Goal: Ask a question

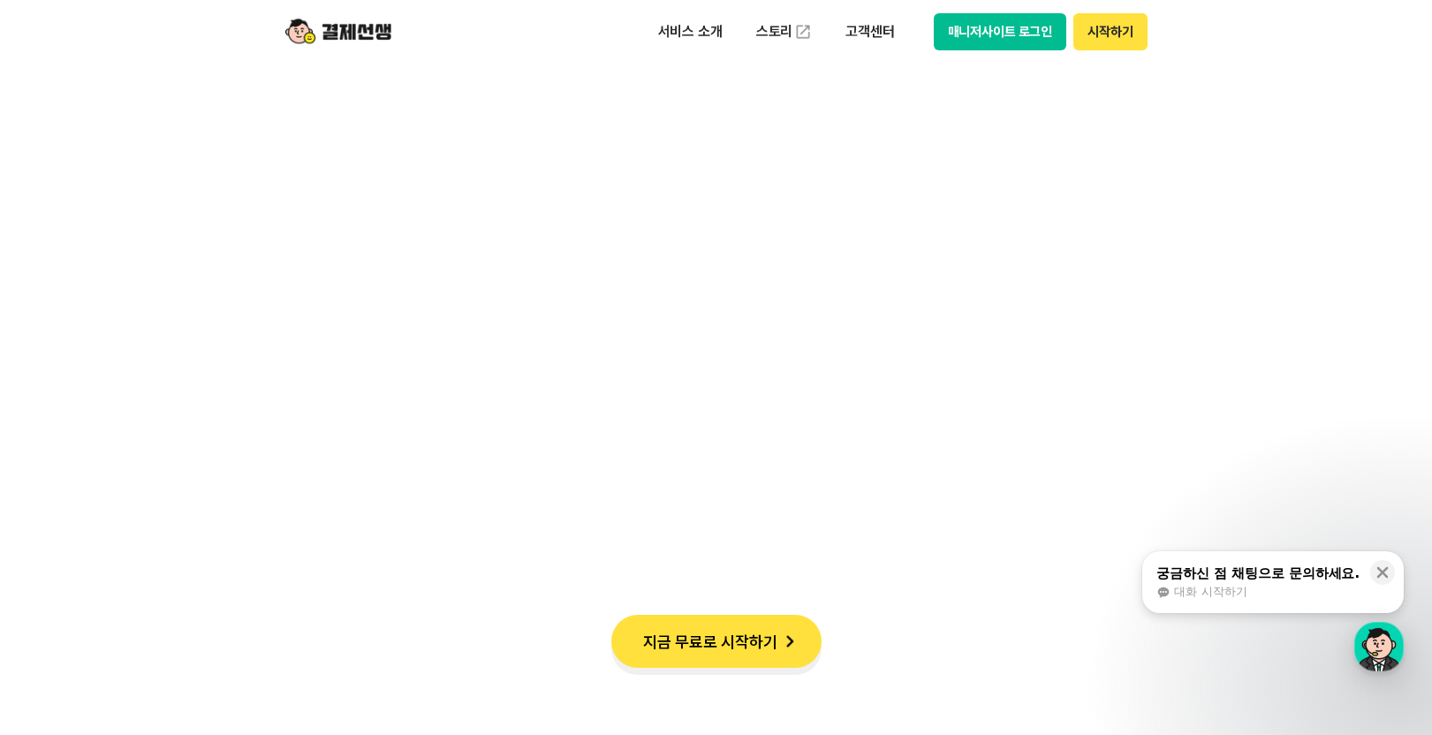
scroll to position [1678, 0]
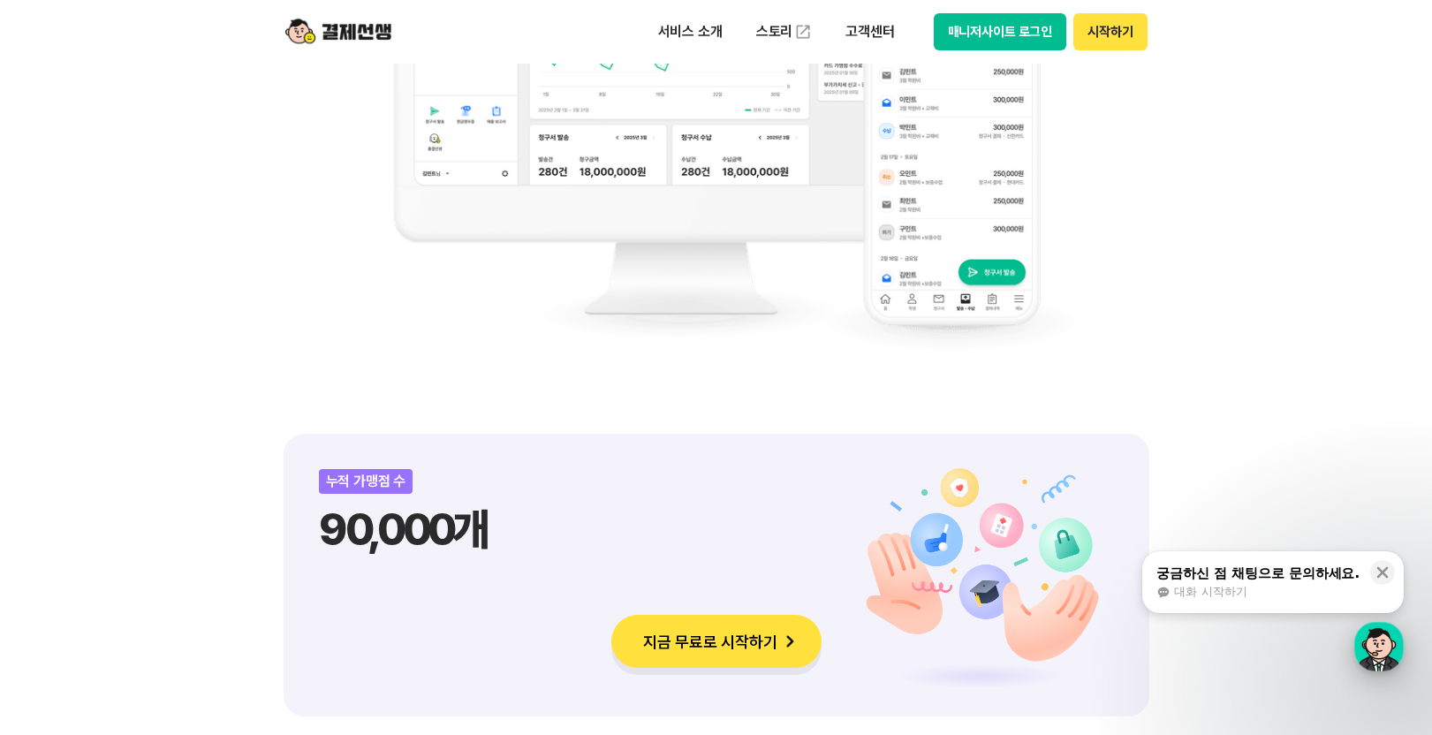
click at [1382, 638] on div "button" at bounding box center [1378, 646] width 49 height 49
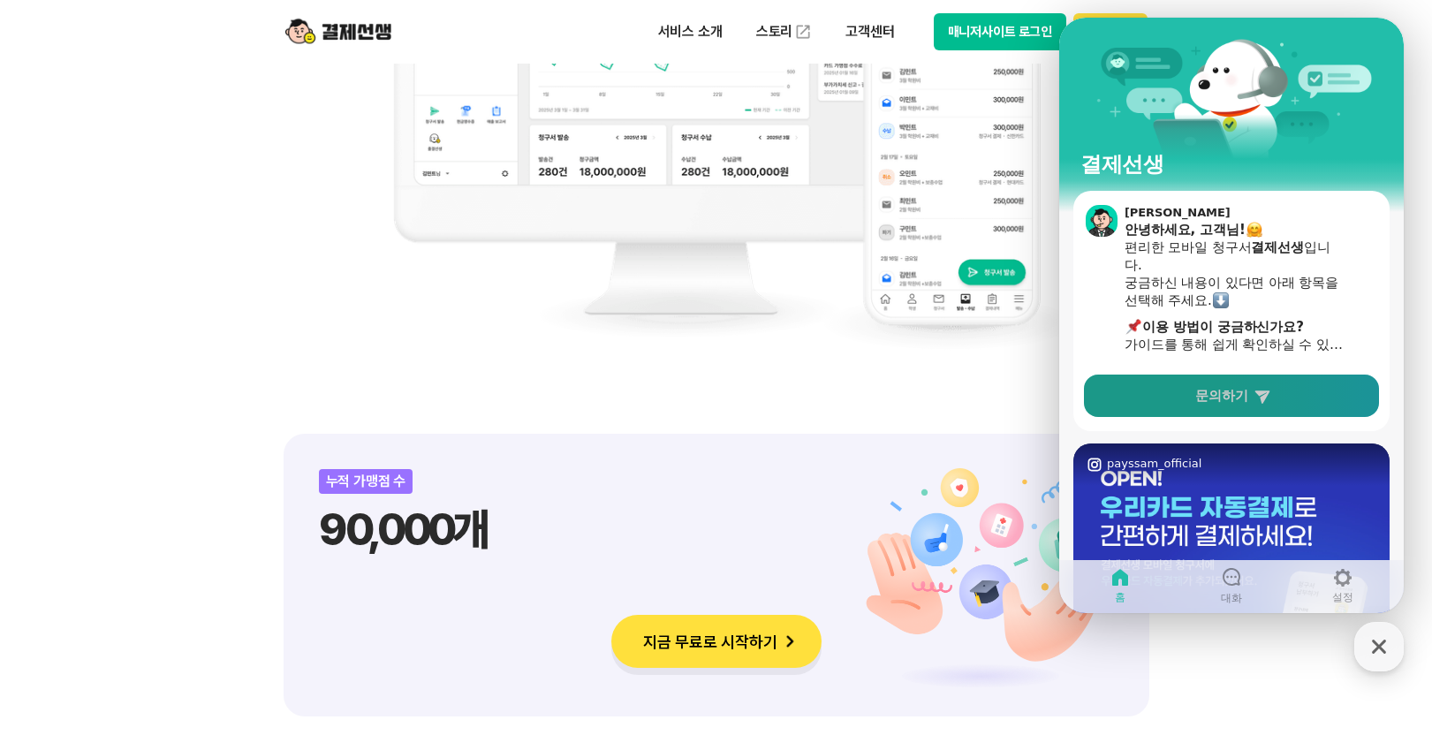
click at [1234, 394] on span "문의하기" at bounding box center [1221, 396] width 53 height 18
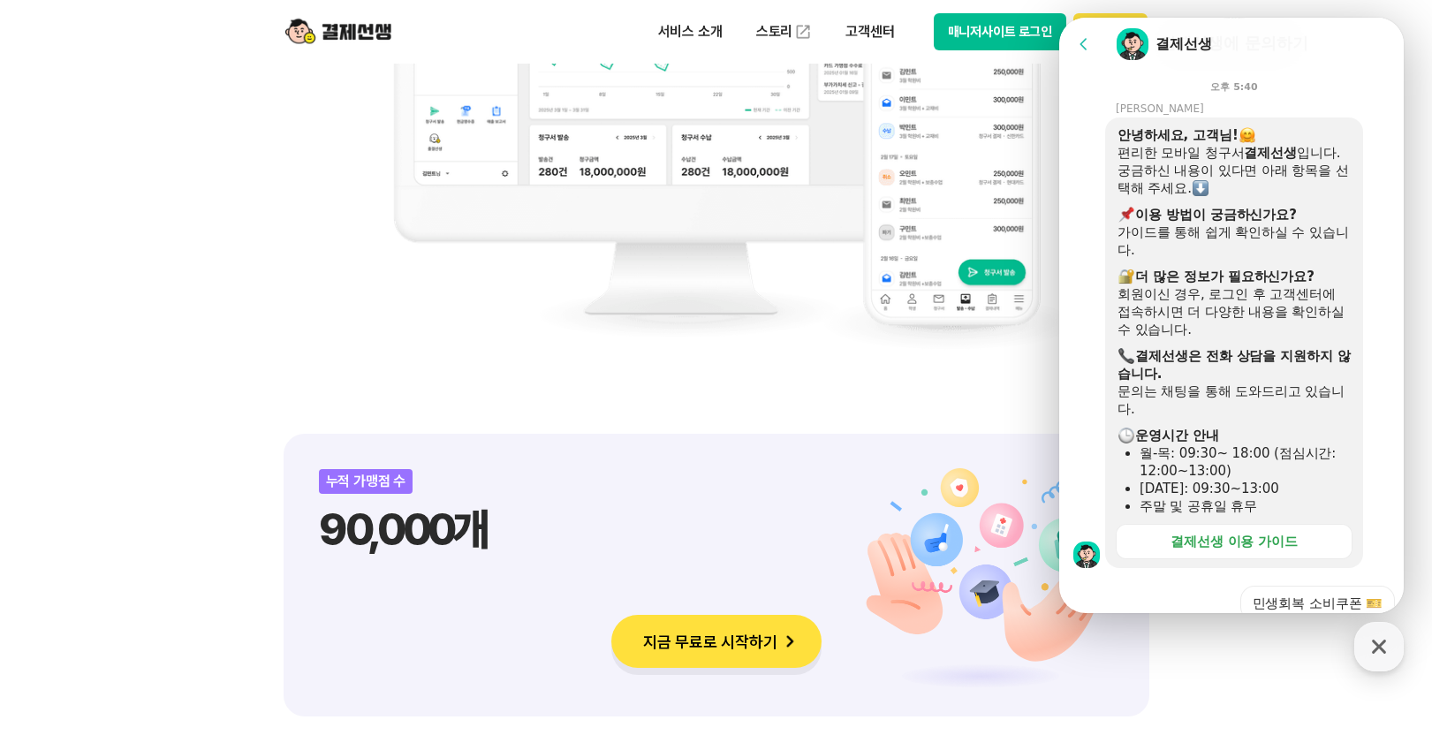
scroll to position [507, 0]
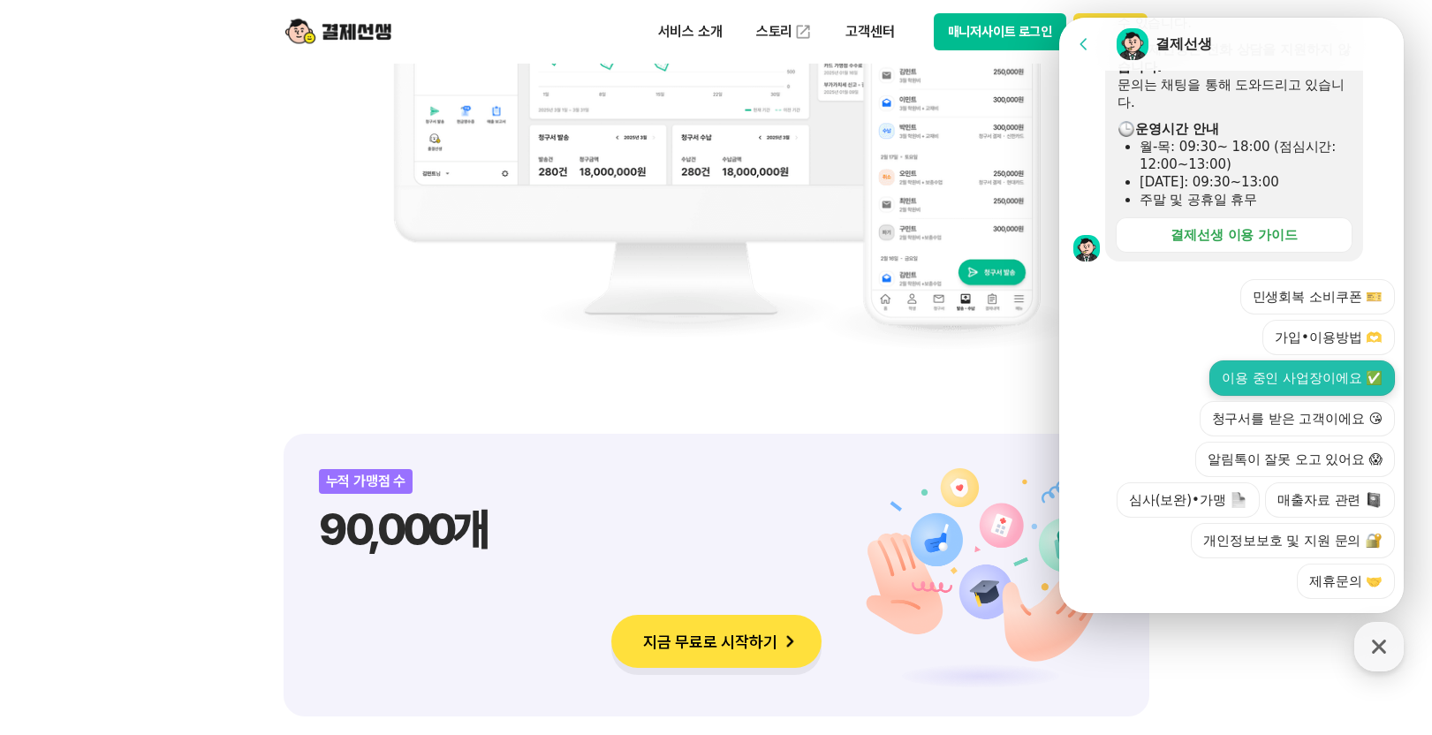
click at [1301, 360] on button "이용 중인 사업장이에요 ✅" at bounding box center [1301, 377] width 185 height 35
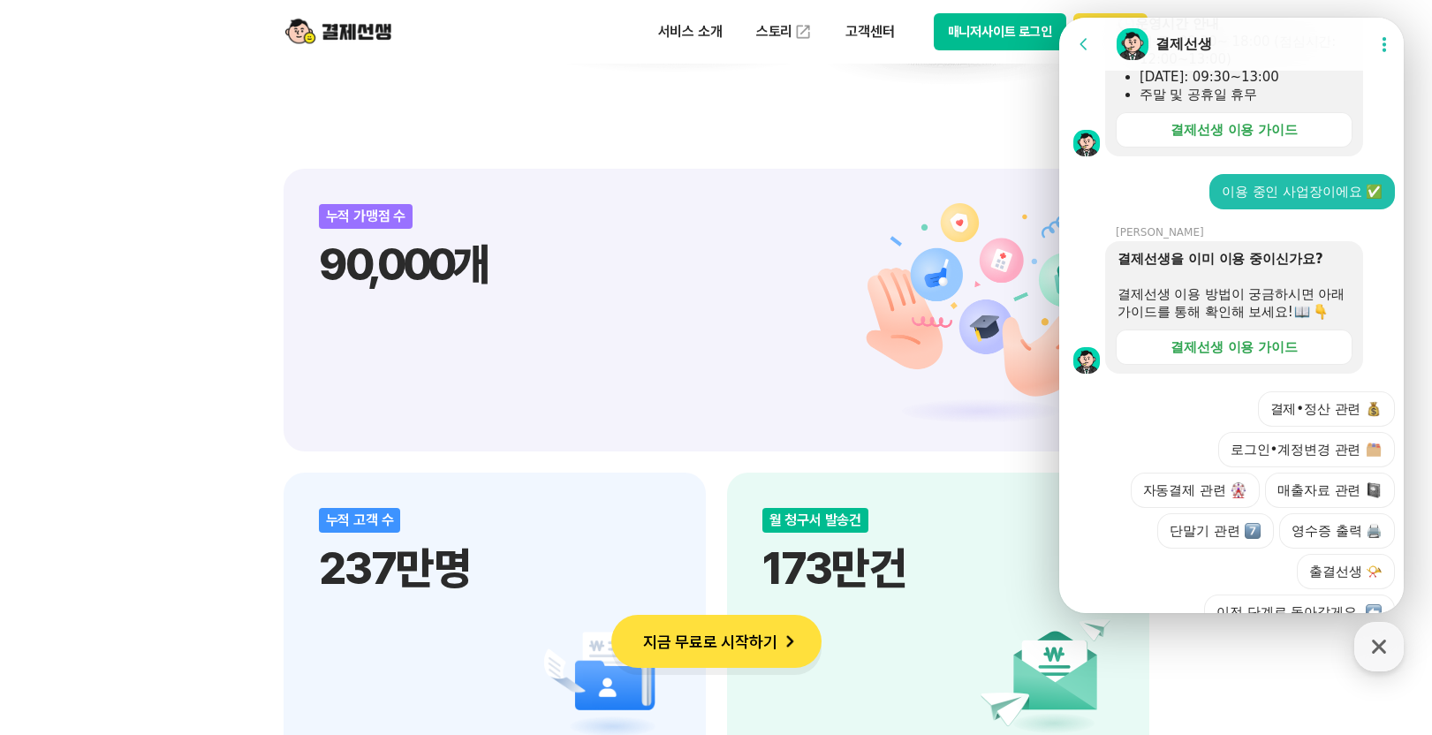
scroll to position [701, 0]
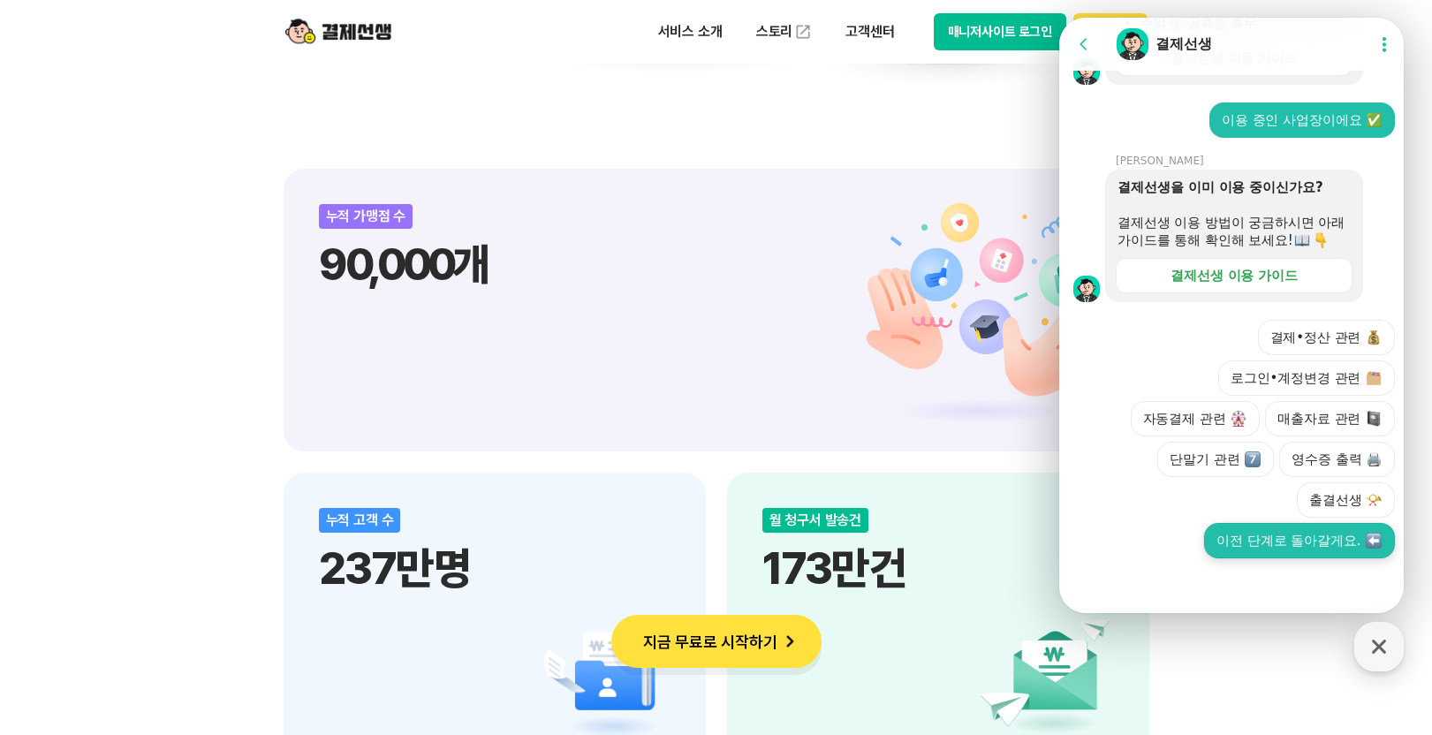
click at [1279, 546] on button "이전 단계로 돌아갈게요." at bounding box center [1299, 540] width 191 height 35
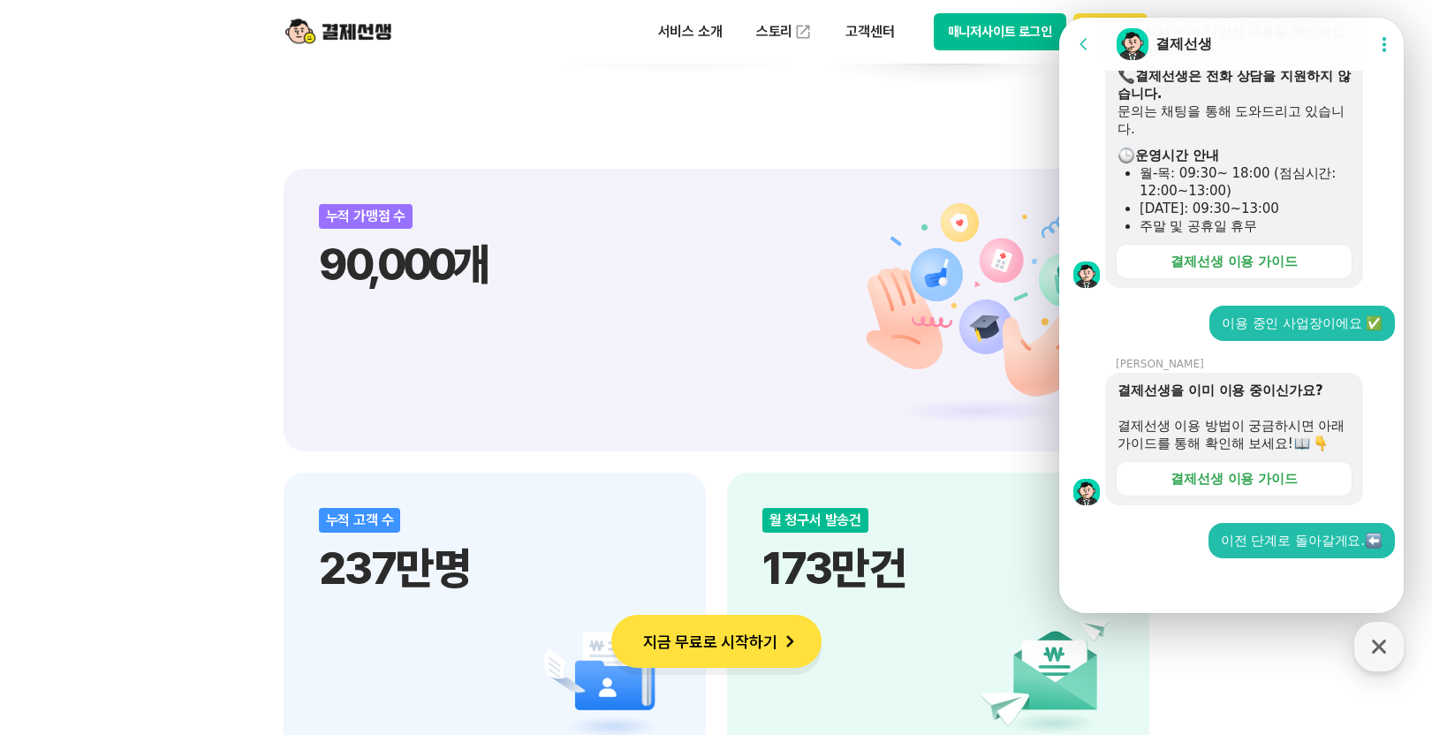
scroll to position [498, 0]
click at [1222, 200] on div "[DATE]: 09:30~13:00" at bounding box center [1244, 209] width 211 height 18
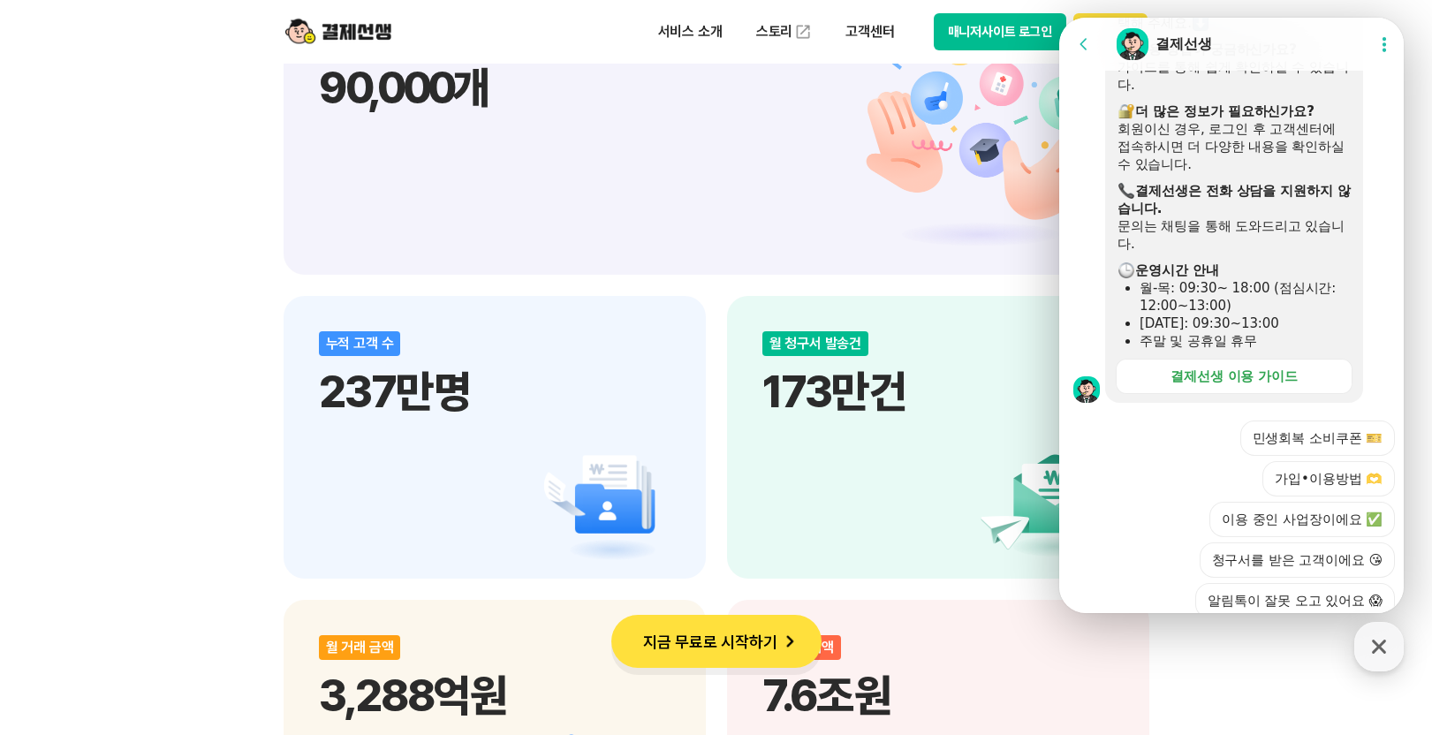
scroll to position [1293, 0]
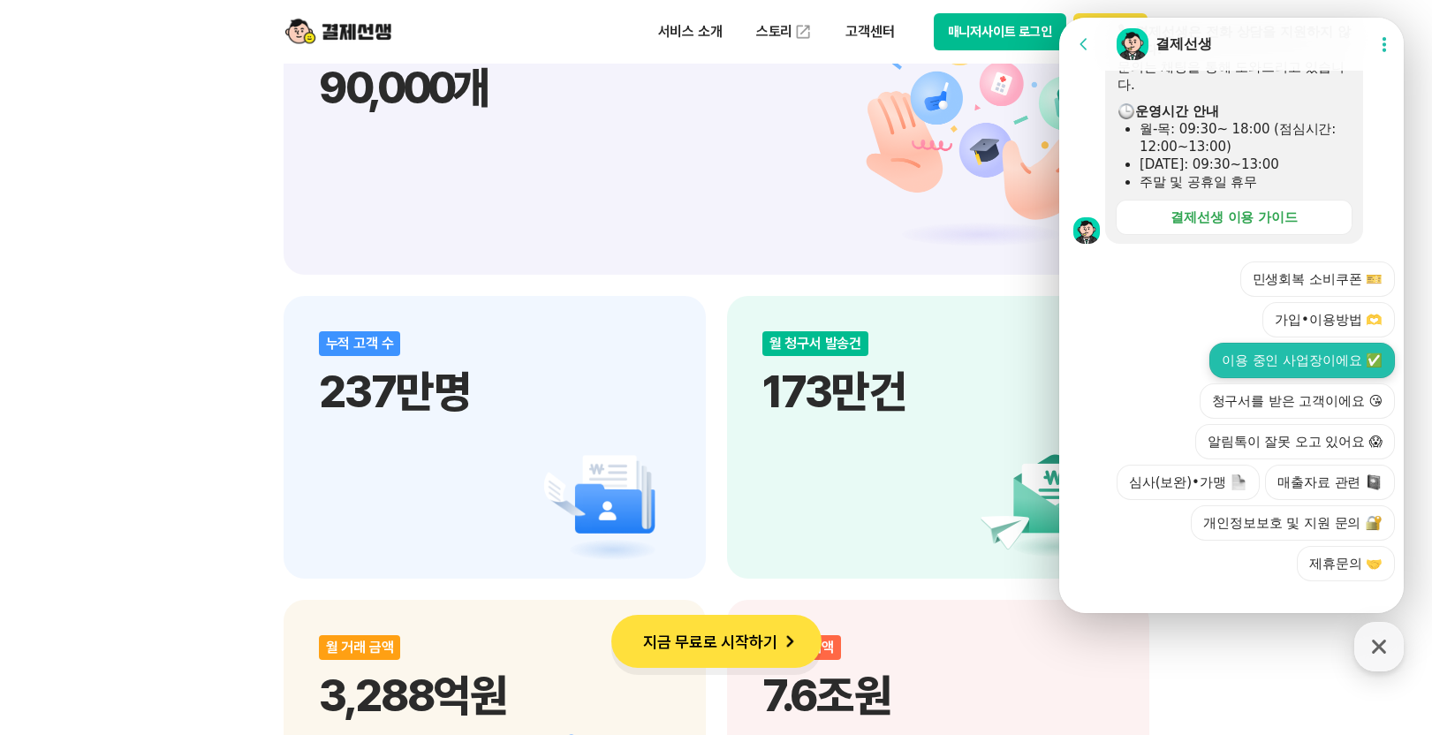
click at [1326, 343] on button "이용 중인 사업장이에요 ✅" at bounding box center [1301, 360] width 185 height 35
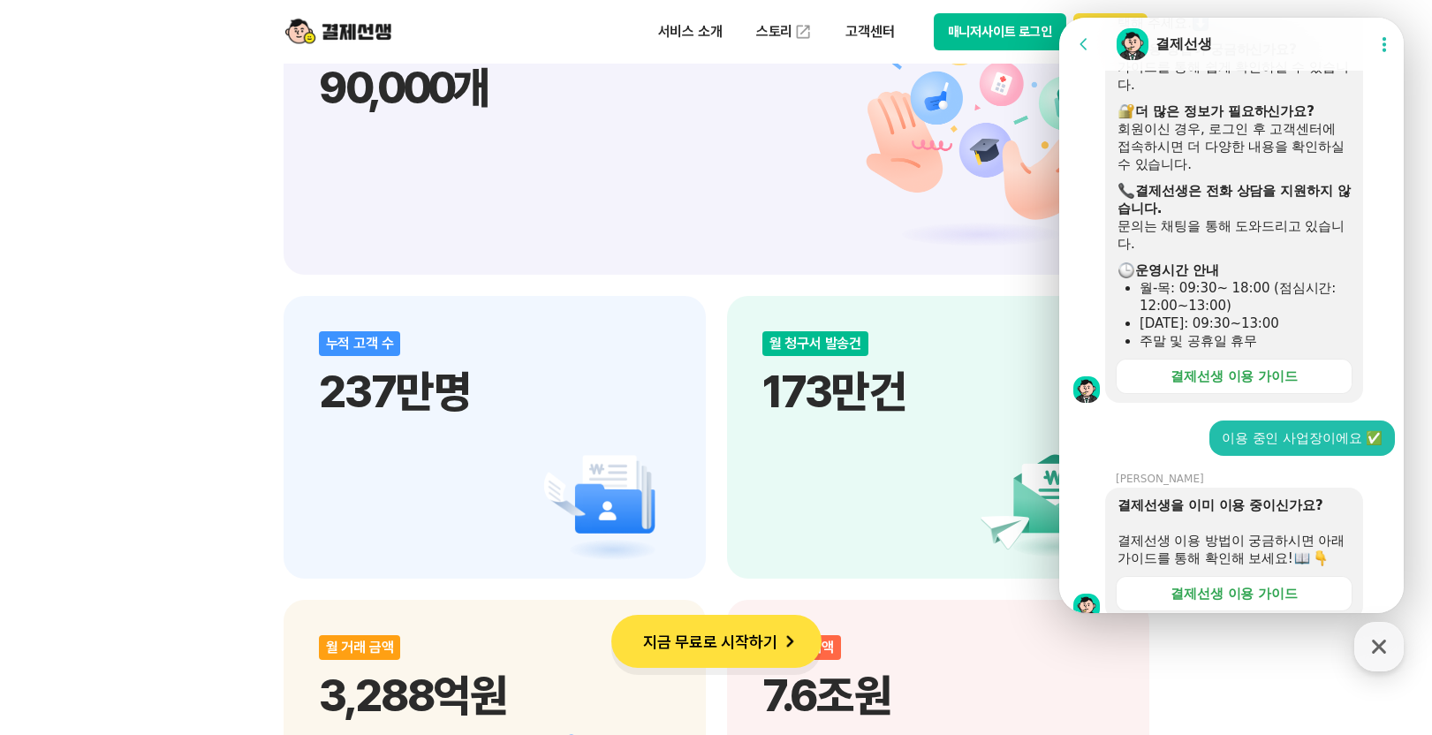
scroll to position [1046, 0]
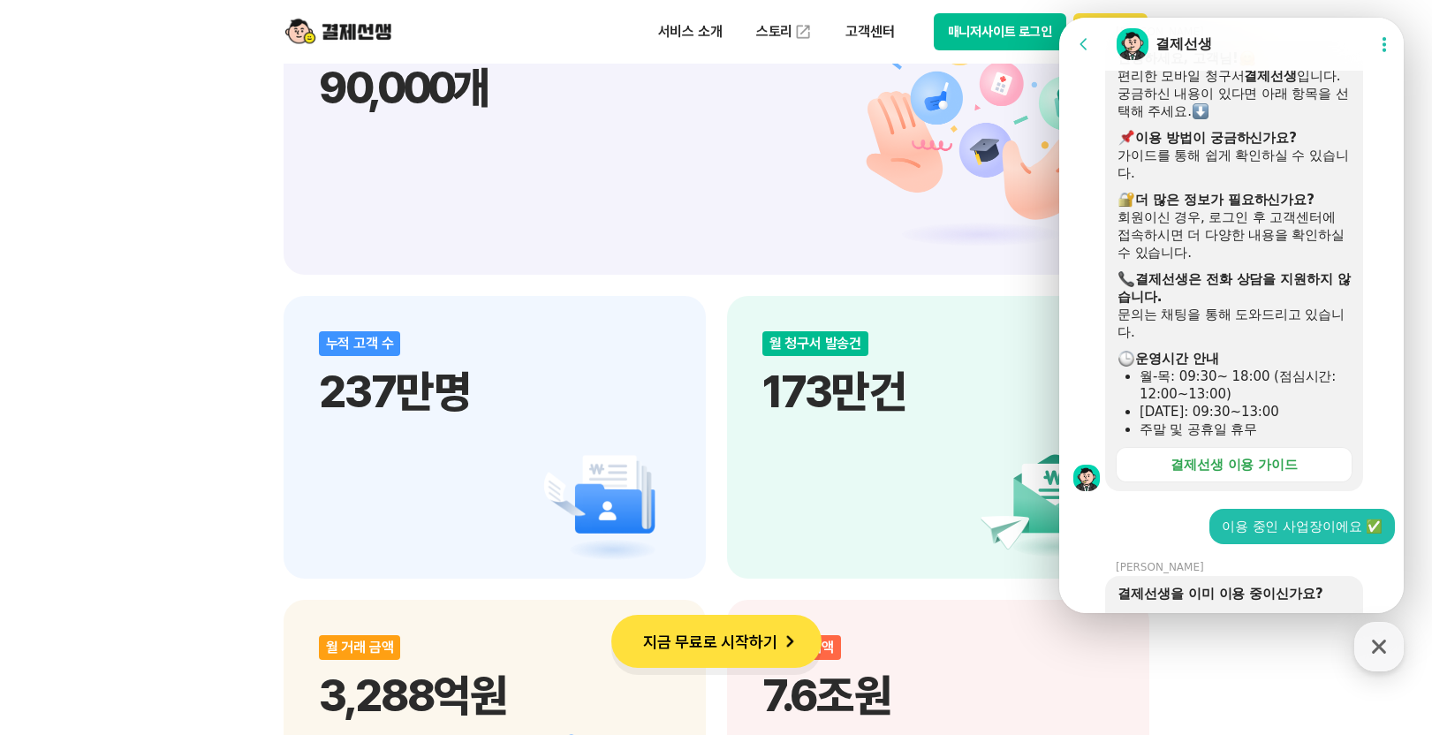
click at [1194, 243] on div "회원이신 경우, 로그인 후 고객센터에 접속하시면 더 다양한 내용을 확인하실 수 있습니다." at bounding box center [1233, 234] width 233 height 53
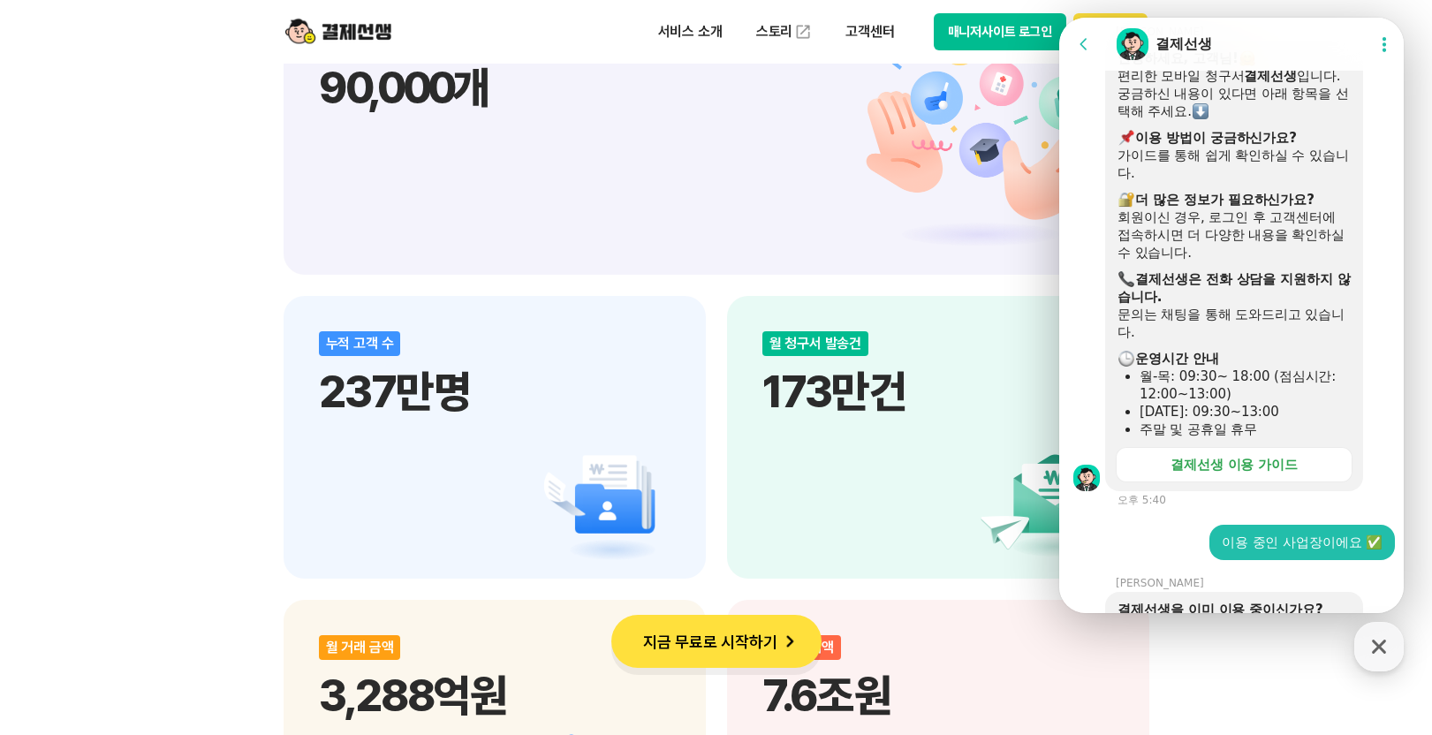
click at [1281, 235] on div "회원이신 경우, 로그인 후 고객센터에 접속하시면 더 다양한 내용을 확인하실 수 있습니다." at bounding box center [1233, 234] width 233 height 53
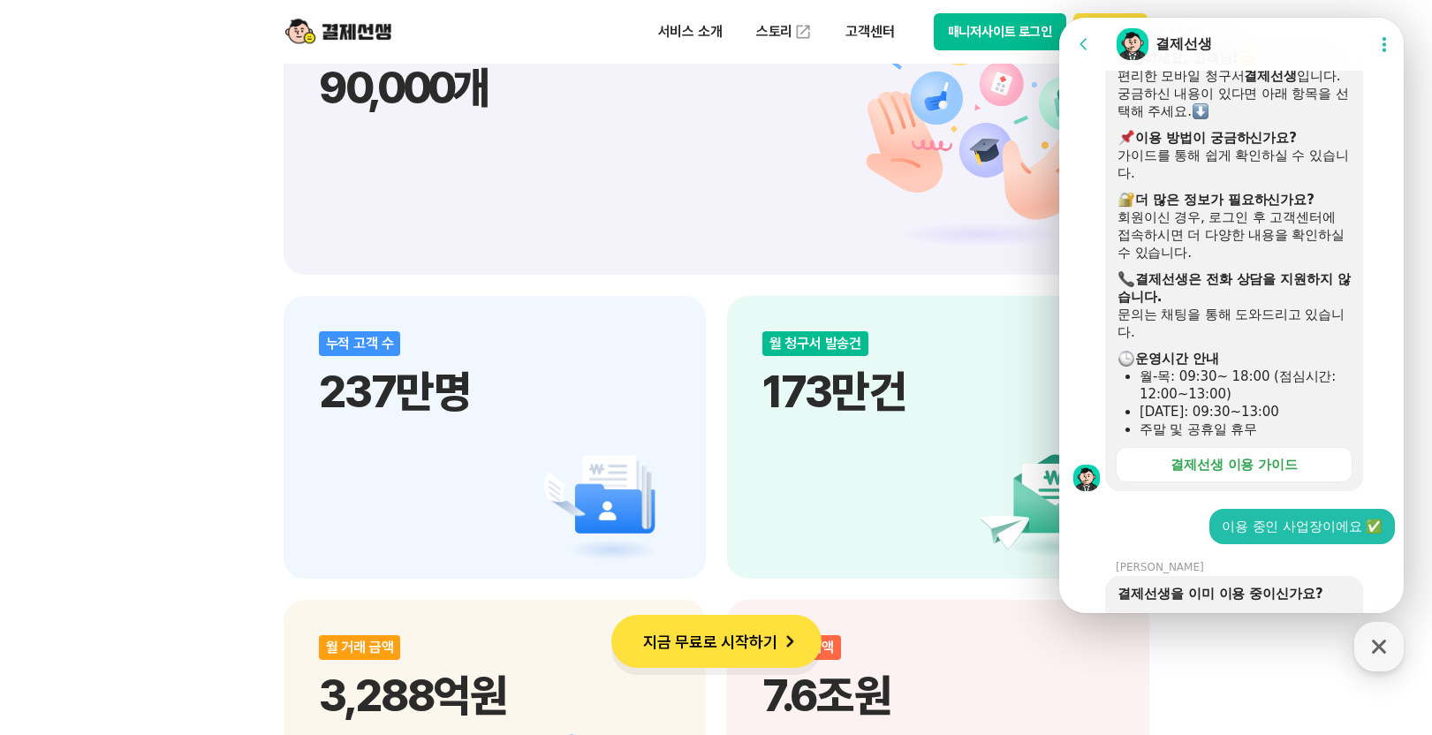
click at [1320, 231] on div "회원이신 경우, 로그인 후 고객센터에 접속하시면 더 다양한 내용을 확인하실 수 있습니다." at bounding box center [1233, 234] width 233 height 53
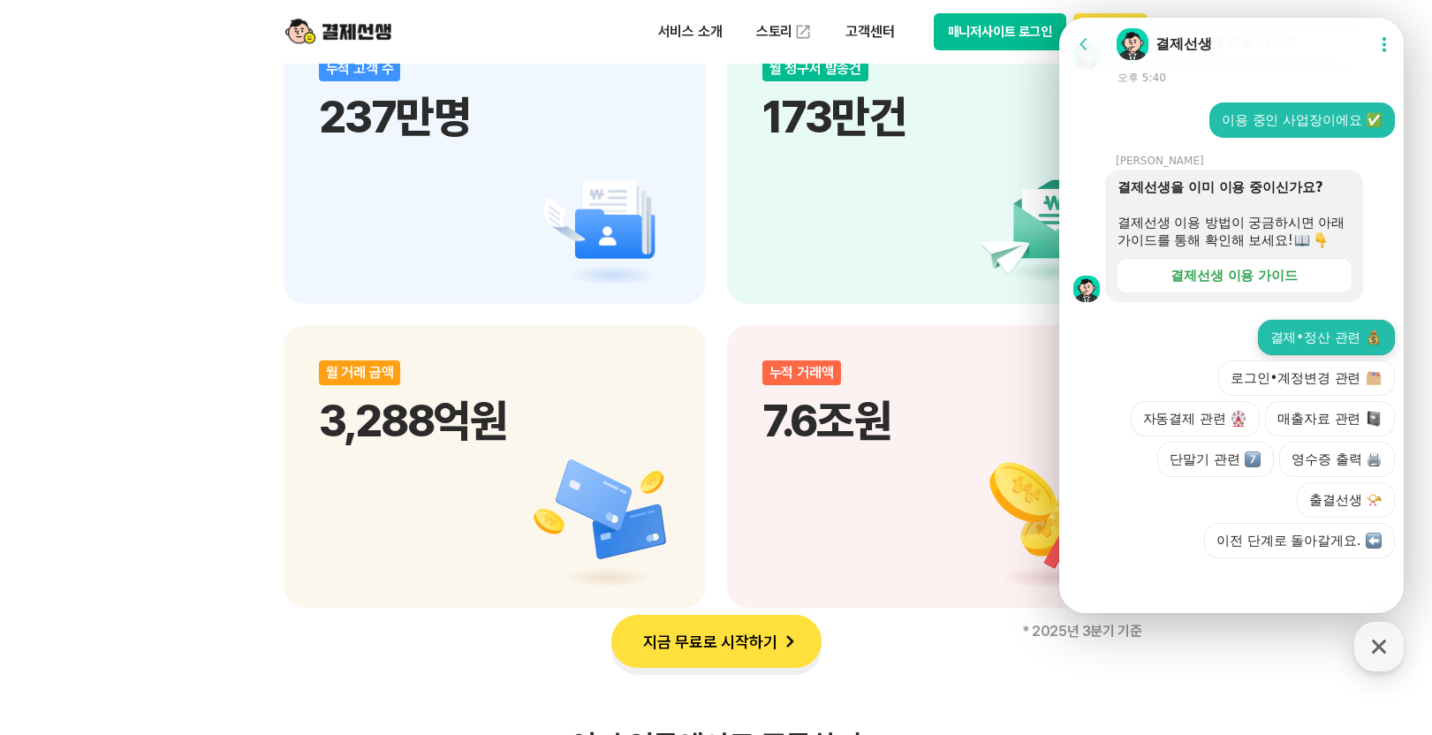
scroll to position [2561, 0]
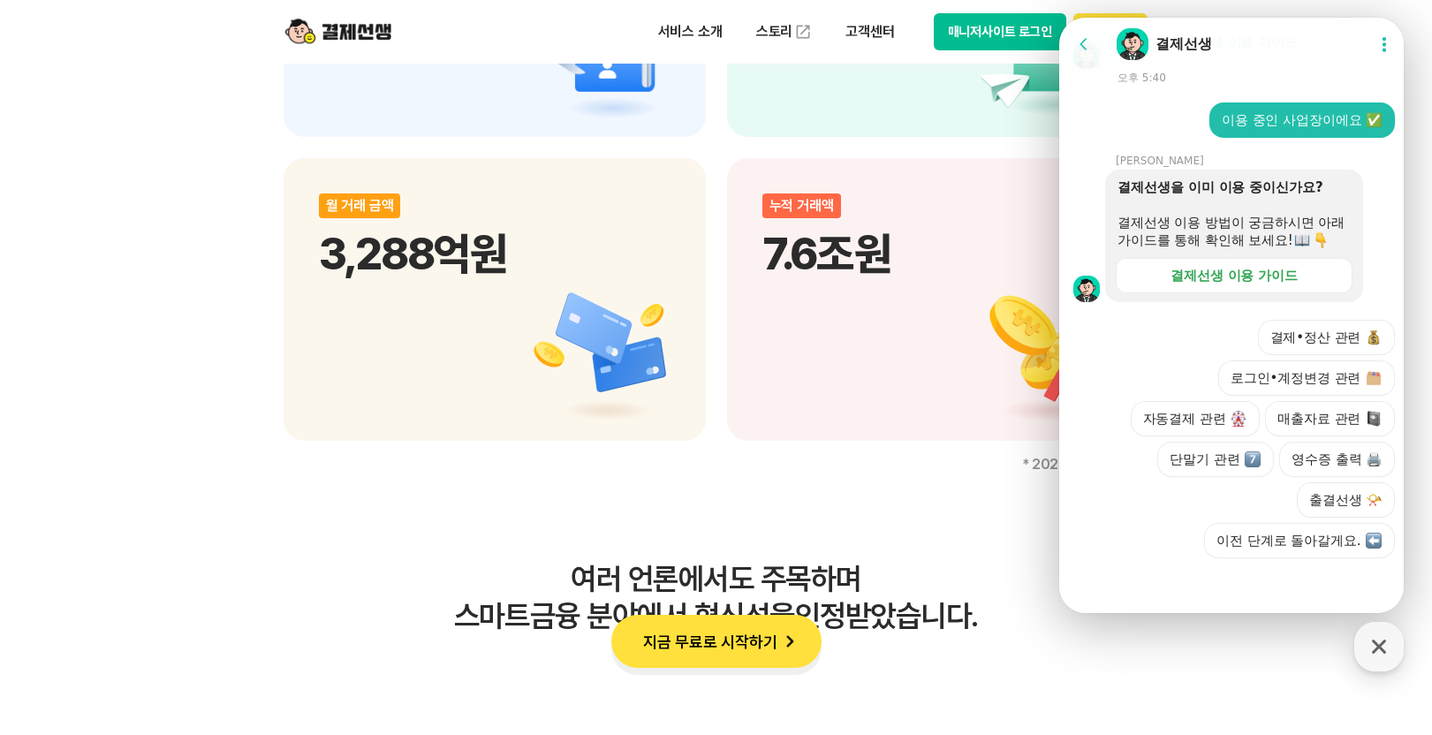
click at [1224, 584] on div at bounding box center [1234, 582] width 350 height 48
drag, startPoint x: 1288, startPoint y: 579, endPoint x: 1332, endPoint y: 586, distance: 44.6
click at [1296, 581] on div at bounding box center [1234, 582] width 350 height 48
click at [1361, 587] on div at bounding box center [1234, 582] width 350 height 48
drag, startPoint x: 1278, startPoint y: 576, endPoint x: 1216, endPoint y: 562, distance: 63.4
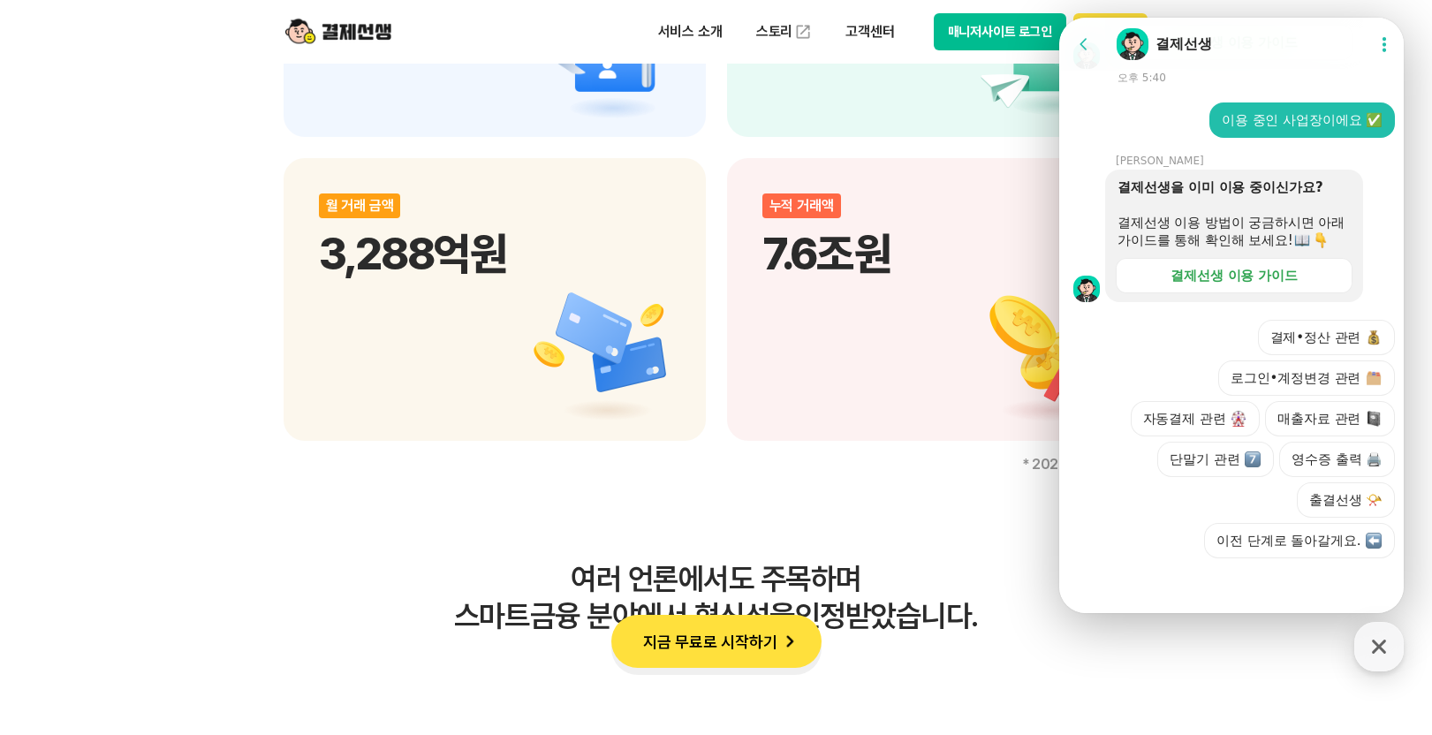
click at [1271, 573] on div at bounding box center [1234, 582] width 350 height 48
drag, startPoint x: 1193, startPoint y: 562, endPoint x: 1171, endPoint y: 562, distance: 22.1
click at [1184, 562] on div at bounding box center [1234, 582] width 350 height 48
click at [1091, 46] on icon at bounding box center [1084, 44] width 18 height 18
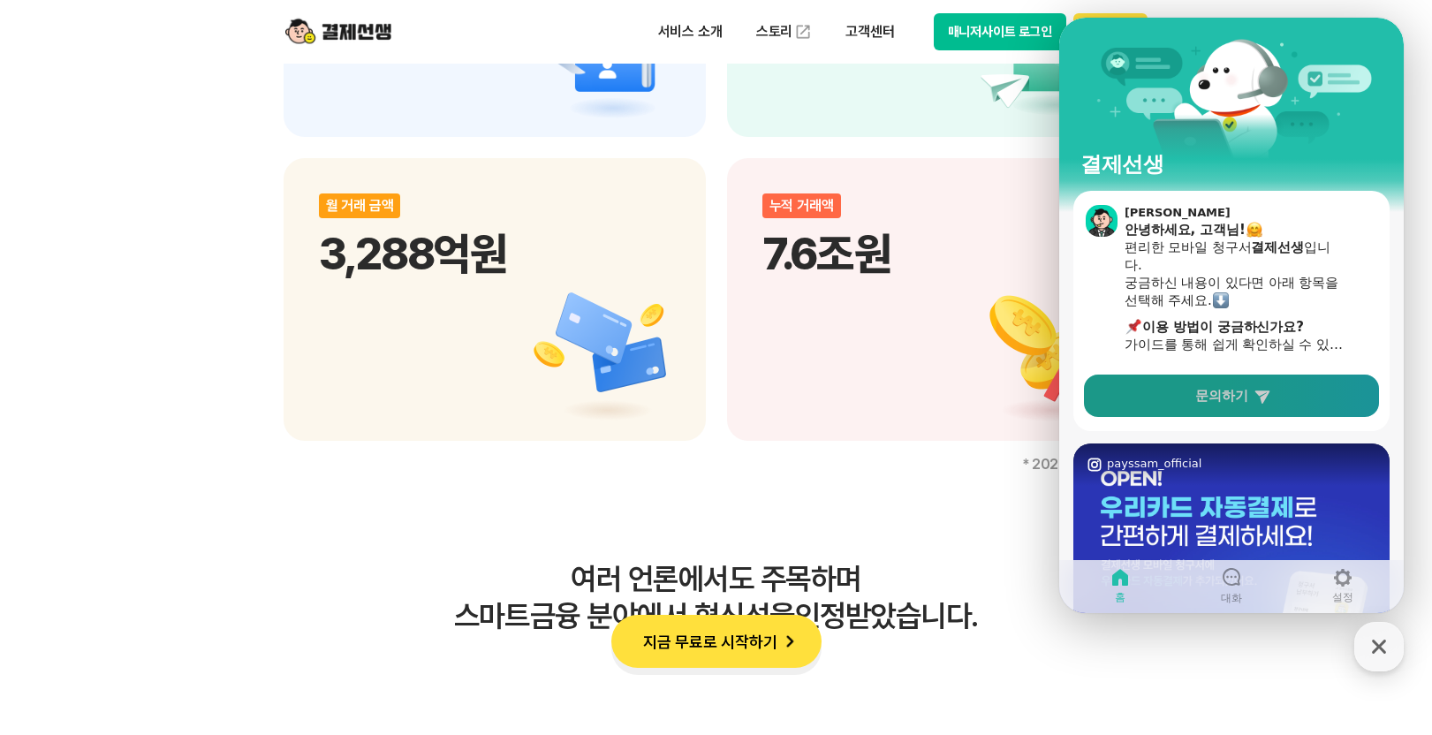
click at [1207, 389] on span "문의하기" at bounding box center [1221, 396] width 53 height 18
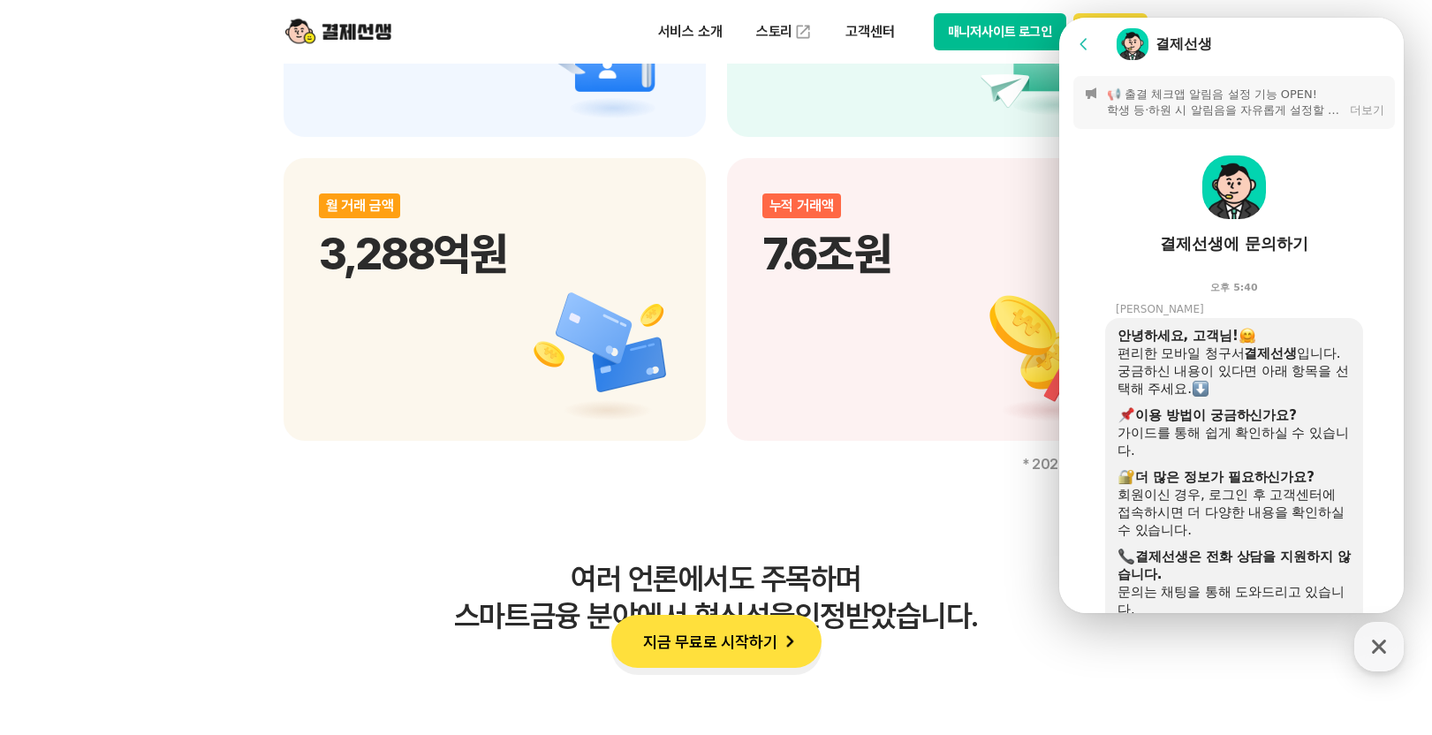
click at [1069, 43] on button "Go to previous page" at bounding box center [1091, 43] width 47 height 35
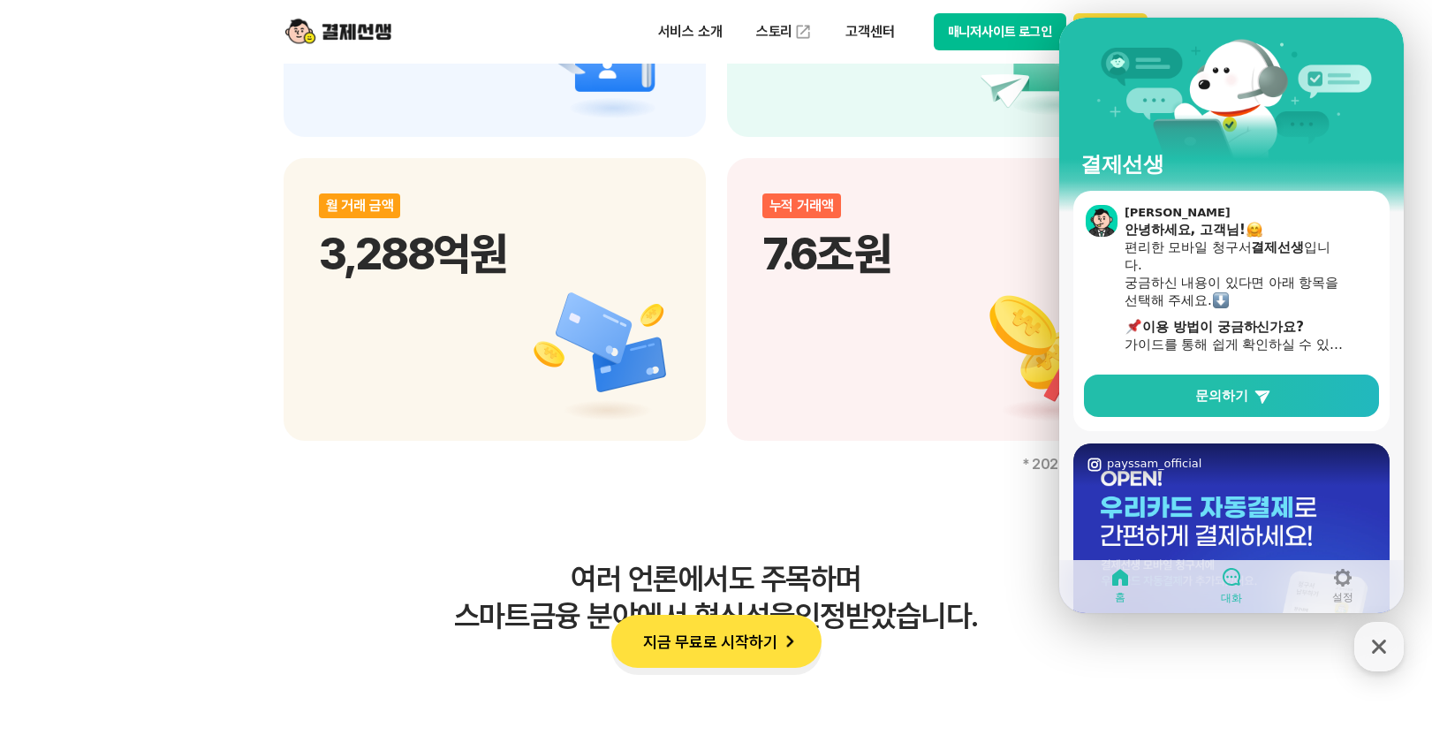
click at [1228, 575] on icon at bounding box center [1230, 576] width 21 height 21
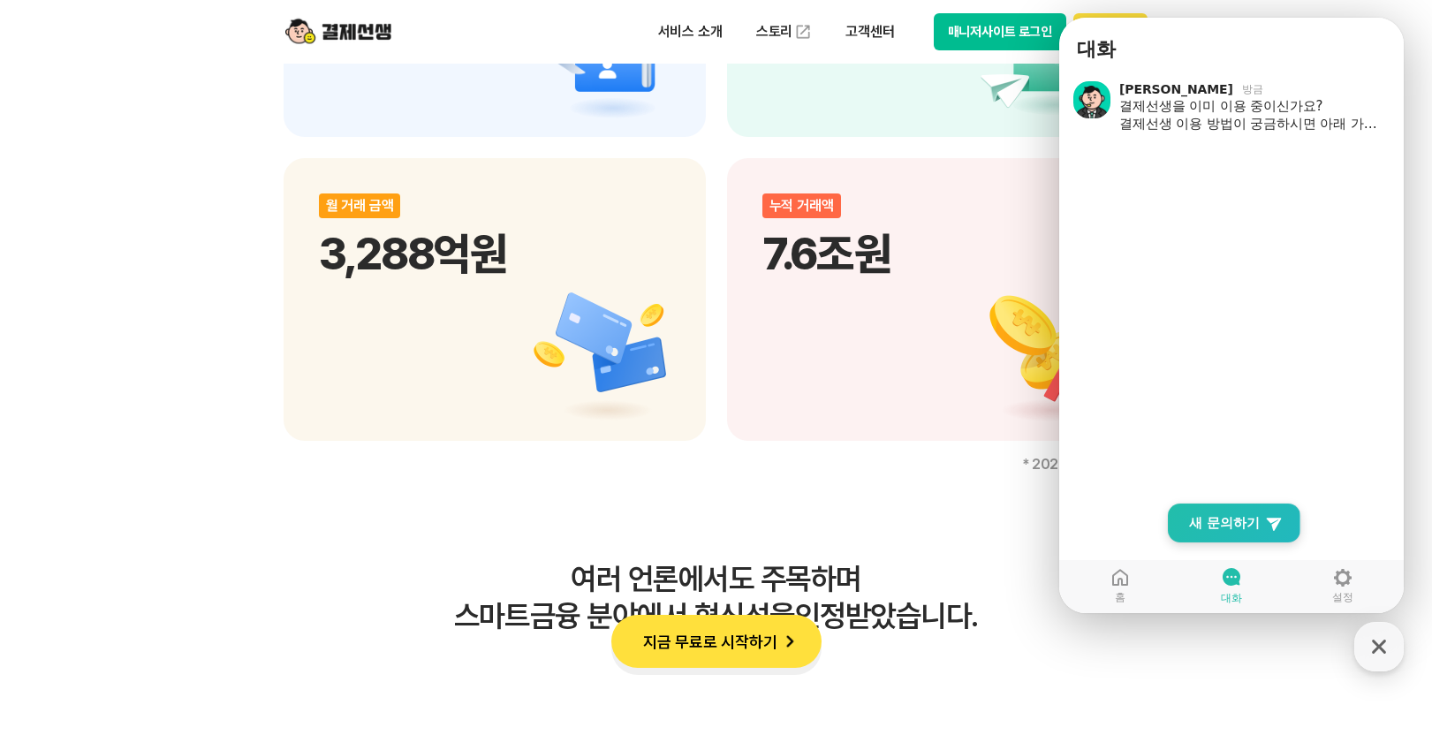
click at [1236, 520] on span "새 문의하기" at bounding box center [1224, 523] width 71 height 18
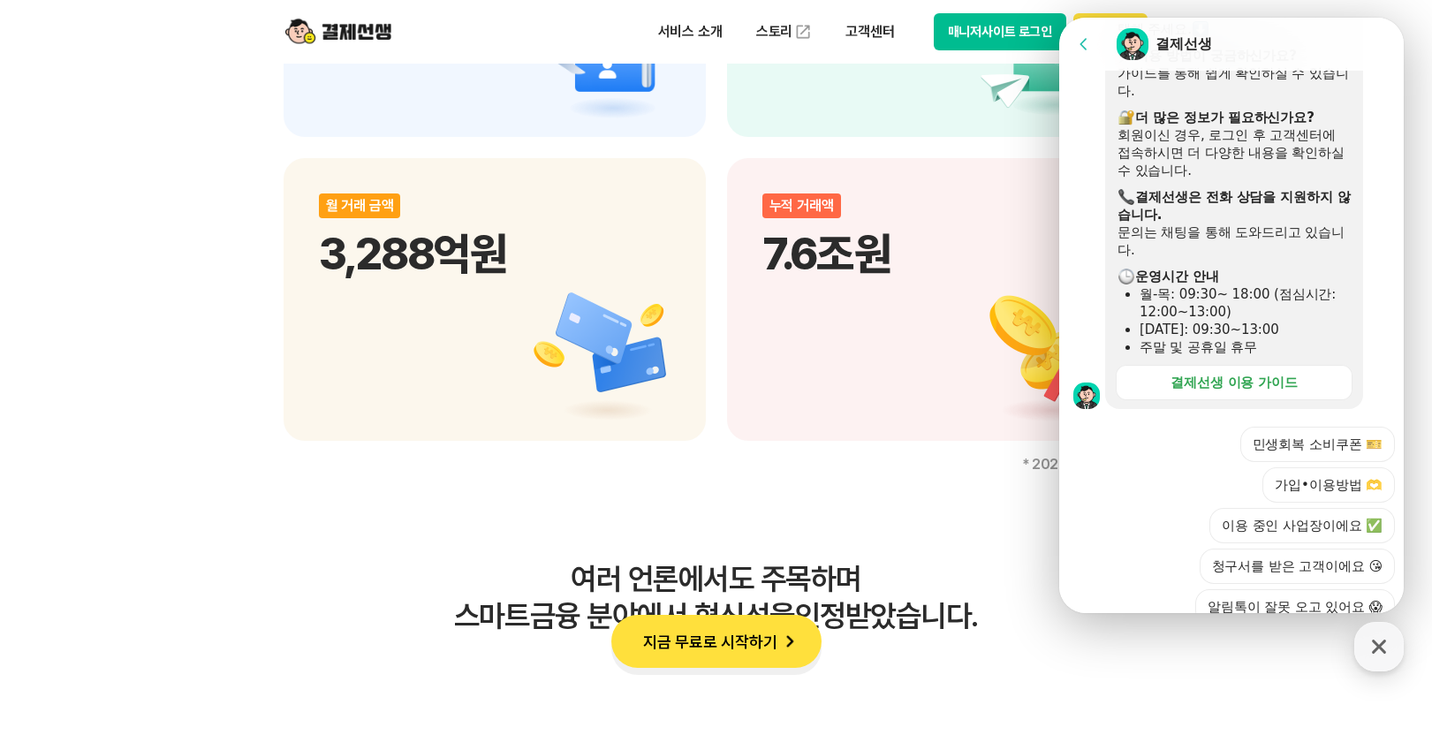
scroll to position [507, 0]
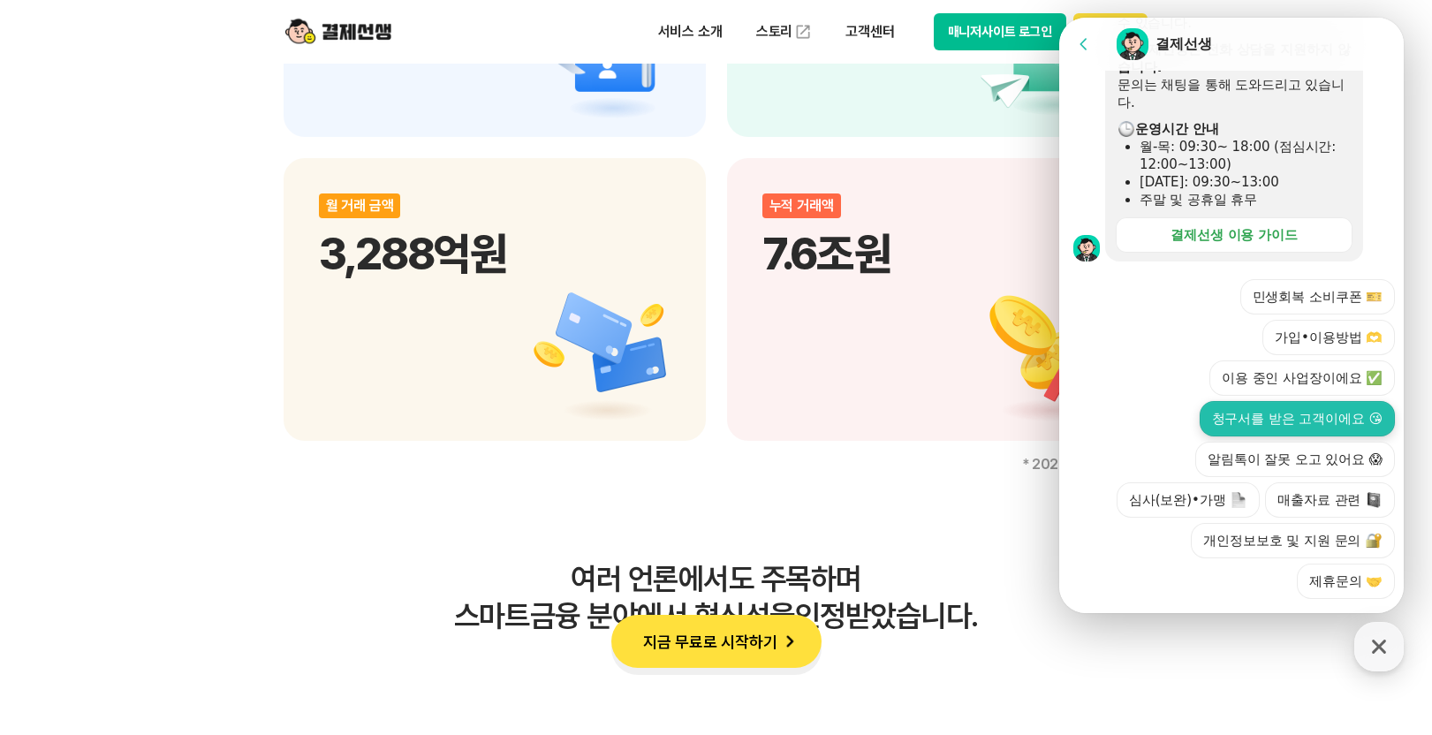
click at [1326, 401] on button "청구서를 받은 고객이에요 😘" at bounding box center [1296, 418] width 195 height 35
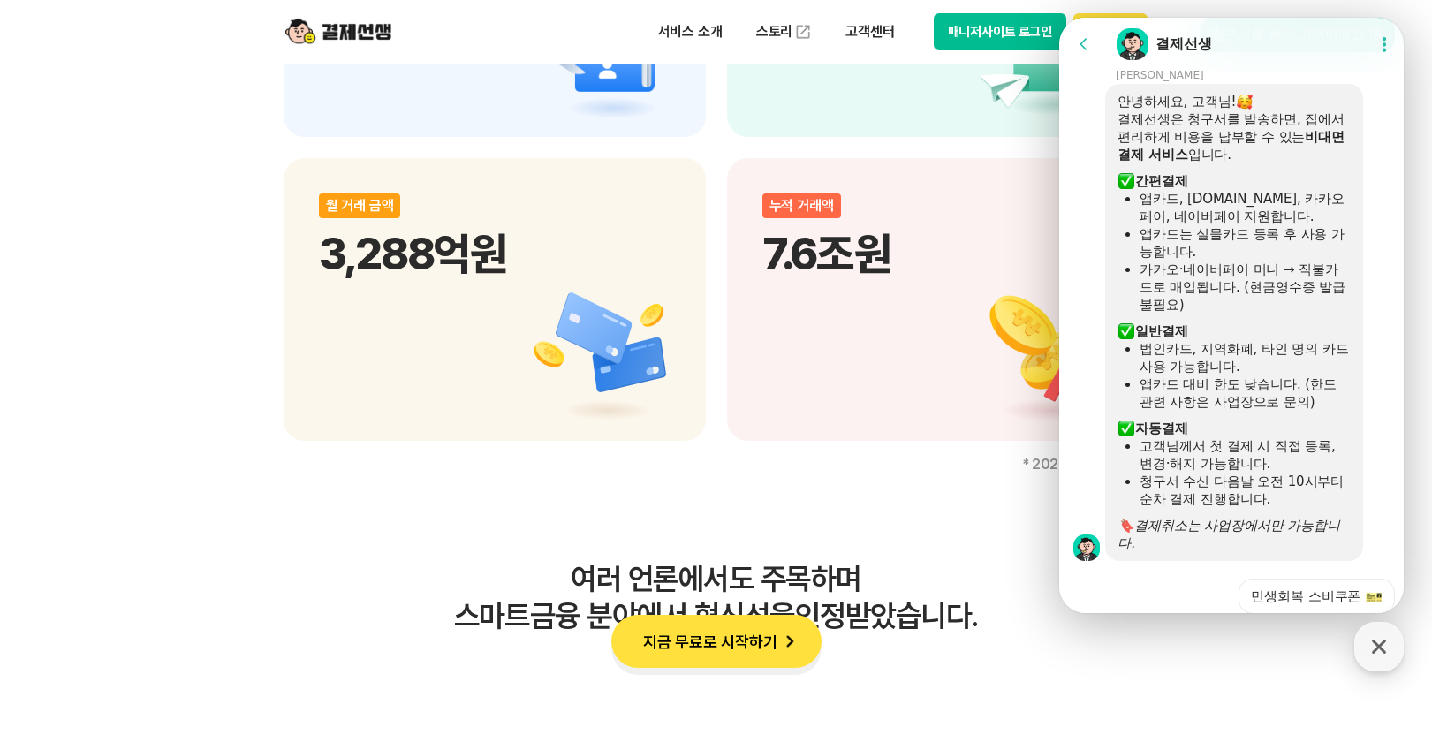
scroll to position [763, 0]
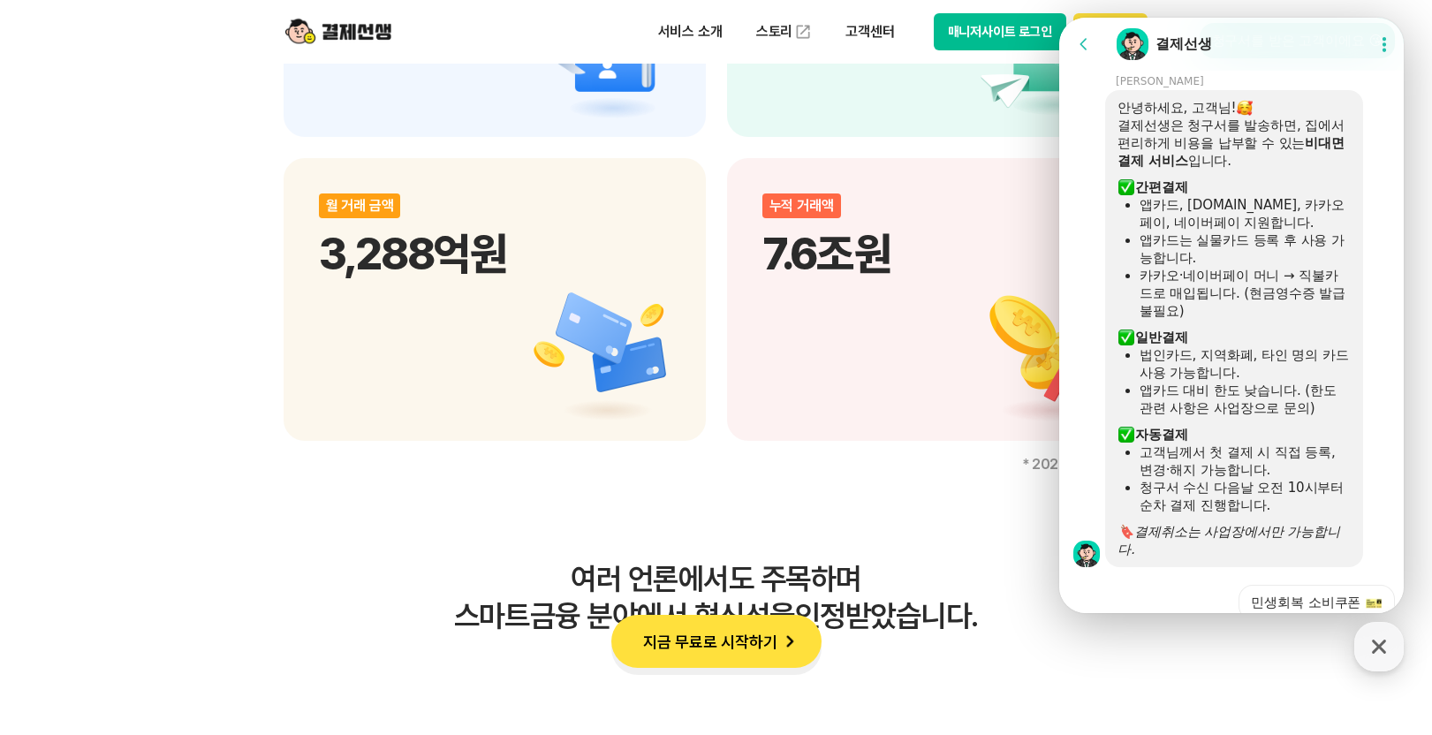
click at [1299, 351] on div "법인카드, 지역화폐, 타인 명의 카드 사용 가능합니다." at bounding box center [1244, 363] width 211 height 35
click at [1301, 406] on div "앱카드 대비 한도 낮습니다. (한도 관련 사항은 사업장으로 문의)" at bounding box center [1244, 399] width 211 height 35
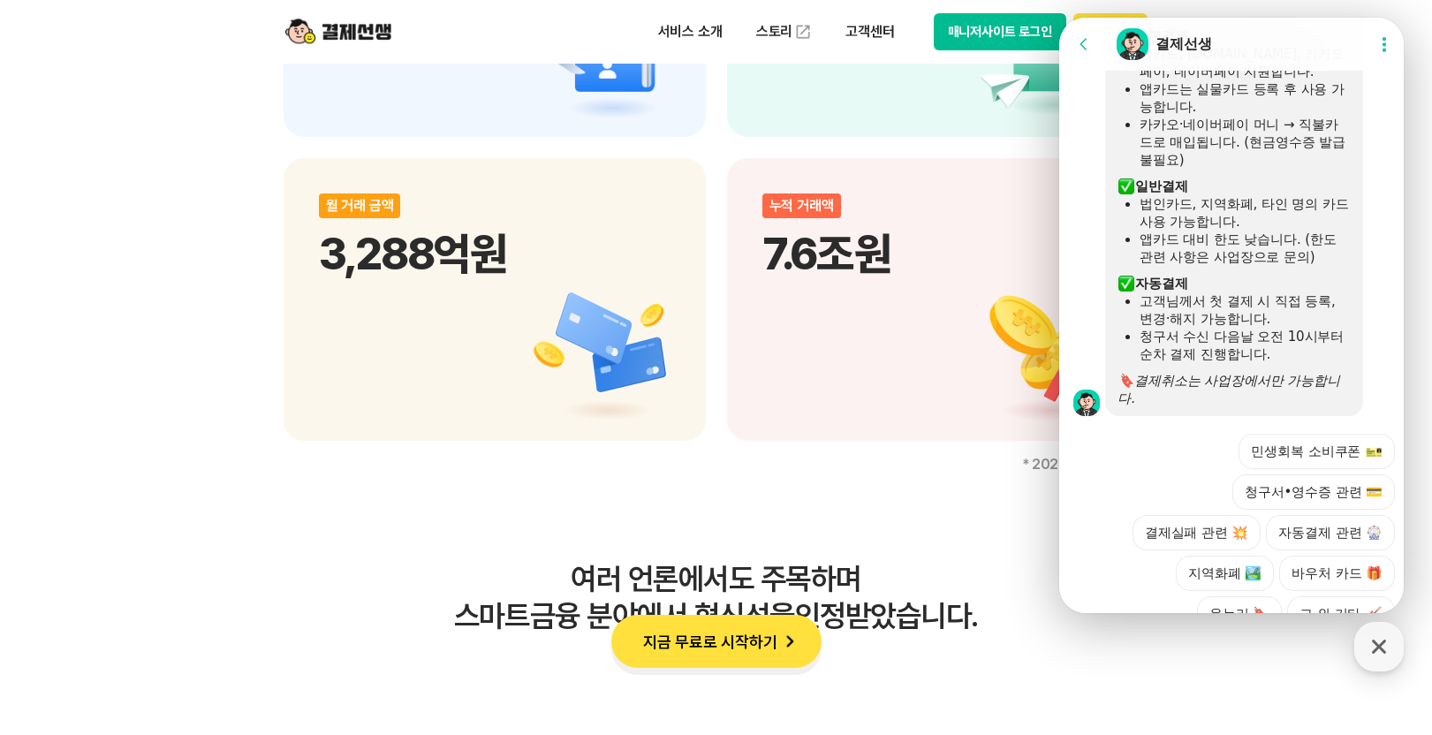
scroll to position [1028, 0]
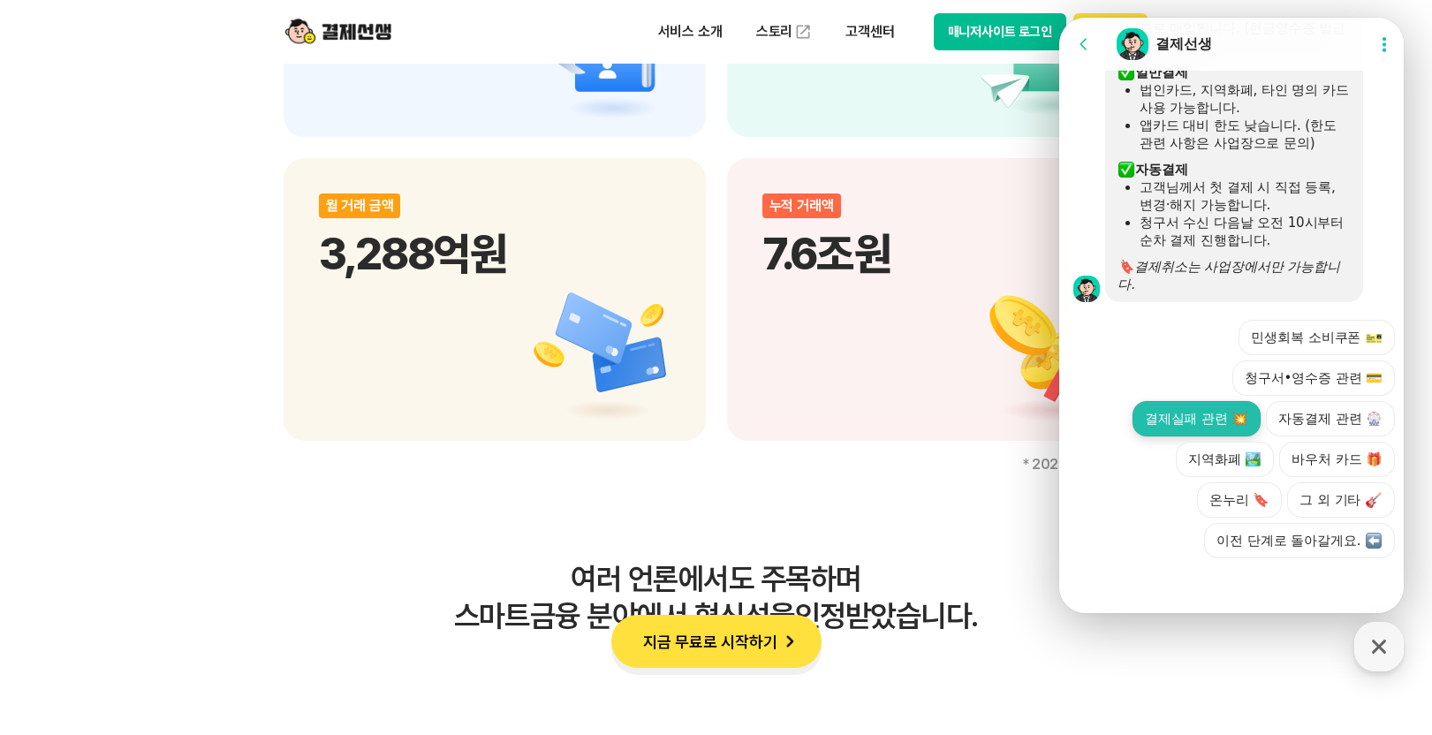
click at [1198, 421] on button "결제실패 관련 💥" at bounding box center [1196, 418] width 129 height 35
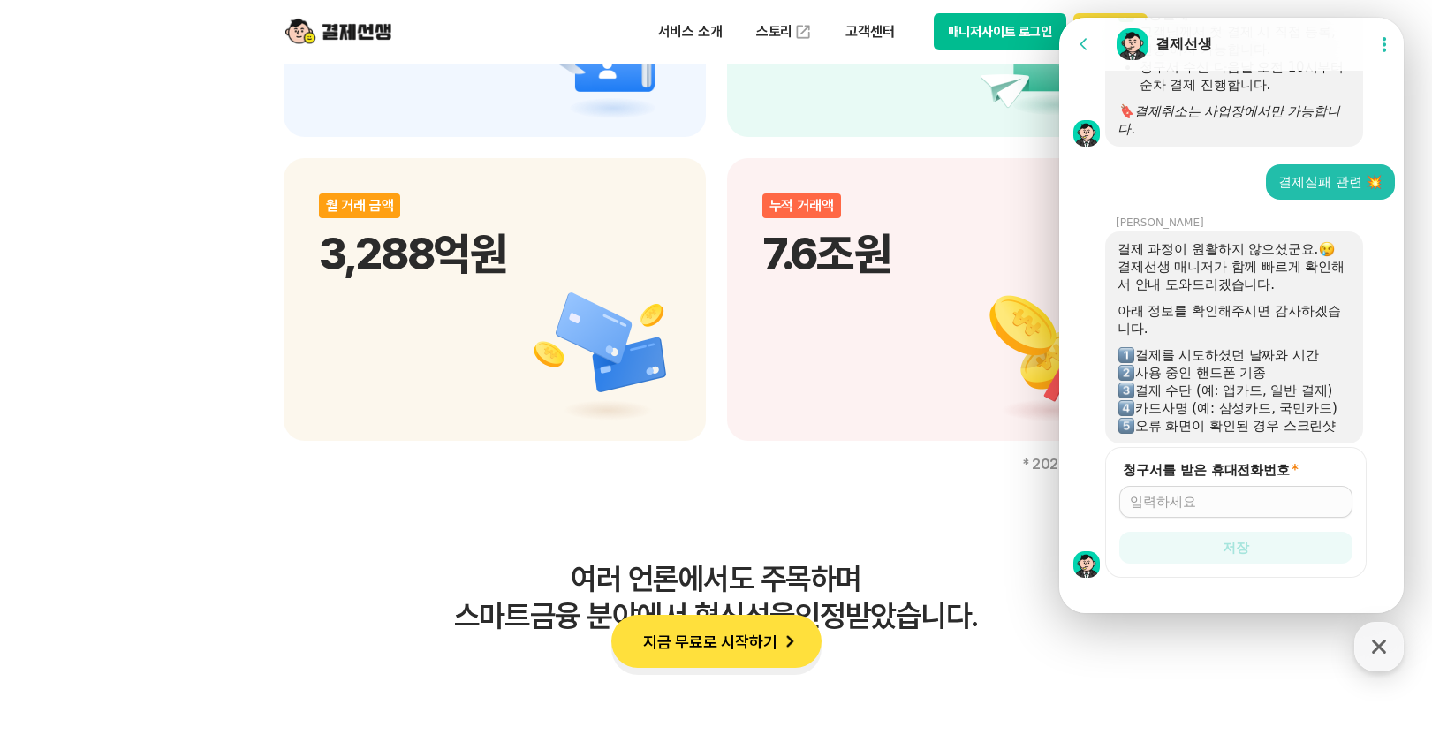
scroll to position [1203, 0]
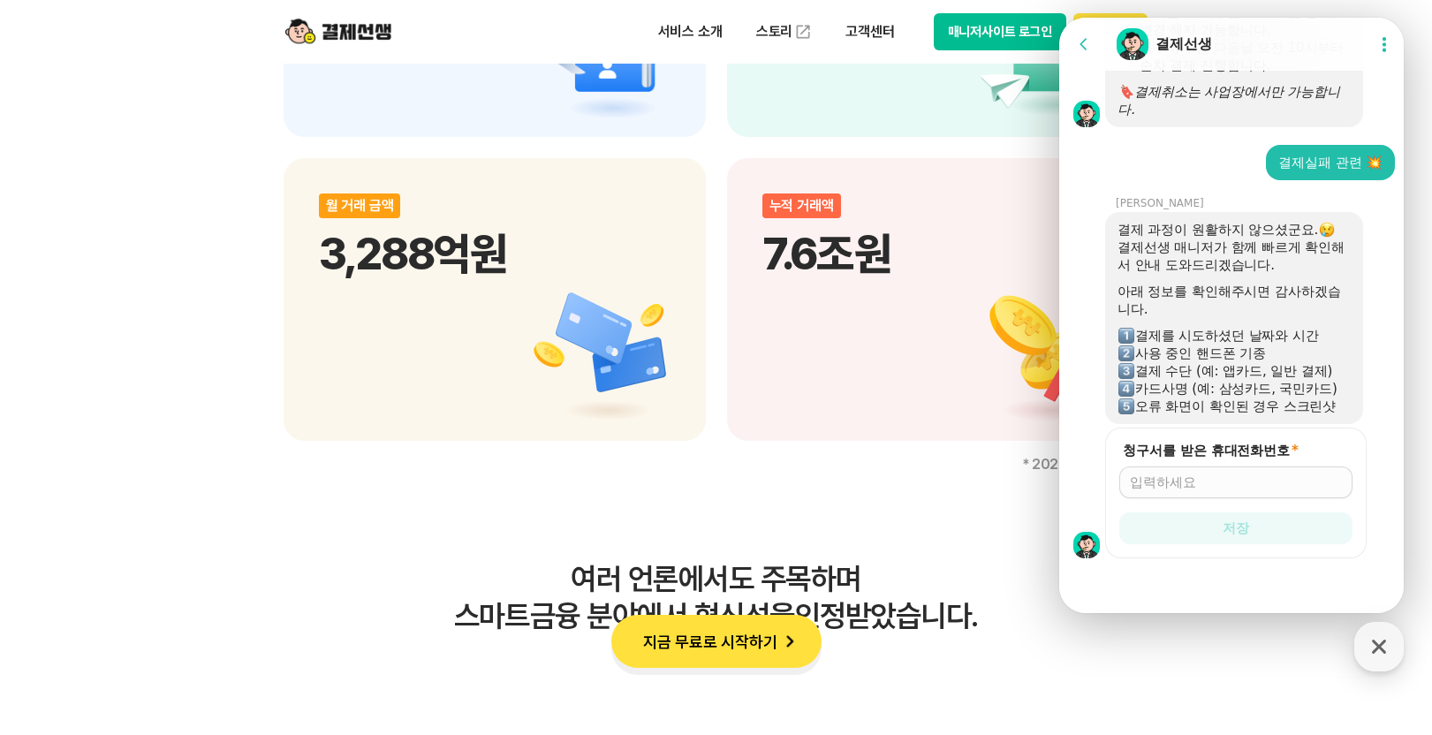
click at [1194, 483] on input "청구서를 받은 휴대전화번호 *" at bounding box center [1236, 482] width 212 height 18
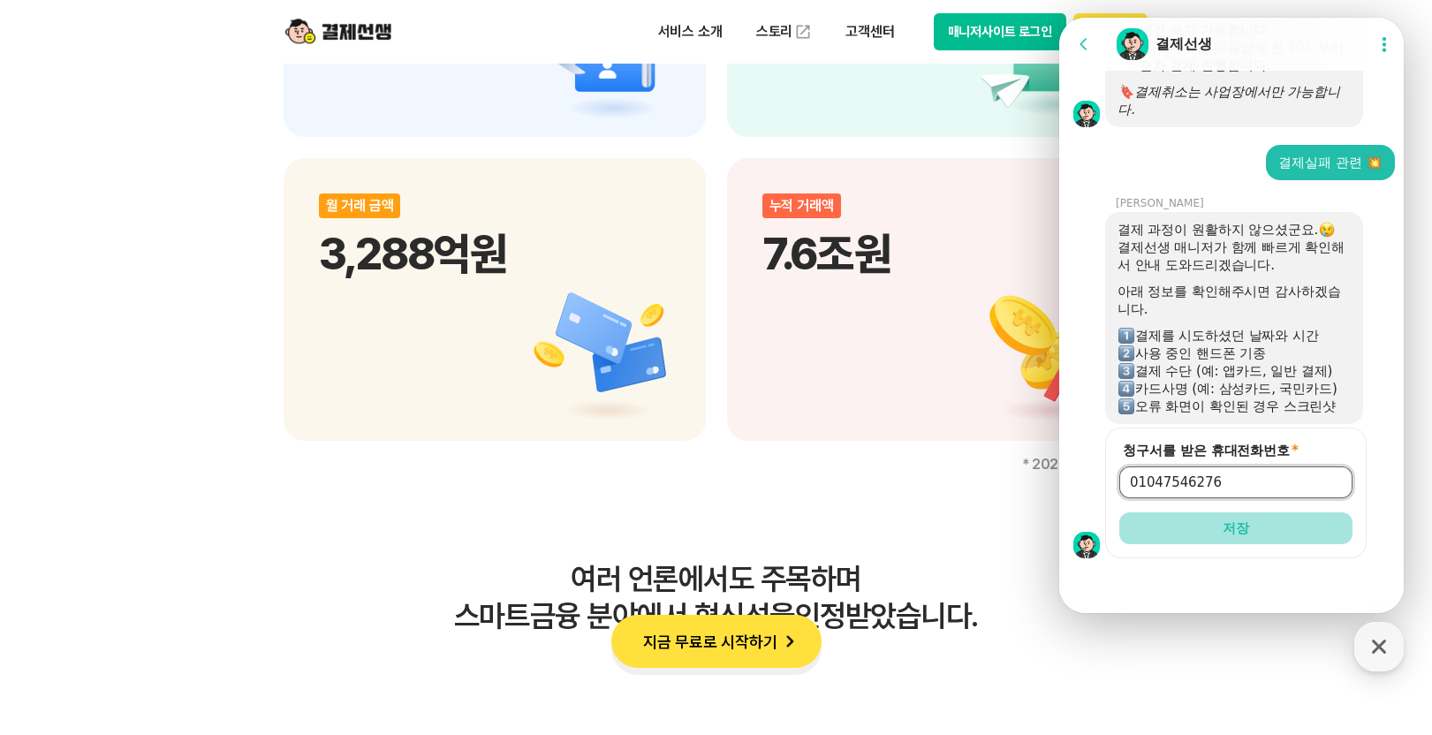
type input "01047546276"
click at [1171, 521] on button "저장" at bounding box center [1235, 528] width 233 height 32
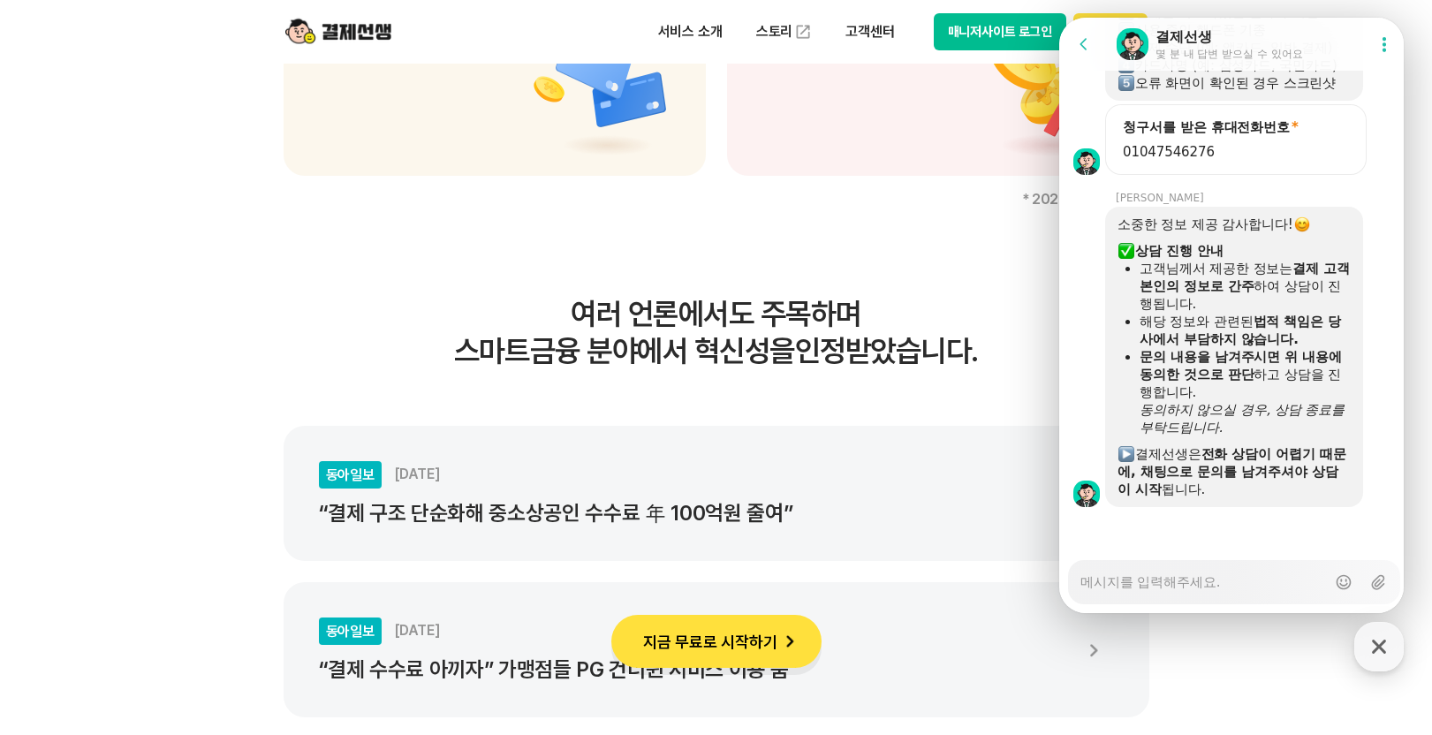
scroll to position [1528, 0]
click at [1226, 451] on b "전화 상담이 어렵기 때문에, 채팅으로 문의를 남겨주셔야 상담이 시작" at bounding box center [1231, 469] width 229 height 51
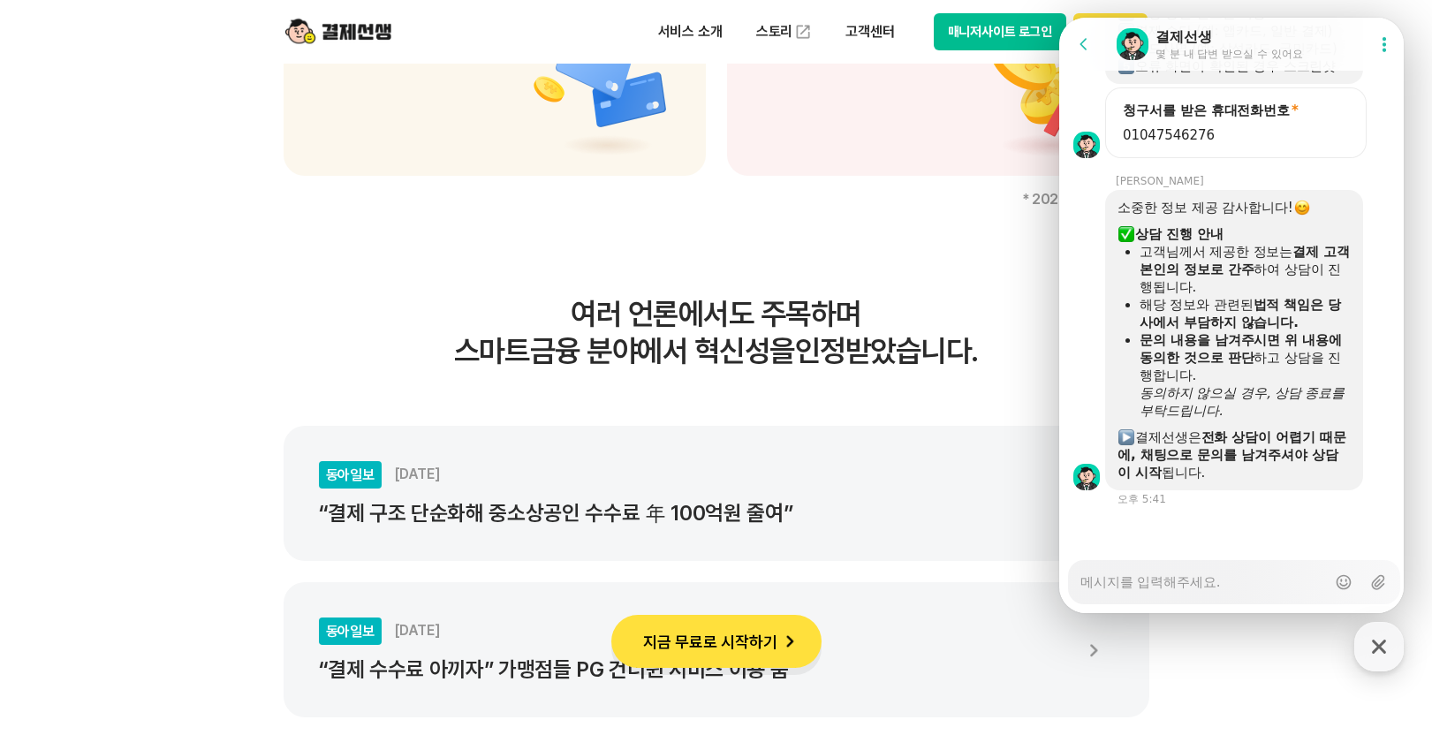
scroll to position [1544, 0]
click at [1195, 583] on textarea "Messenger Input Textarea" at bounding box center [1203, 576] width 246 height 30
type textarea "x"
type textarea "ㅇ"
type textarea "x"
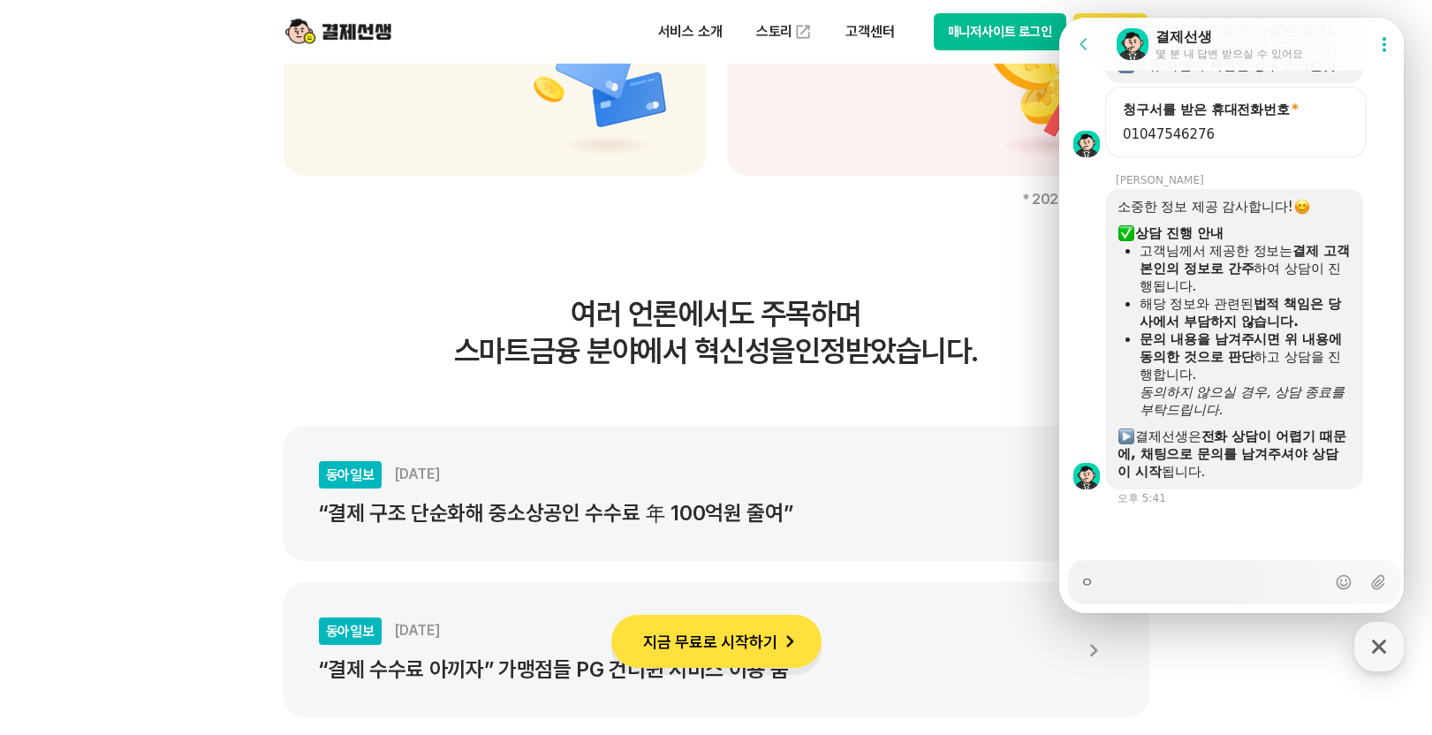
type textarea "아"
type textarea "x"
type textarea "안"
type textarea "x"
type textarea "안ㄴ"
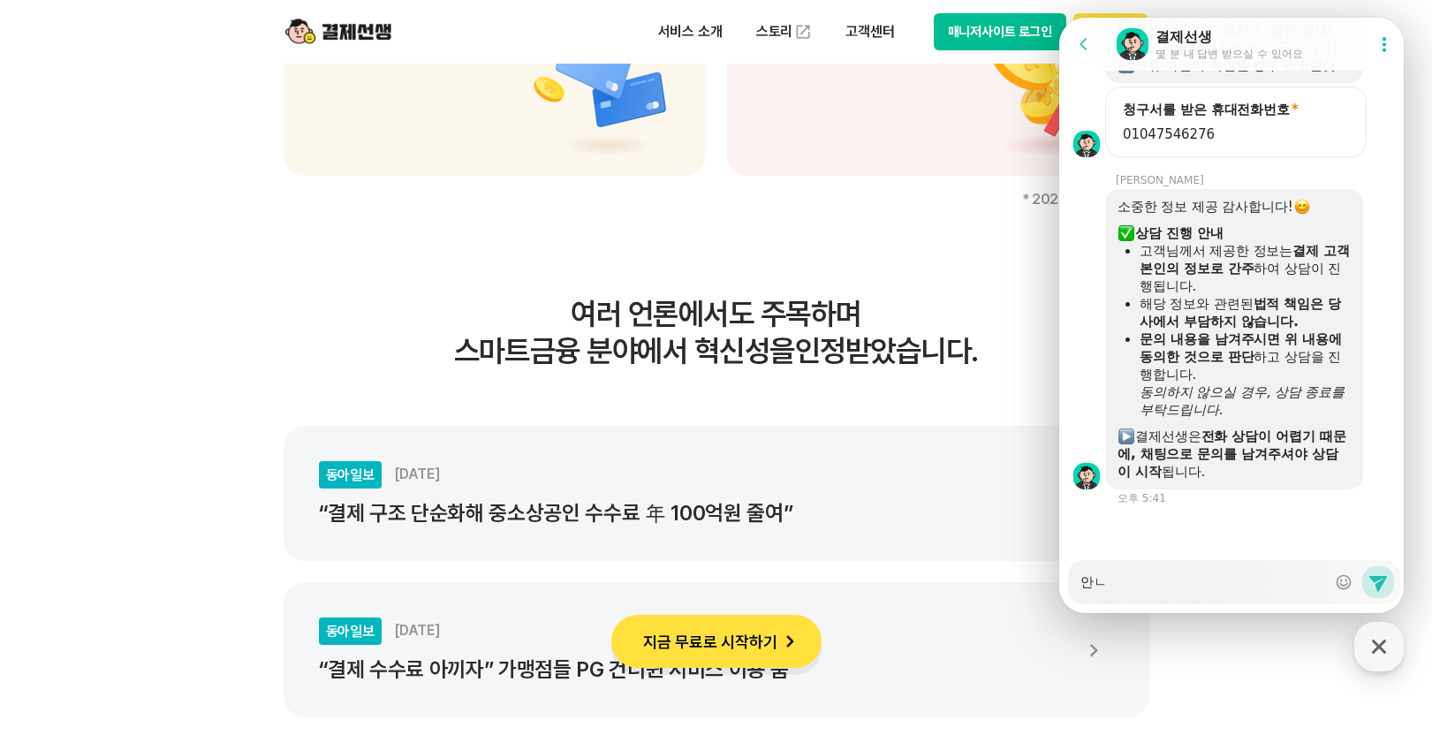
type textarea "x"
type textarea "안녀"
type textarea "x"
type textarea "안녕"
type textarea "x"
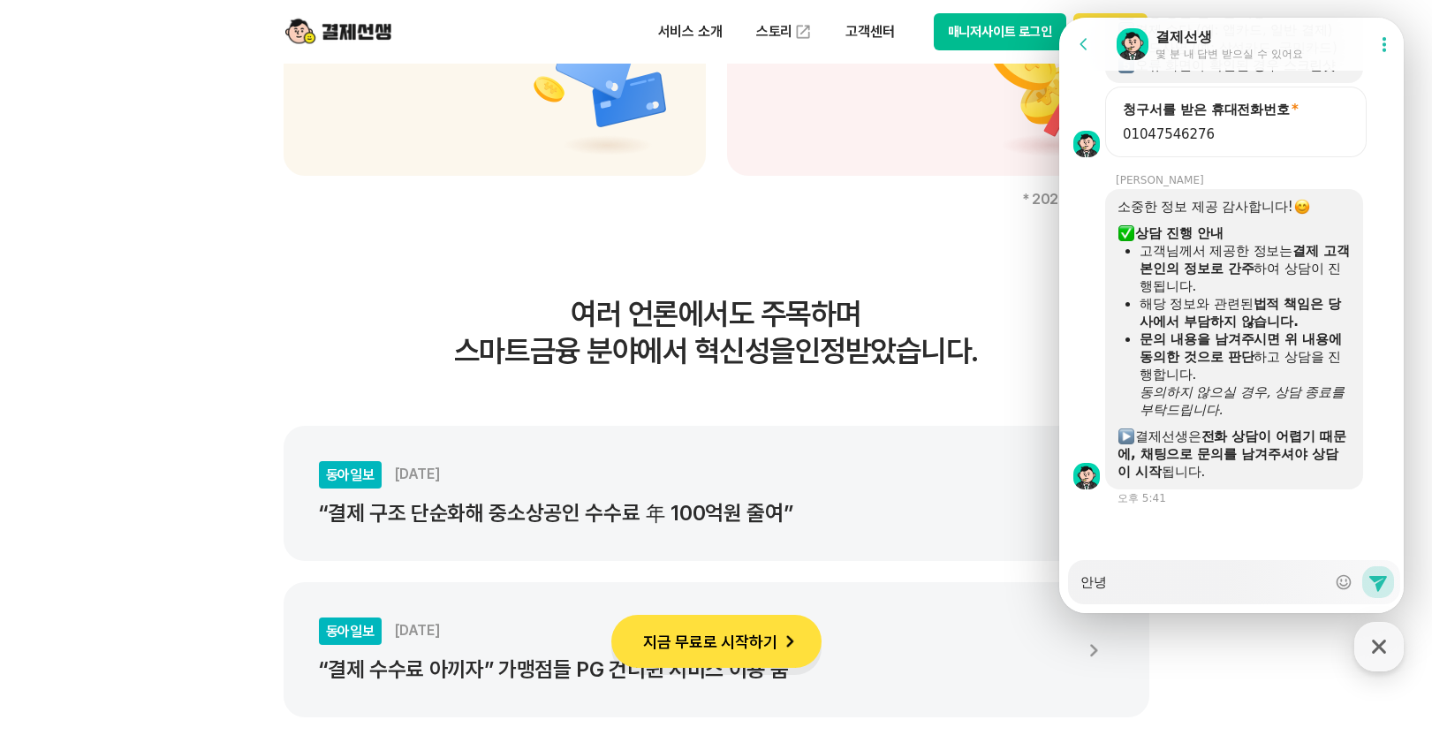
type textarea "안녕ㅎ"
type textarea "x"
type textarea "안녕하"
type textarea "x"
type textarea "안녕핫"
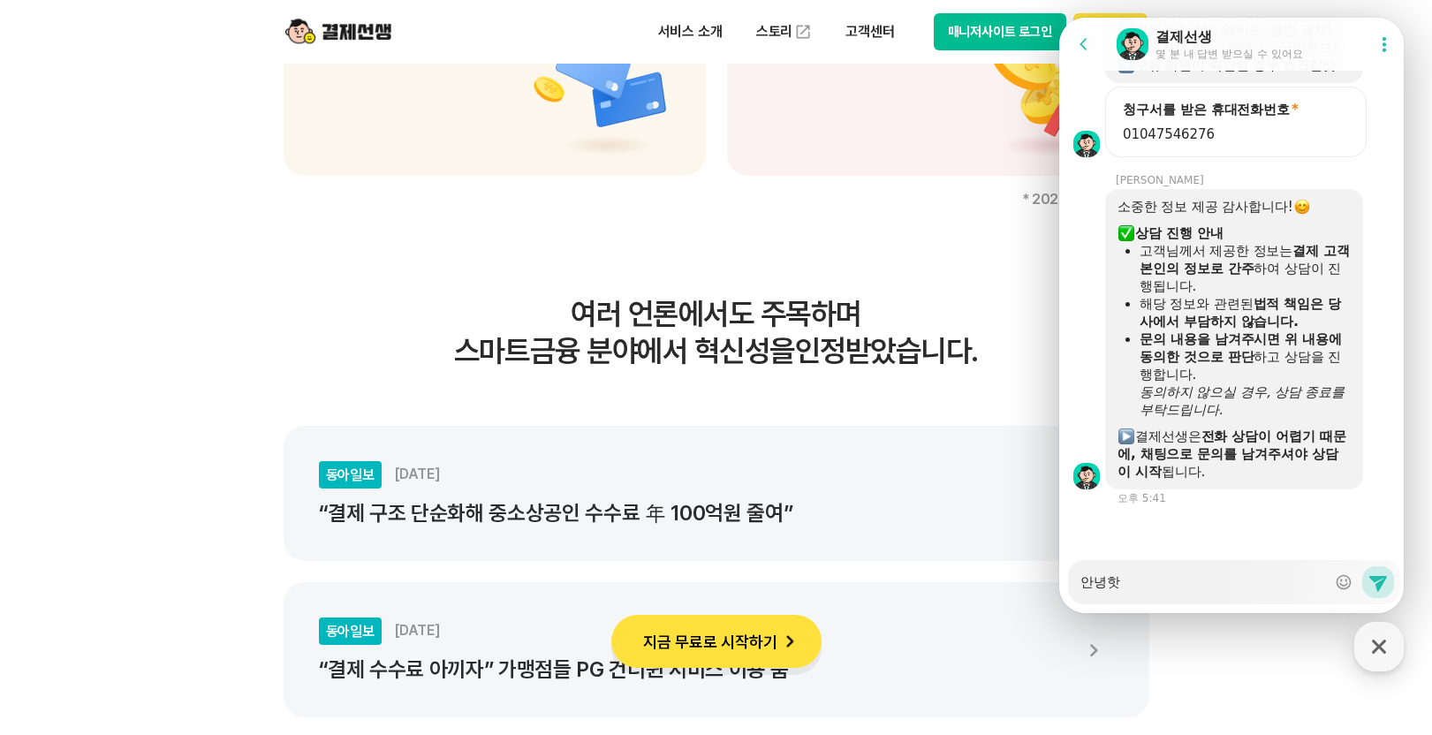
type textarea "x"
type textarea "안녕하세"
type textarea "x"
type textarea "안녕하셍"
type textarea "x"
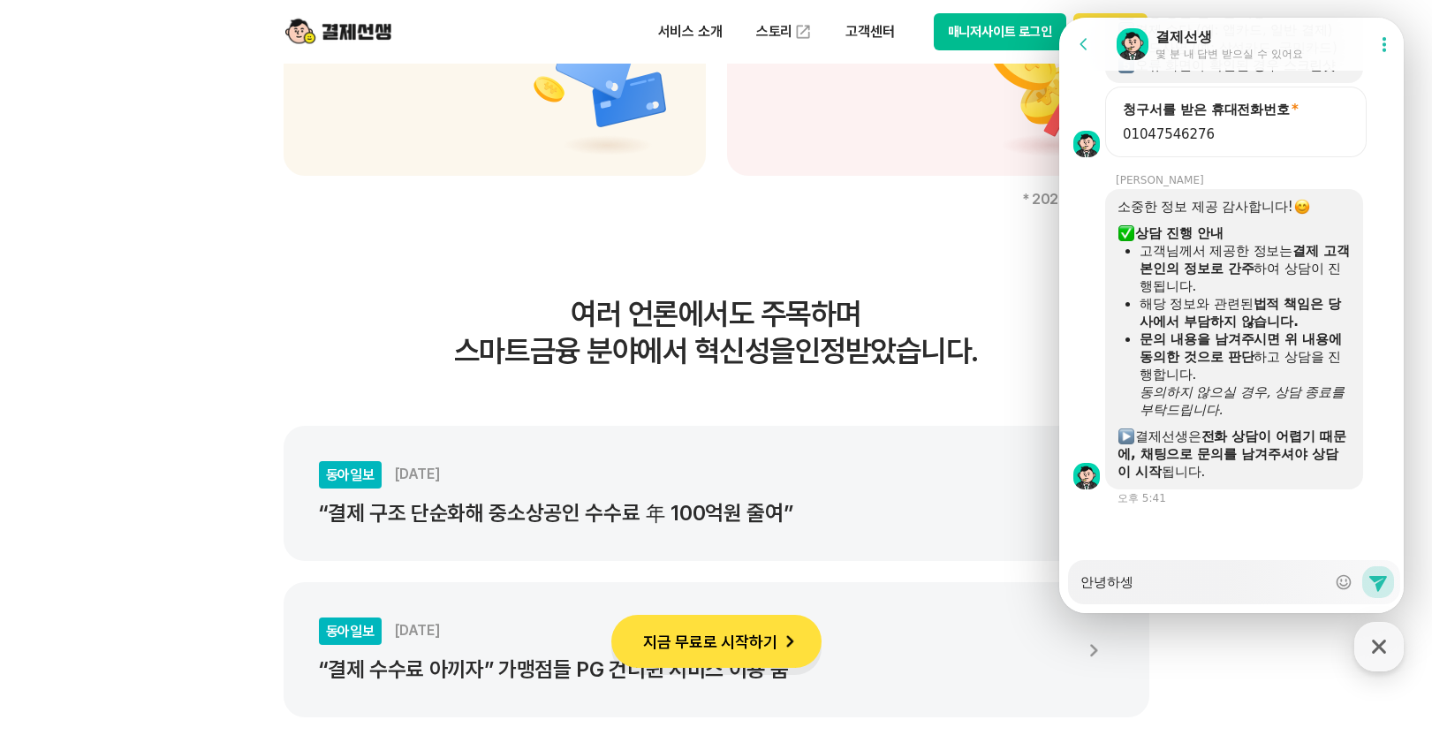
type textarea "안녕하세요"
type textarea "x"
type textarea "안녕하세요"
type textarea "x"
type textarea "안녕하세요 B"
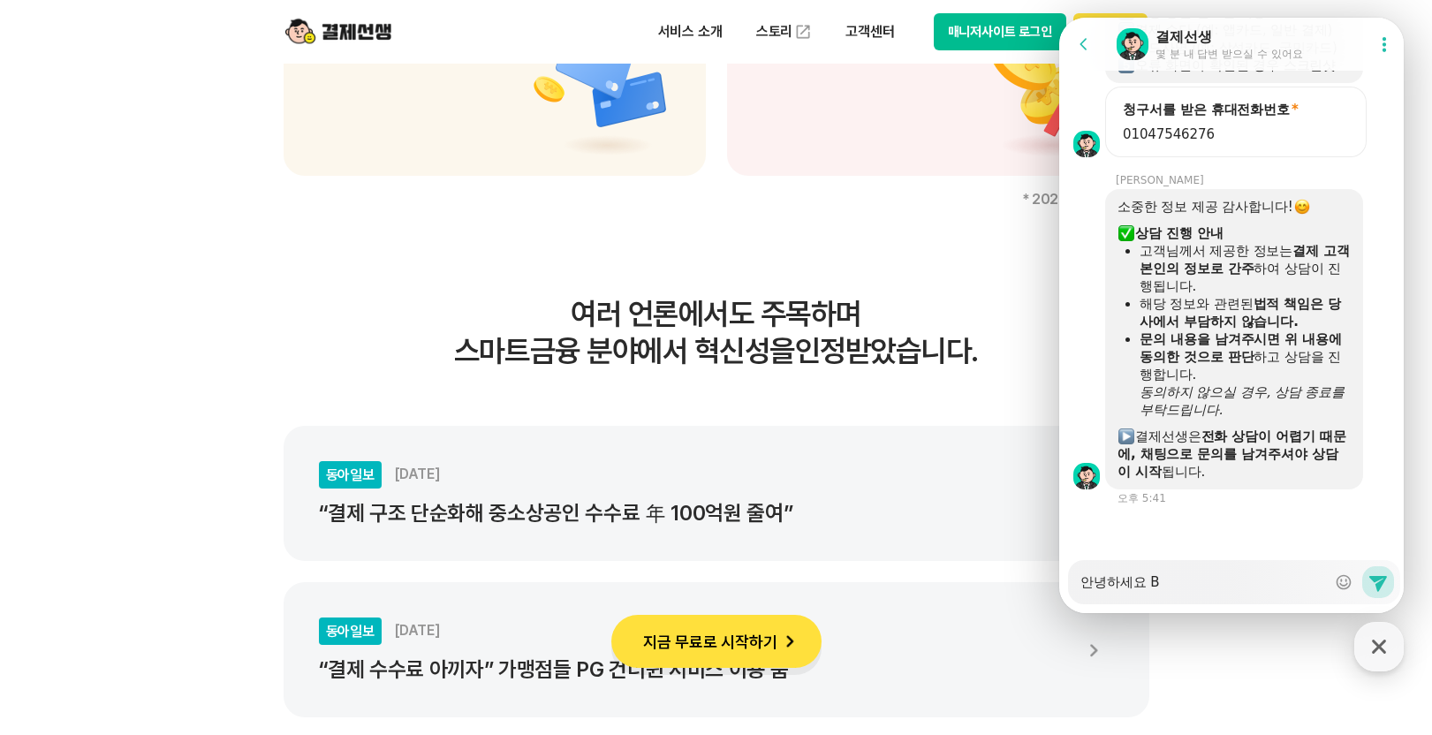
type textarea "x"
type textarea "안녕하세요 BC"
type textarea "x"
type textarea "안녕하세요 BCㅋ"
type textarea "x"
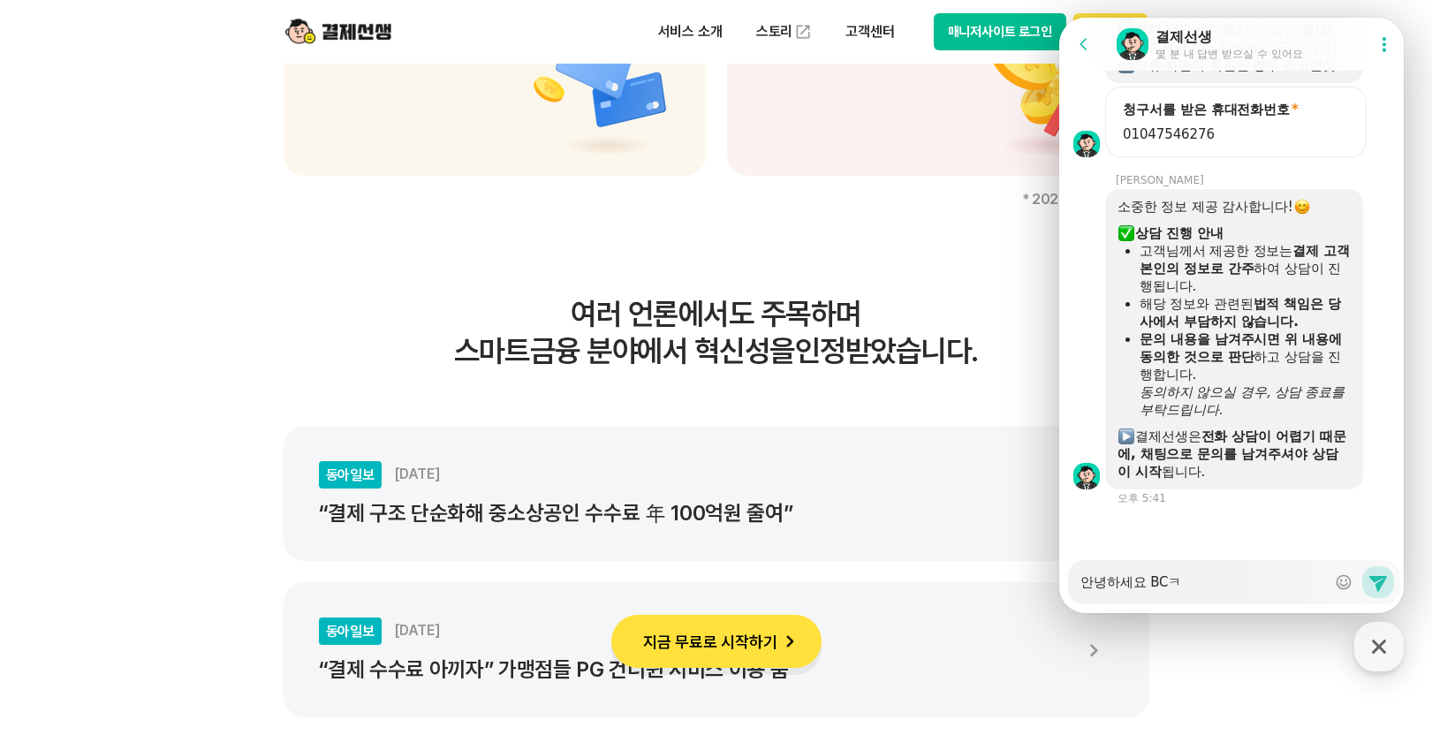
type textarea "안녕하세요 BC카"
type textarea "x"
type textarea "안녕하세요 BC칻"
type textarea "x"
type textarea "안녕하세요 BC카드"
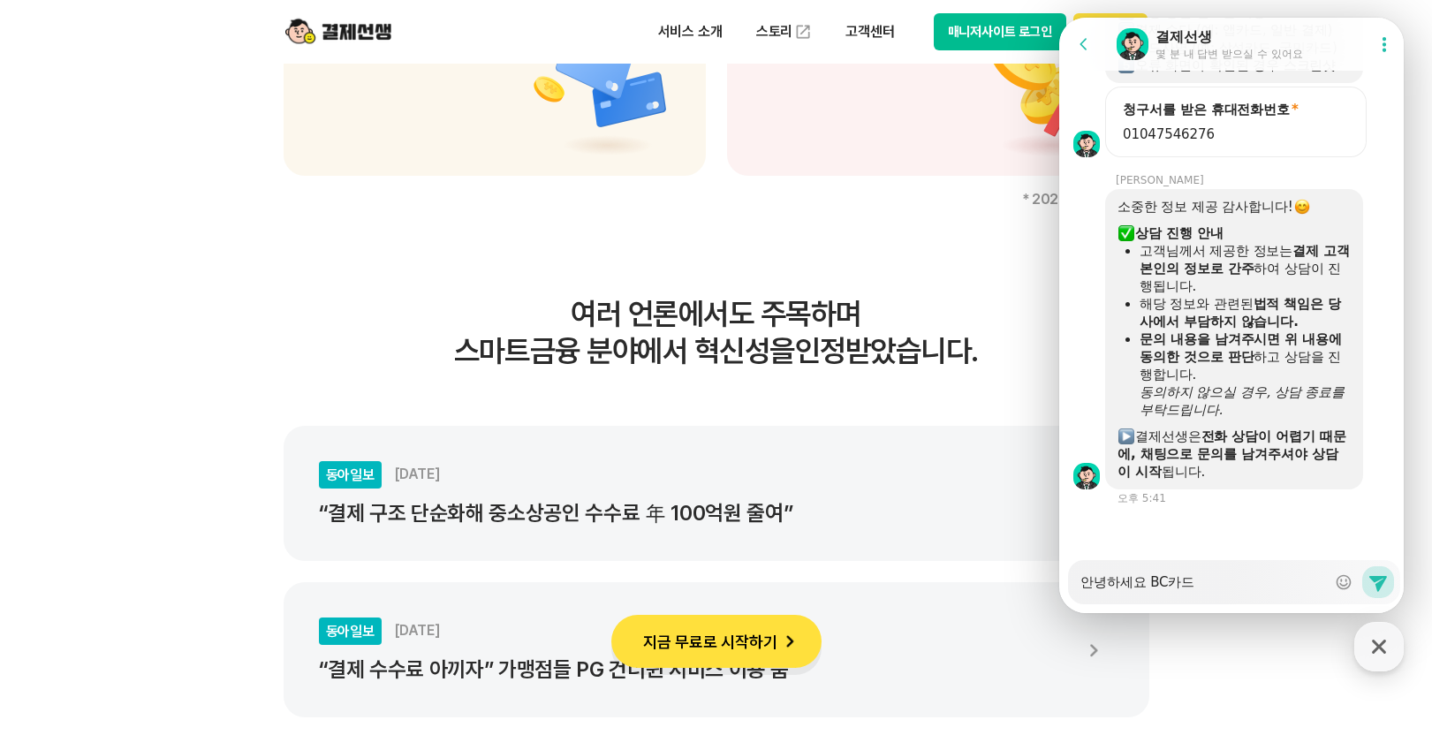
type textarea "x"
type textarea "안녕하세요 BC카드"
type textarea "x"
type textarea "안녕하세요 BC카드 ㄱ"
type textarea "x"
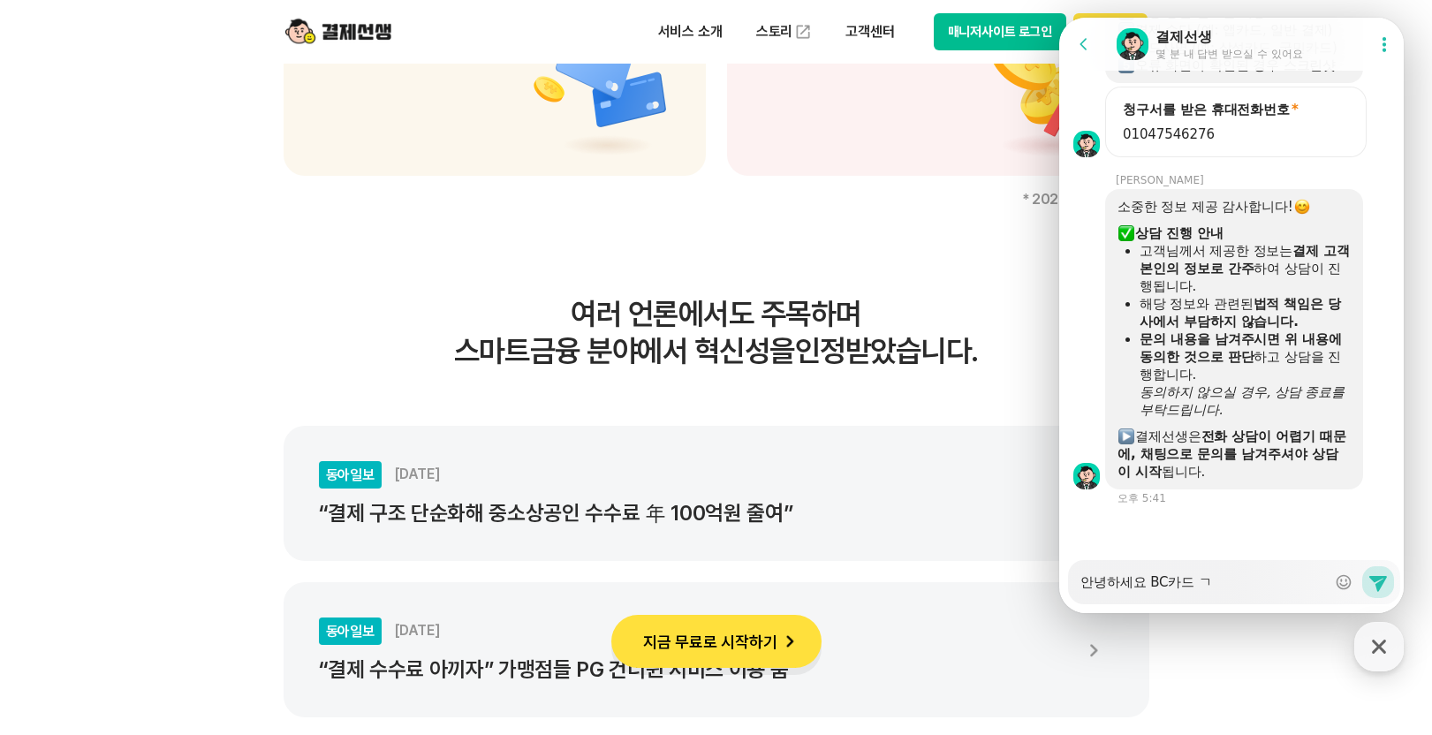
type textarea "안녕하세요 BC카드 겨"
type textarea "x"
type textarea "안녕하세요 BC카드 결"
type textarea "x"
type textarea "안녕하세요 BC카드 결ㅈ"
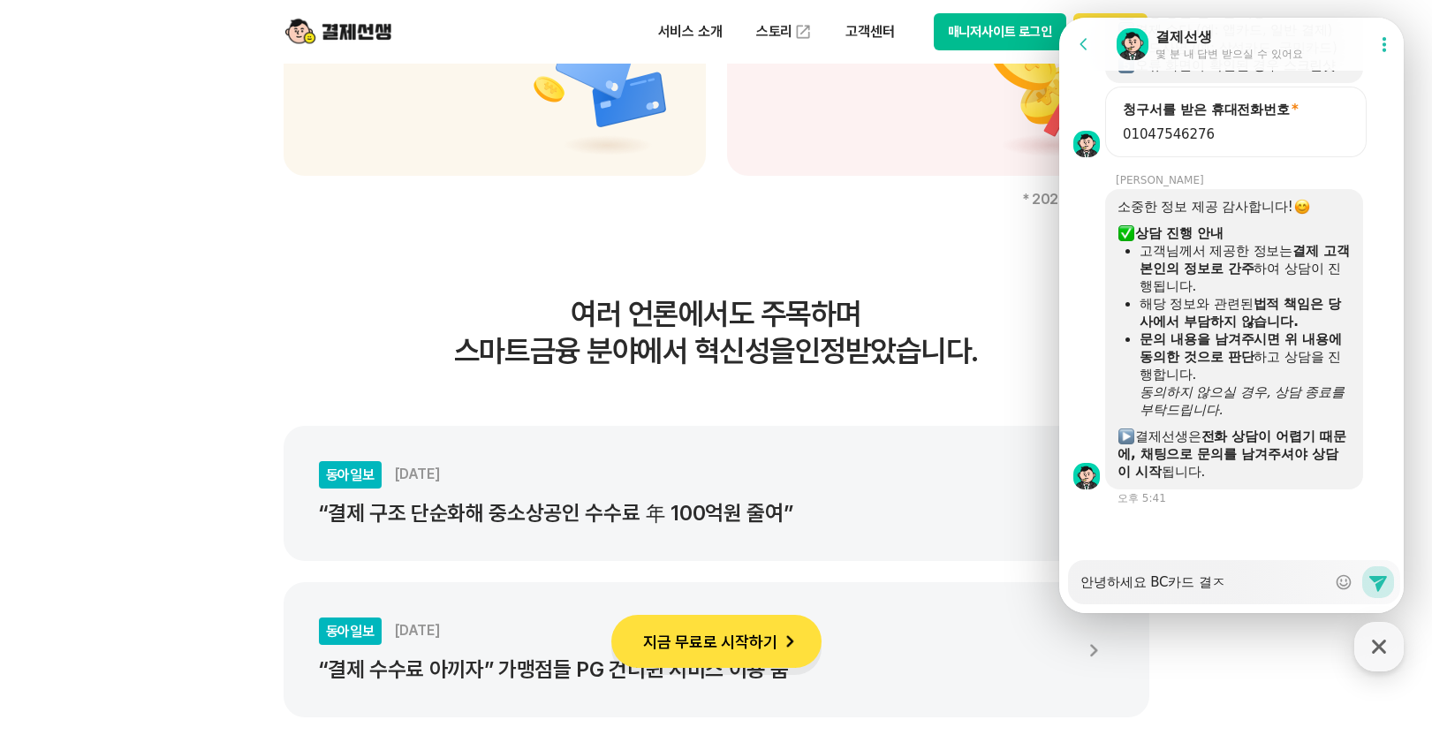
type textarea "x"
type textarea "안녕하세요 BC카드 결제"
type textarea "x"
type textarea "안녕하세요 BC카드 결젤"
type textarea "x"
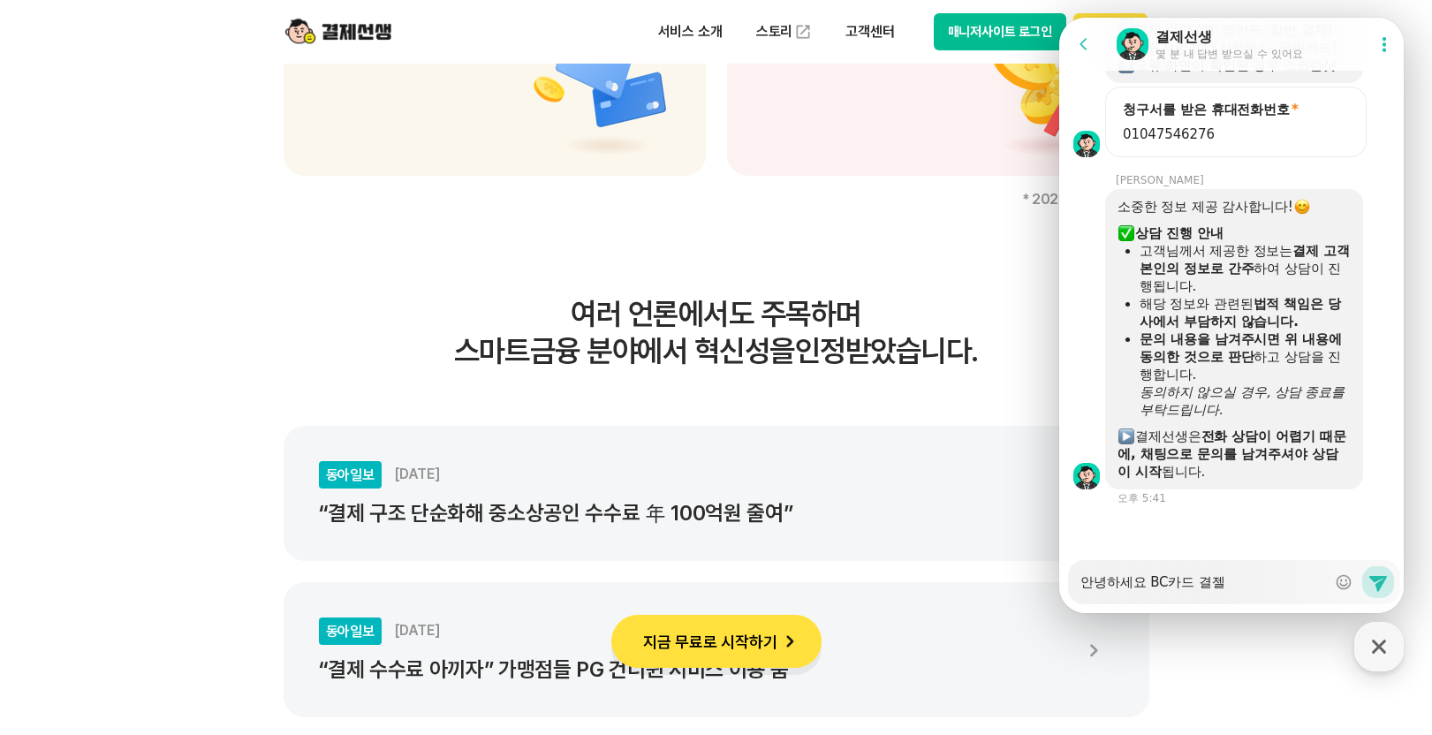
type textarea "안녕하세요 BC카드 결제르"
type textarea "x"
type textarea "안녕하세요 BC카드 결제를"
type textarea "x"
type textarea "안녕하세요 BC카드 결제를"
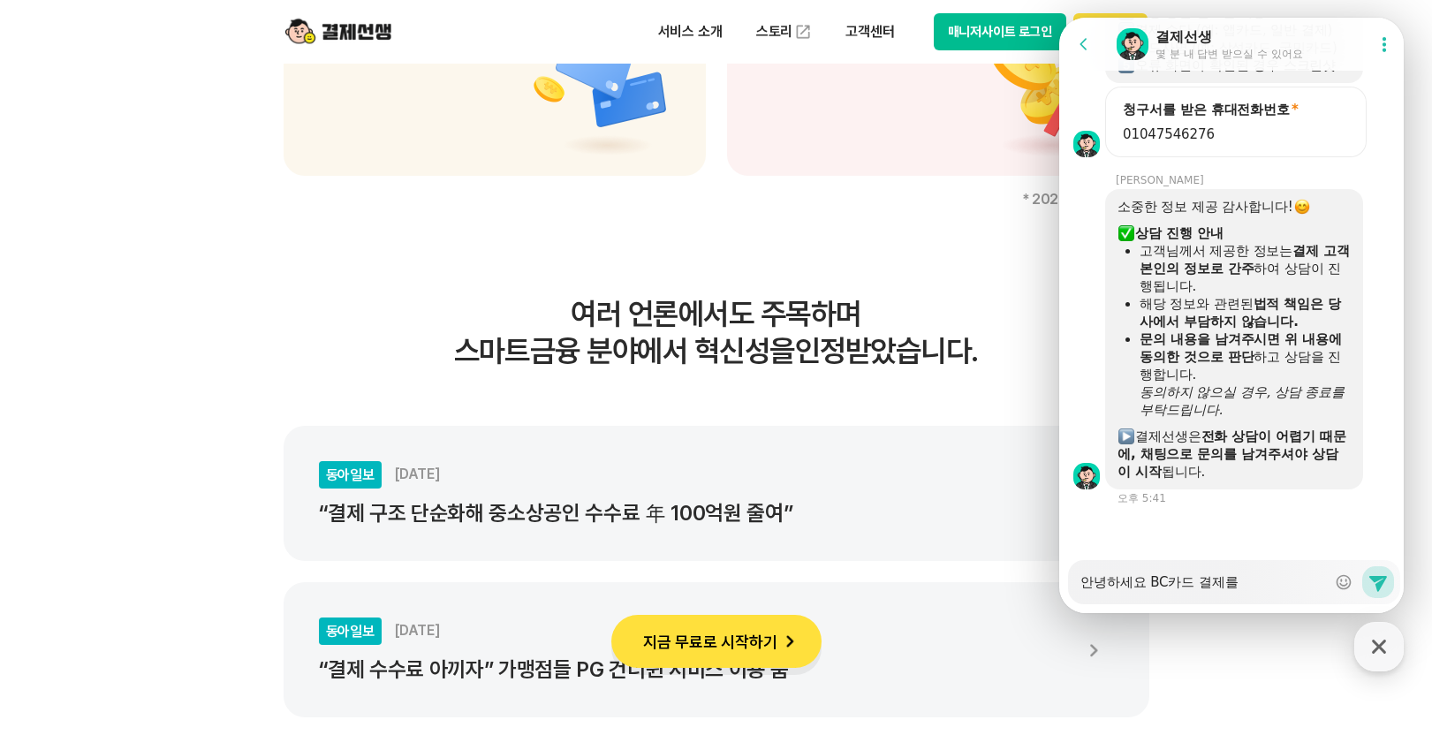
type textarea "x"
type textarea "안녕하세요 BC카드 결제를 우"
type textarea "x"
type textarea "안녕하세요 BC카드 결제를 위"
type textarea "x"
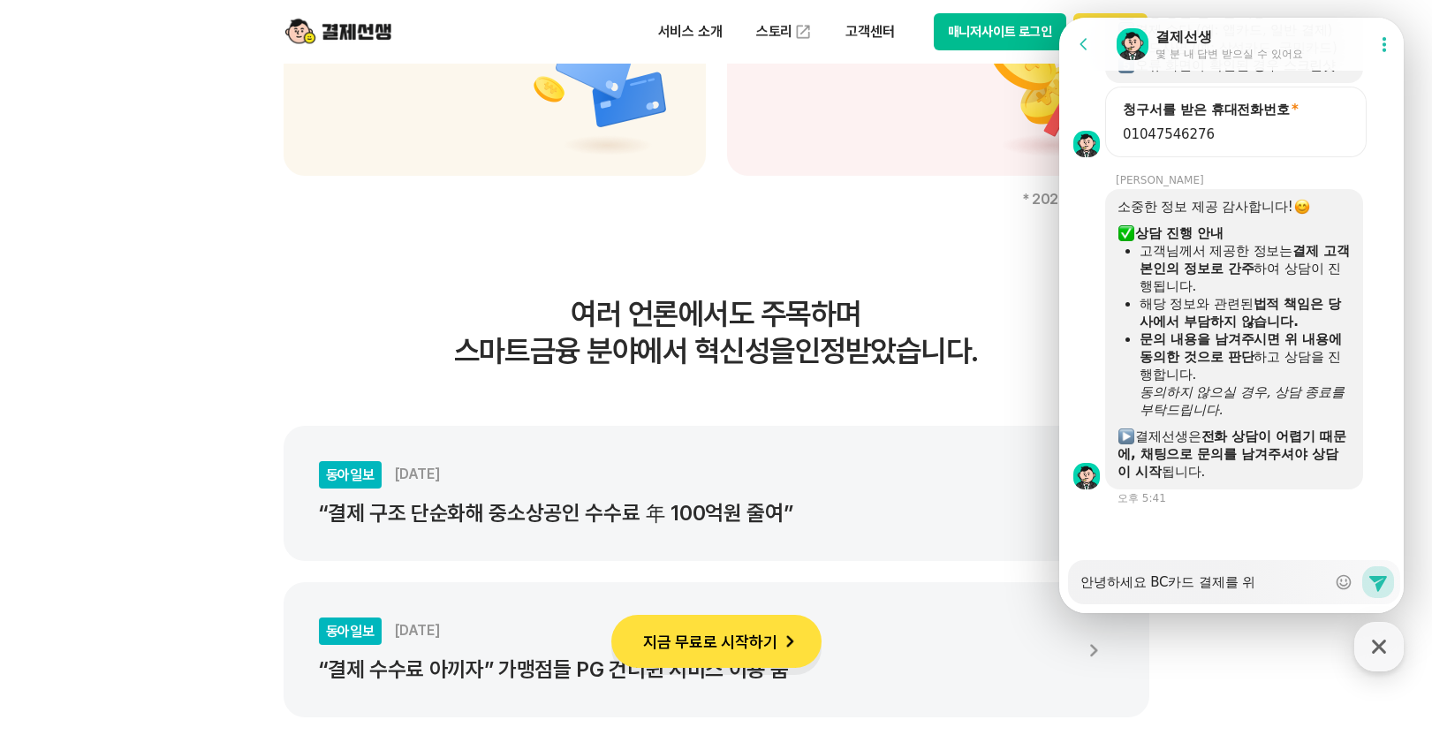
type textarea "안녕하세요 BC카드 결제를 윟"
type textarea "x"
type textarea "안녕하세요 BC카드 결제를 위하"
type textarea "x"
type textarea "안녕하세요 BC카드 결제를 위한"
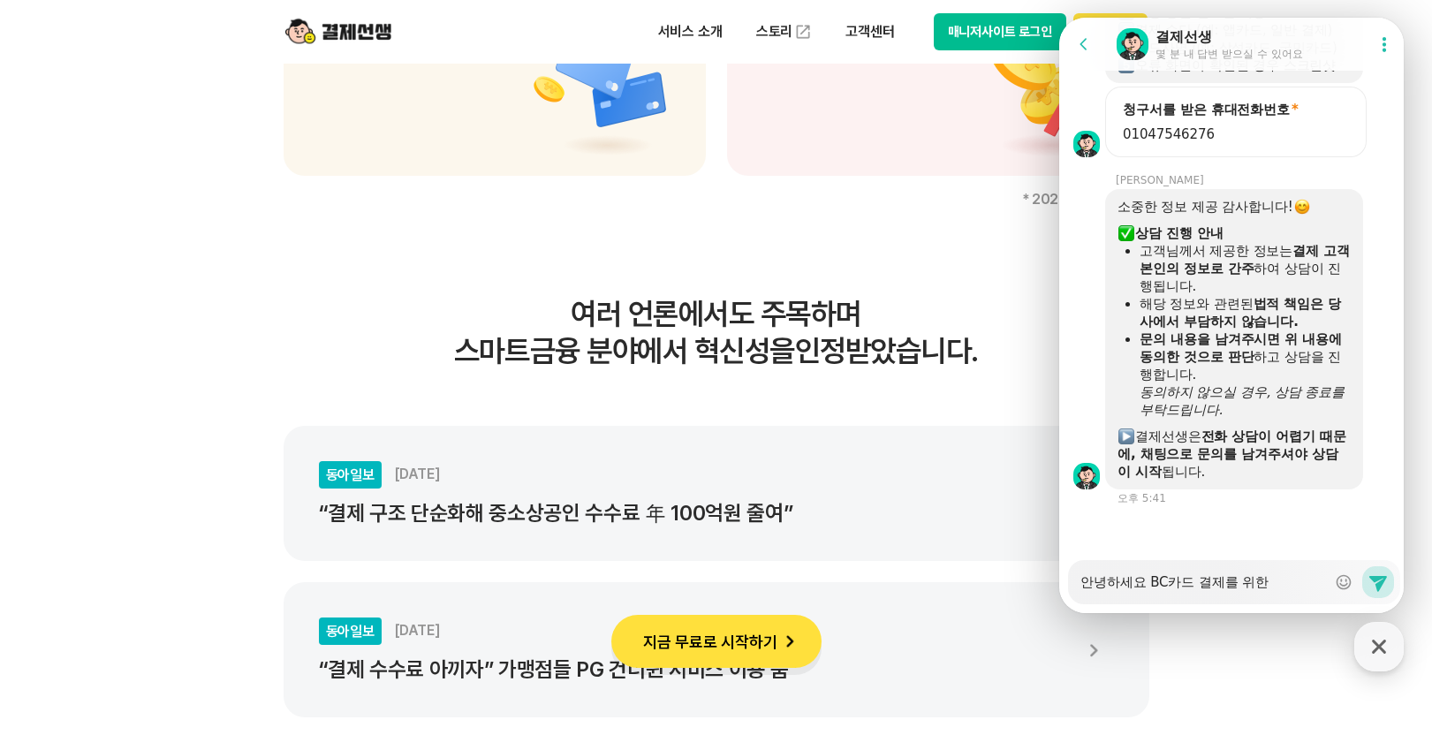
type textarea "x"
type textarea "안녕하세요 BC카드 결제를 위한"
type textarea "x"
type textarea "안녕하세요 BC카드 결제를 위한 ㄱ"
type textarea "x"
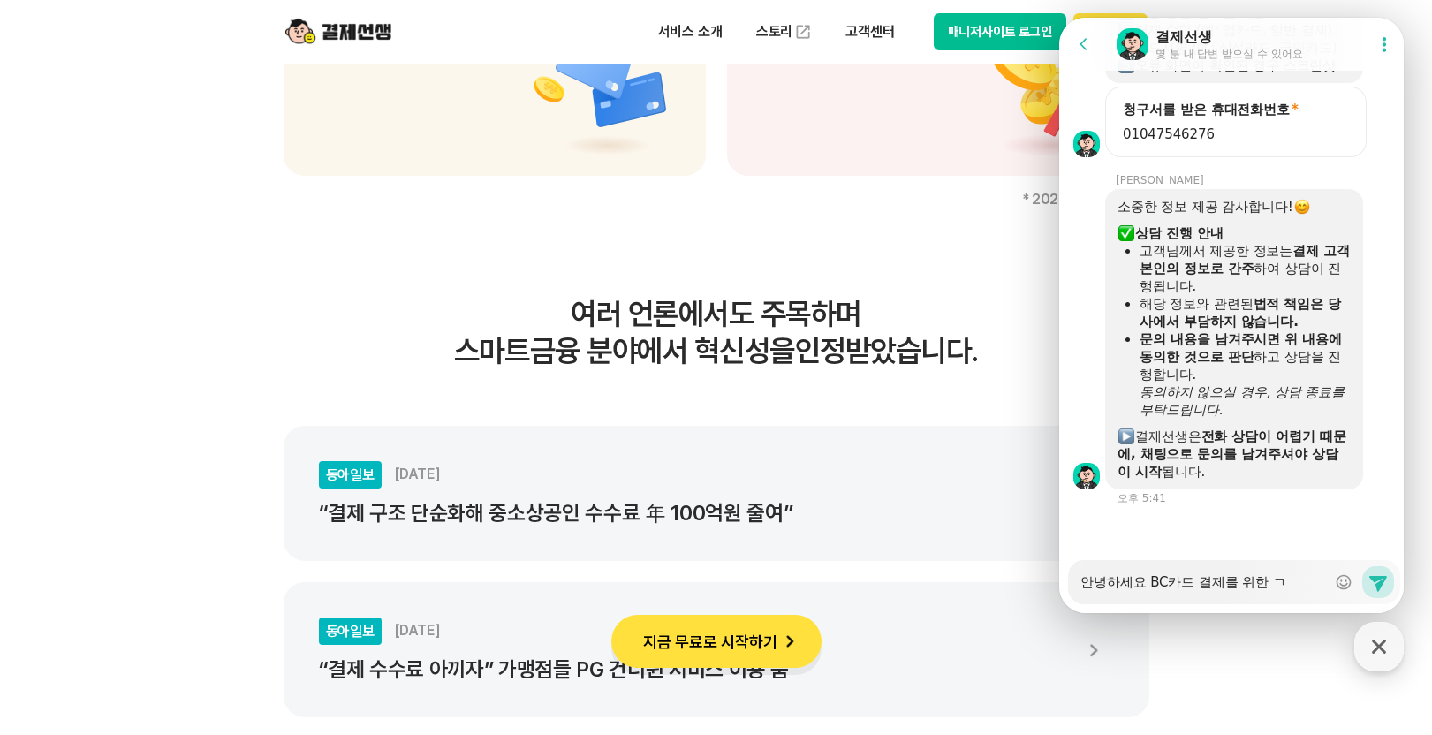
type textarea "안녕하세요 BC카드 결제를 위한 가"
type textarea "x"
type textarea "안녕하세요 BC카드 결제를 위한 감"
type textarea "x"
type textarea "안녕하세요 BC카드 결제를 위한 가매"
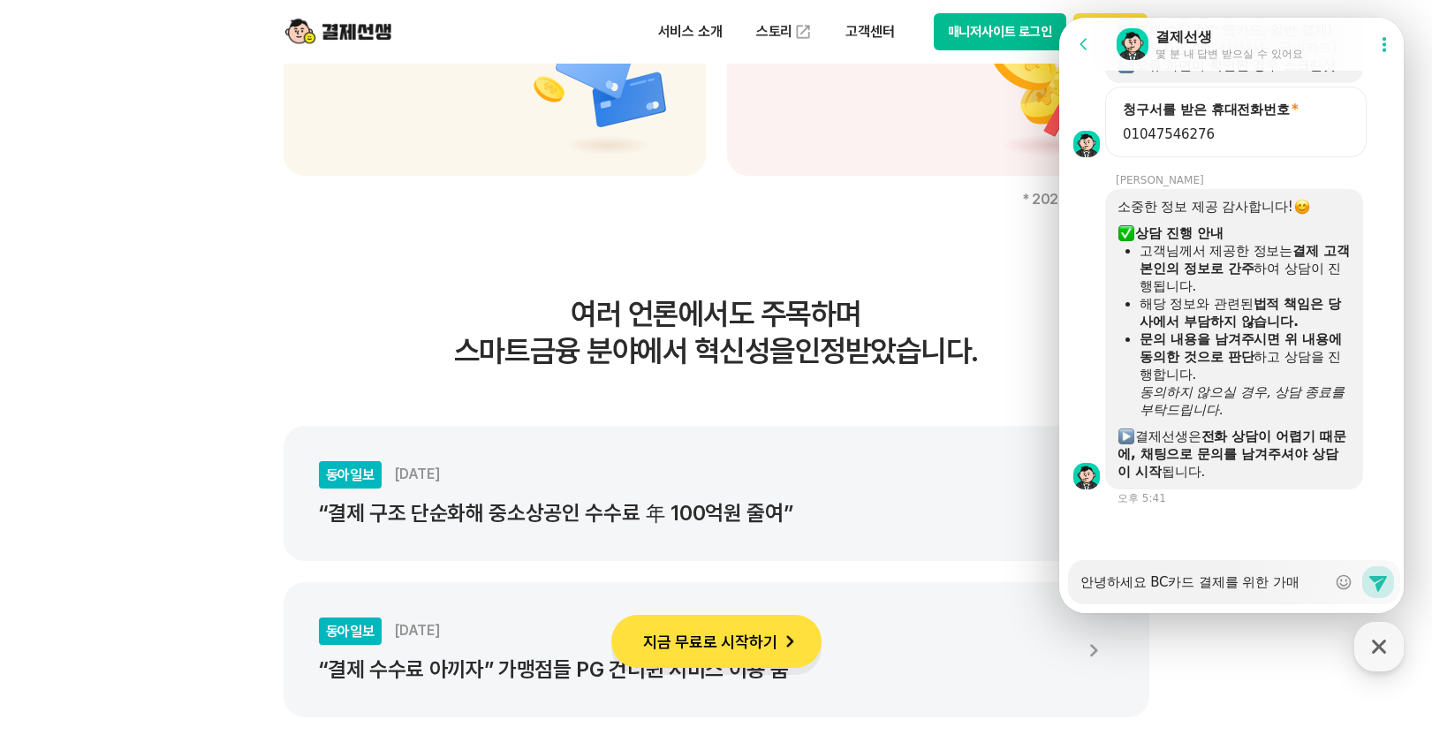
type textarea "x"
type textarea "안녕하세요 BC카드 결제를 위한 가맹"
type textarea "x"
type textarea "안녕하세요 BC카드 결제를 위한 가맹ㅈ"
type textarea "x"
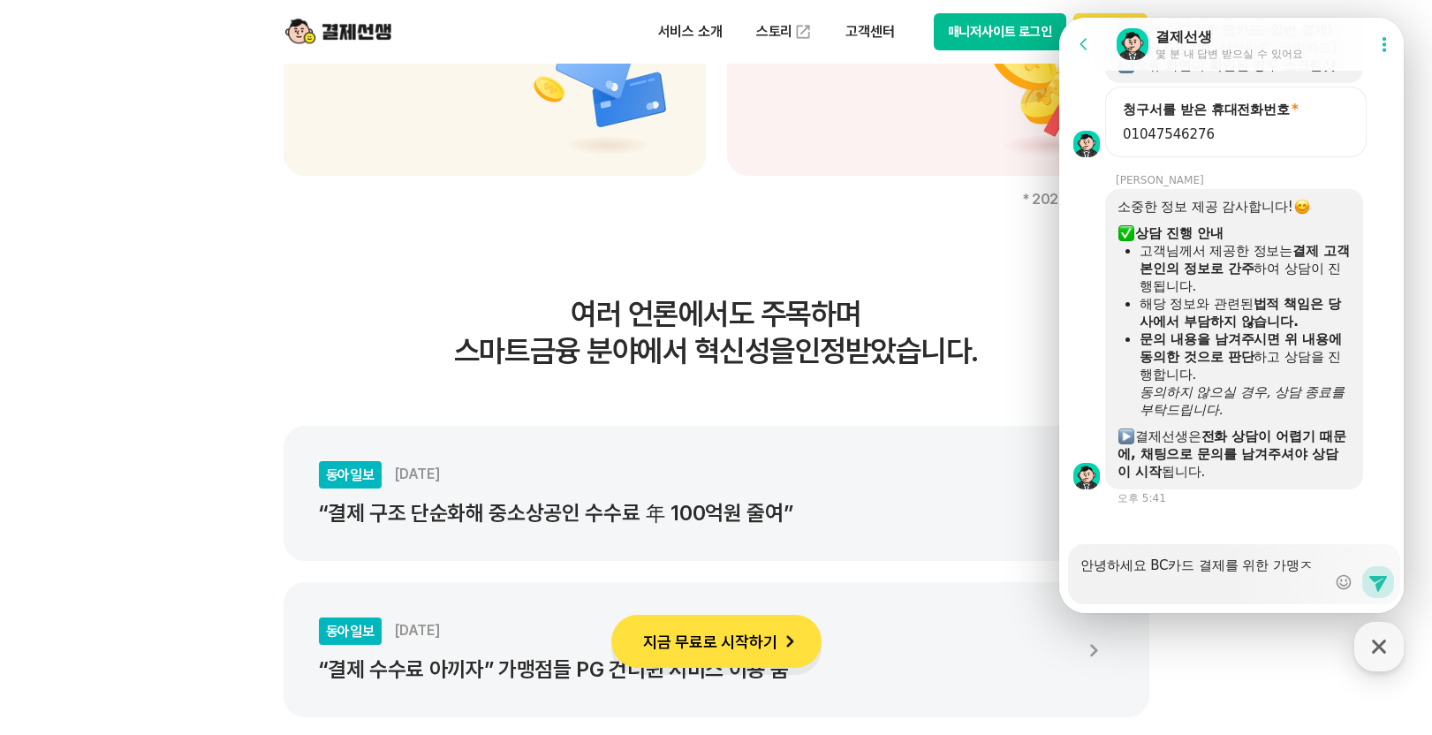
type textarea "안녕하세요 BC카드 결제를 위한 가맹저"
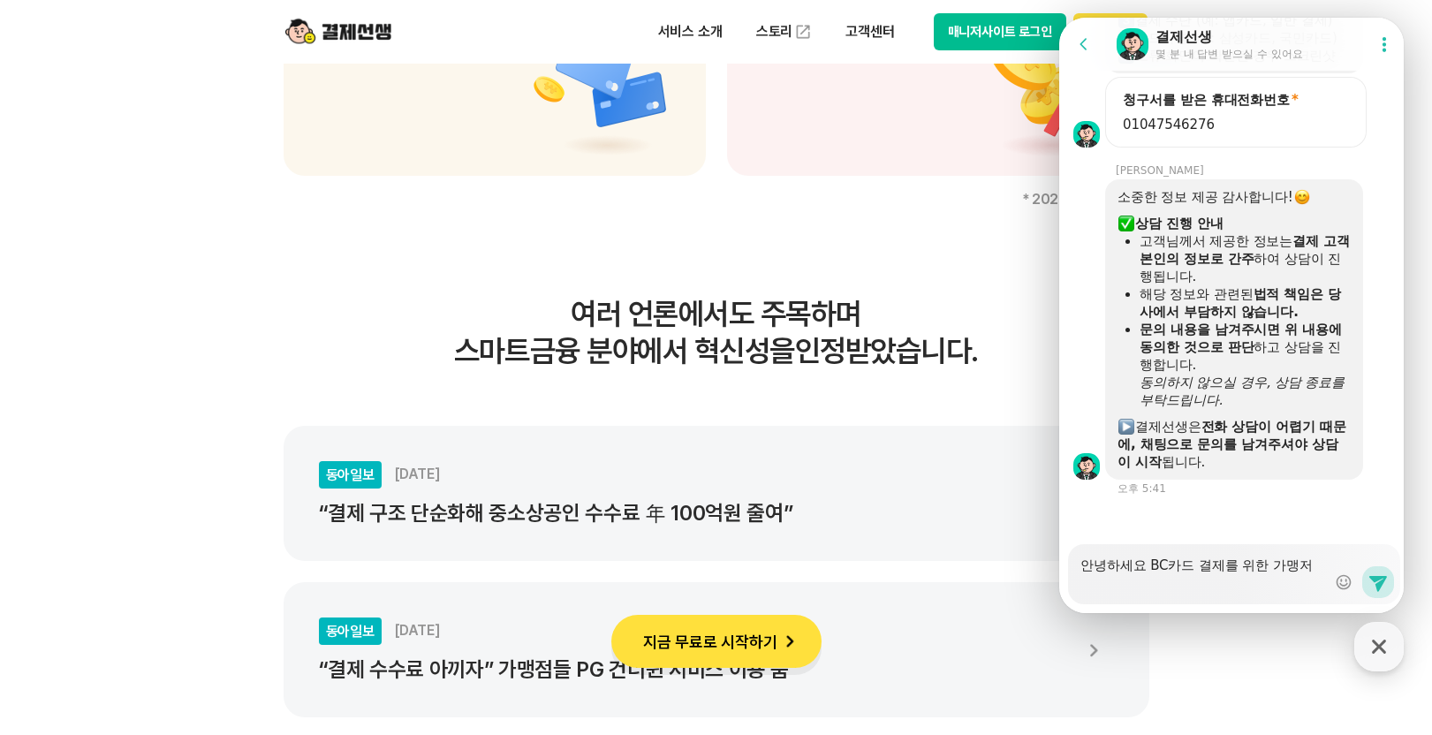
type textarea "x"
type textarea "안녕하세요 BC카드 결제를 위한 가맹점"
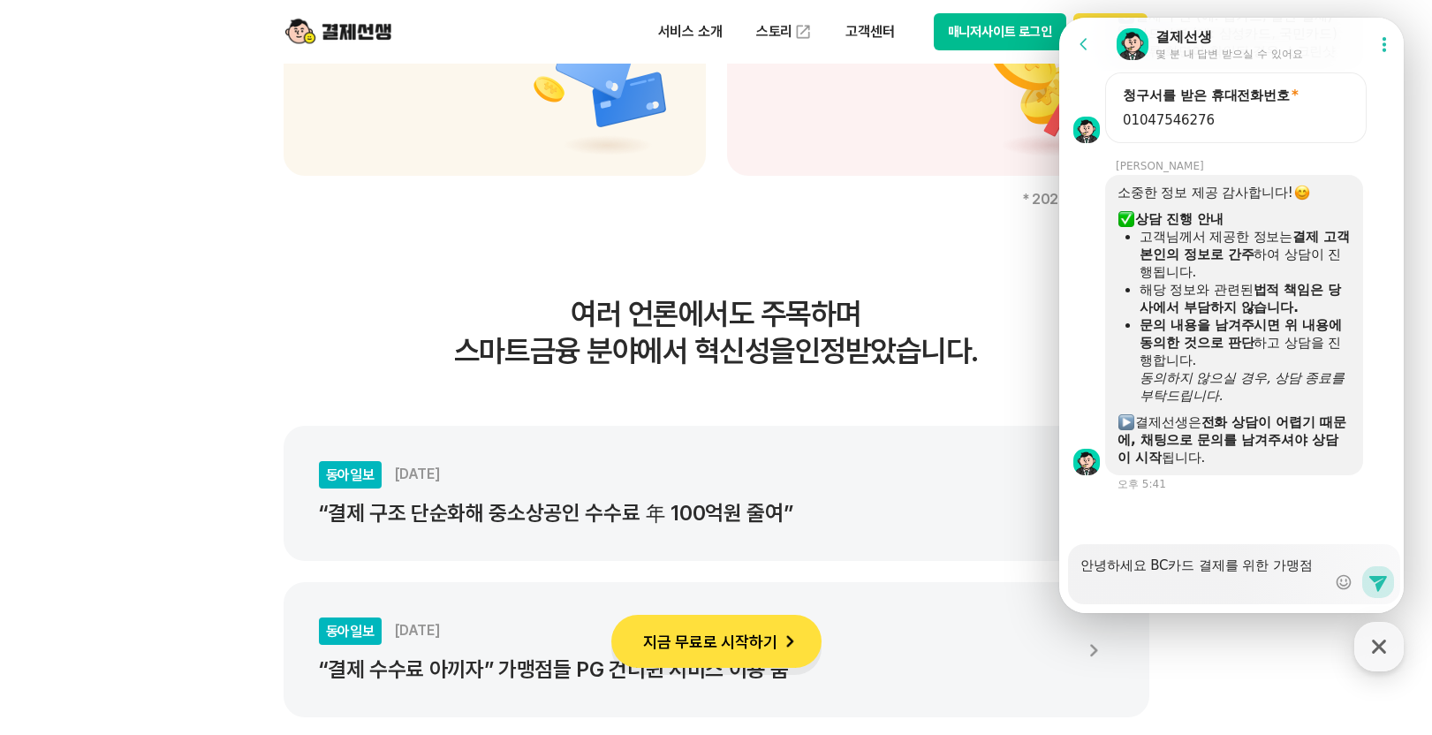
type textarea "x"
type textarea "안녕하세요 BC카드 결제를 위한 가맹점"
type textarea "x"
type textarea "안녕하세요 BC카드 결제를 위한 가맹점 ㅅ"
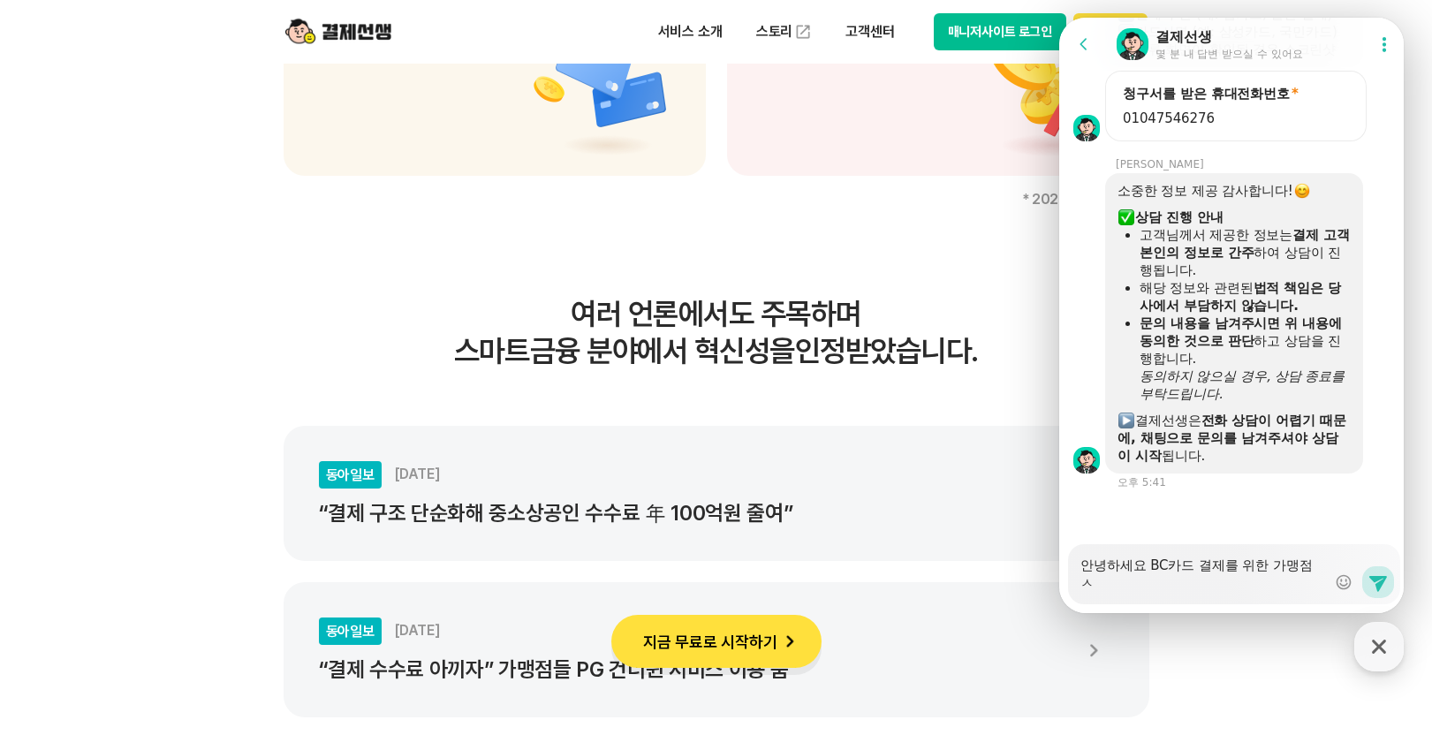
type textarea "x"
type textarea "안녕하세요 BC카드 결제를 위한 가맹점 시"
type textarea "x"
type textarea "안녕하세요 BC카드 결제를 위한 가맹점 심"
type textarea "x"
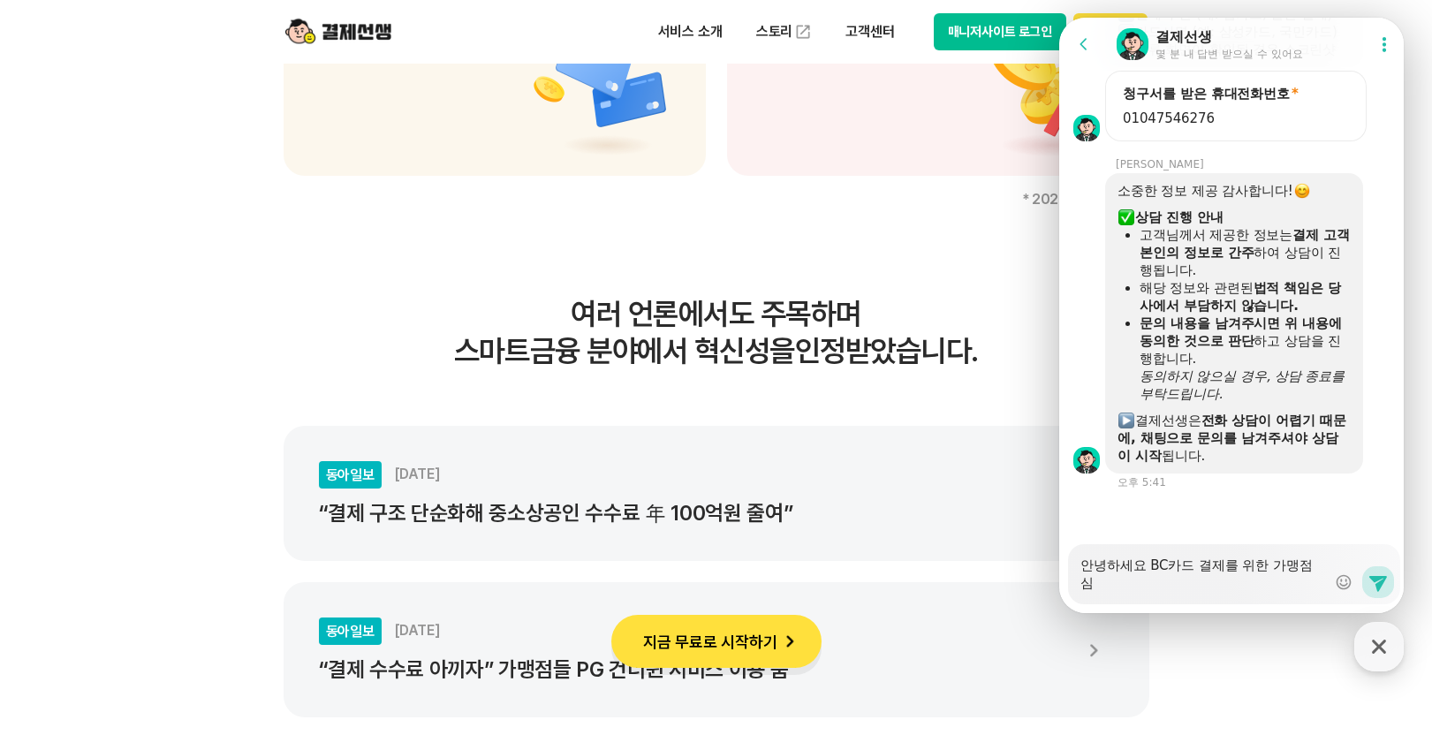
type textarea "안녕하세요 BC카드 결제를 위한 가맹점 심ㅅ"
type textarea "x"
type textarea "안녕하세요 BC카드 결제를 위한 가맹점 심사"
type textarea "x"
type textarea "안녕하세요 BC카드 결제를 위한 가맹점 심샂"
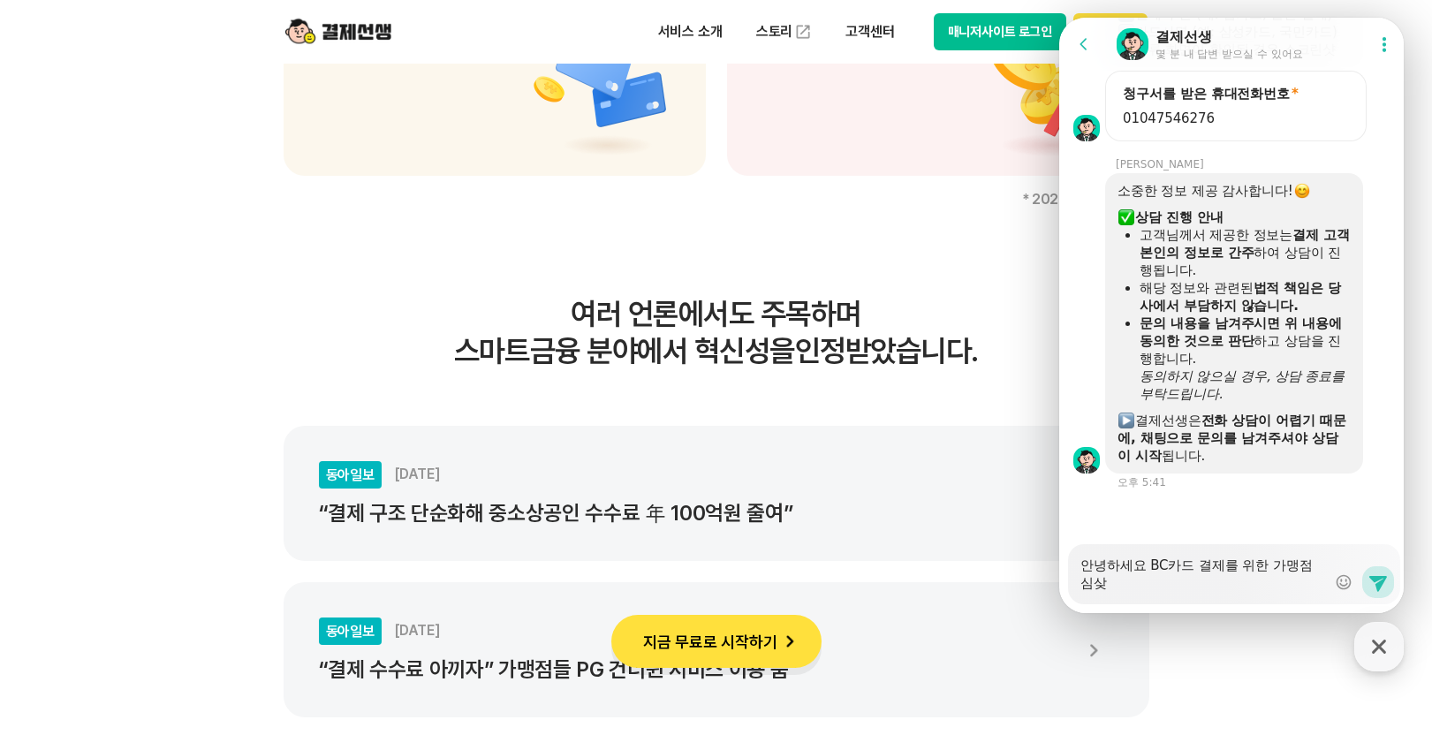
type textarea "x"
type textarea "안녕하세요 BC카드 결제를 위한 가맹점 심사주"
type textarea "x"
type textarea "안녕하세요 BC카드 결제를 위한 가맹점 심사중"
type textarea "x"
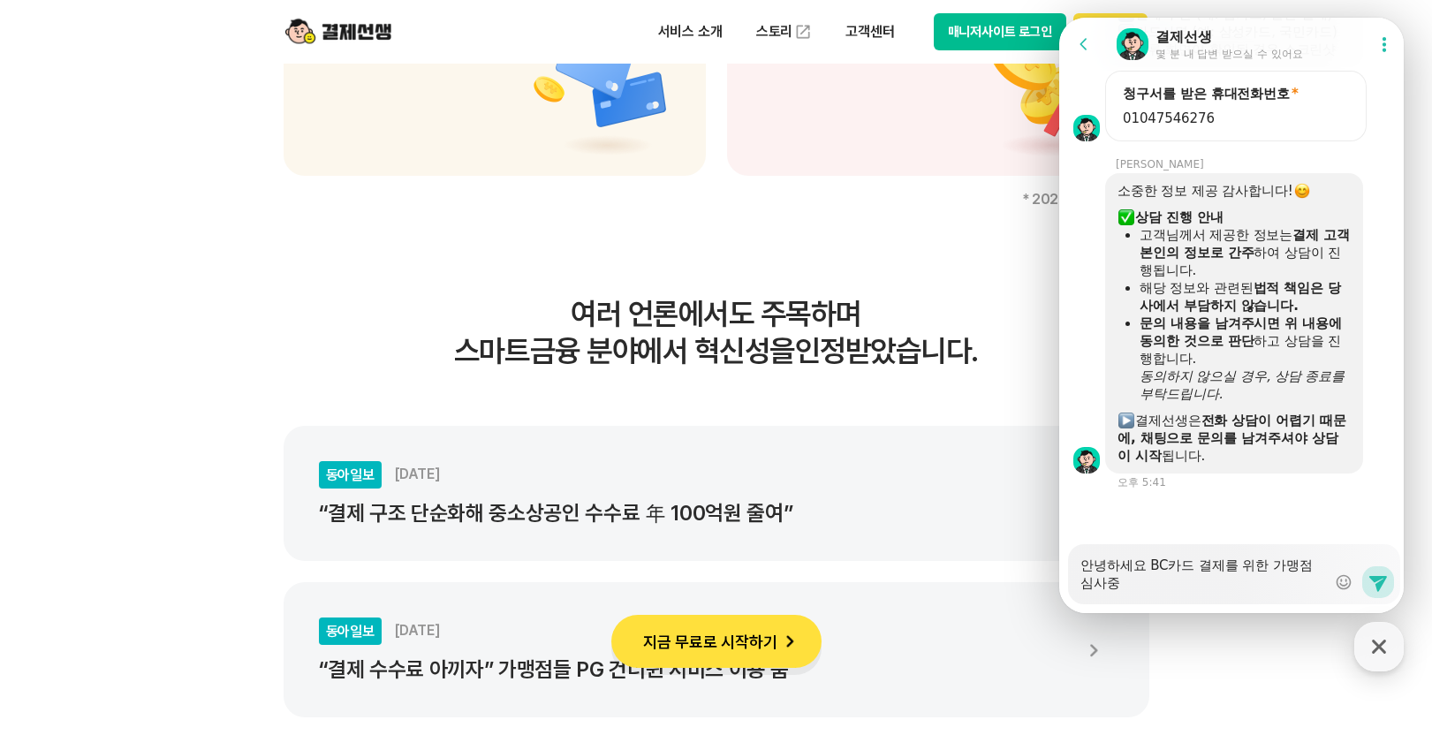
type textarea "안녕하세요 BC카드 결제를 위한 가맹점 심사중ㅇ"
type textarea "x"
type textarea "안녕하세요 BC카드 결제를 위한 가맹점 심사중이"
type textarea "x"
type textarea "안녕하세요 BC카드 결제를 위한 가맹점 심사중입"
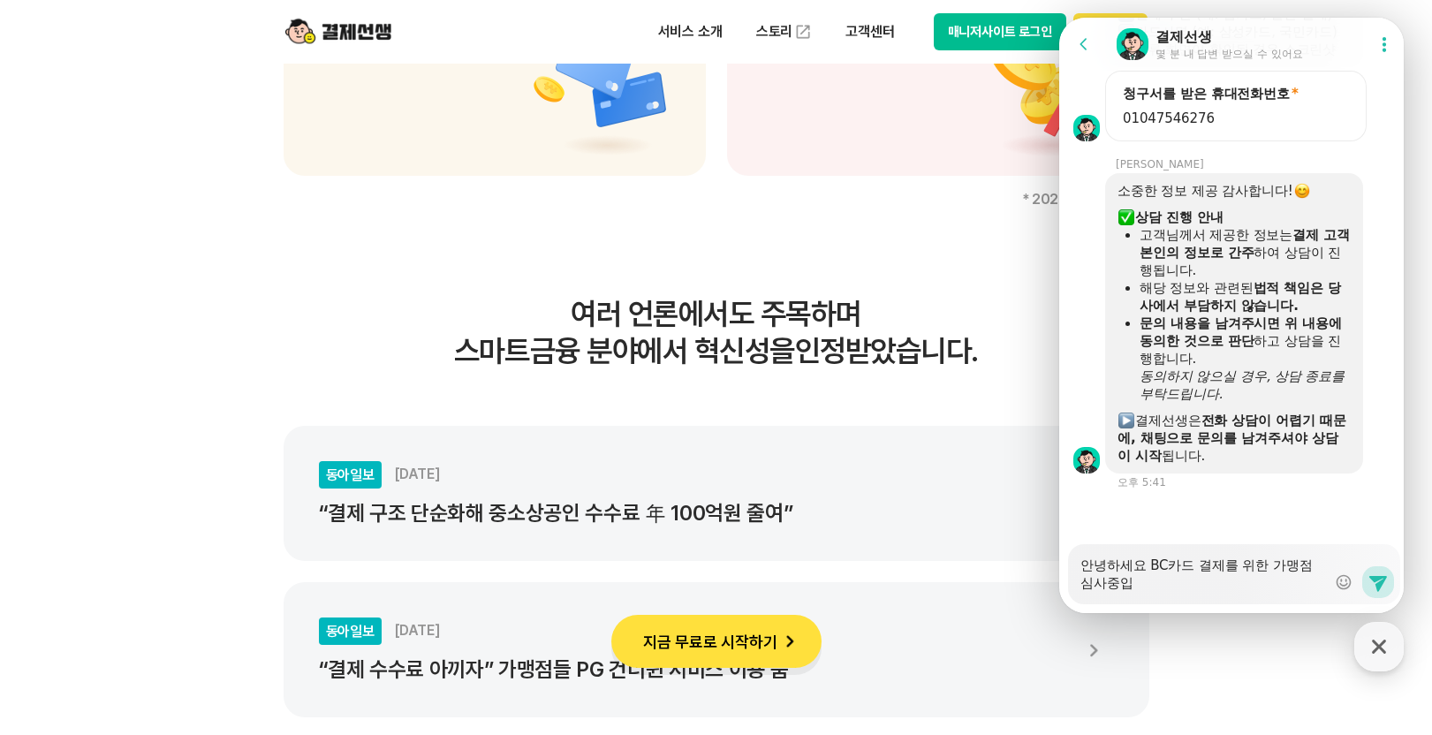
type textarea "x"
type textarea "안녕하세요 BC카드 결제를 위한 가맹점 심사중입ㄴ"
type textarea "x"
type textarea "안녕하세요 BC카드 결제를 위한 가맹점 심사중입니"
type textarea "x"
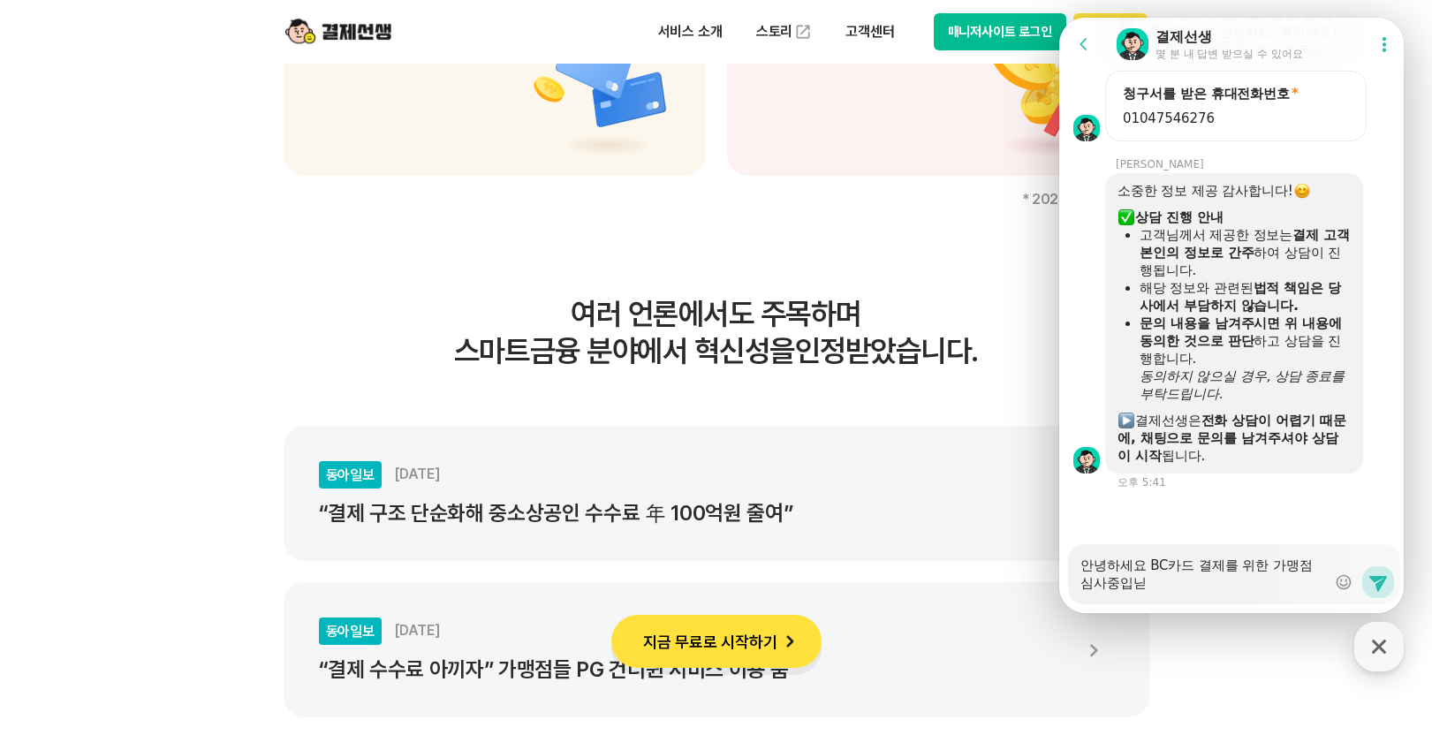
type textarea "안녕하세요 BC카드 결제를 위한 가맹점 심사중입니다"
type textarea "x"
type textarea "안녕하세요 BC카드 결제를 위한 가맹점 심사중입니다."
type textarea "x"
type textarea "안녕하세요 BC카드 결제를 위한 가맹점 심사중입니다."
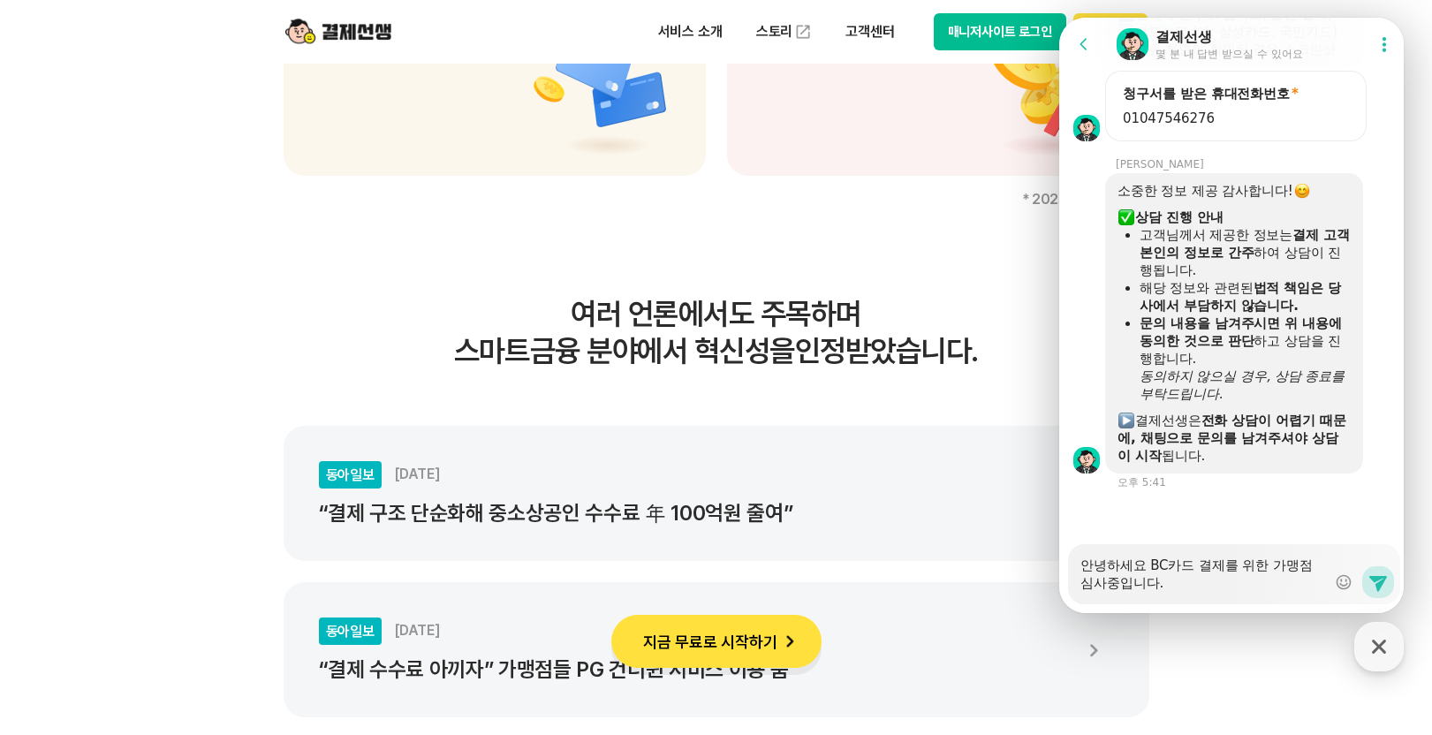
type textarea "x"
type textarea "안녕하세요 BC카드 결제를 위한 가맹점 심사중입니다. ㄷ"
type textarea "x"
type textarea "안녕하세요 BC카드 결제를 위한 가맹점 심사중입니다. 다"
type textarea "x"
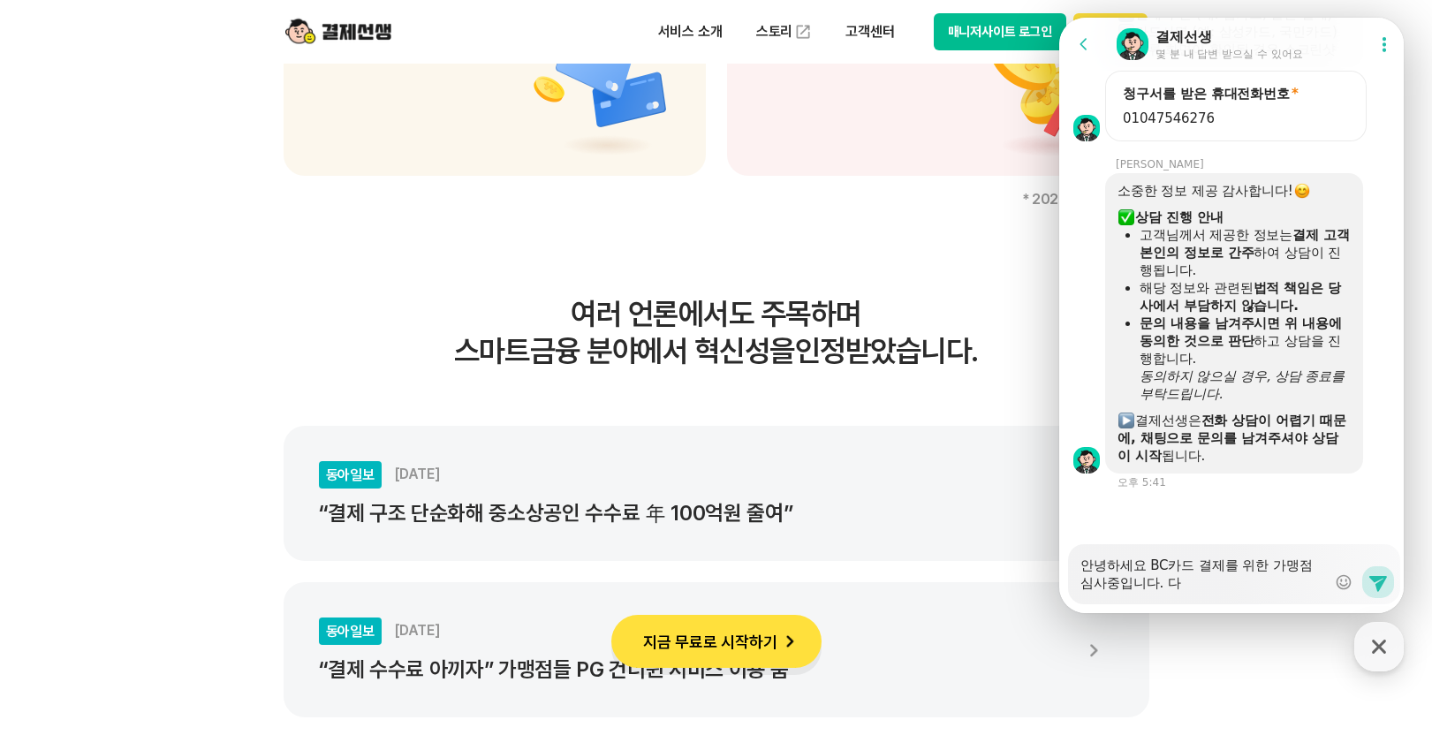
type textarea "안녕하세요 BC카드 결제를 위한 가맹점 심사중입니다. 당"
type textarea "x"
type textarea "안녕하세요 BC카드 결제를 위한 가맹점 심사중입니다. 다으"
type textarea "x"
type textarea "안녕하세요 BC카드 결제를 위한 가맹점 심사중입니다. 다음"
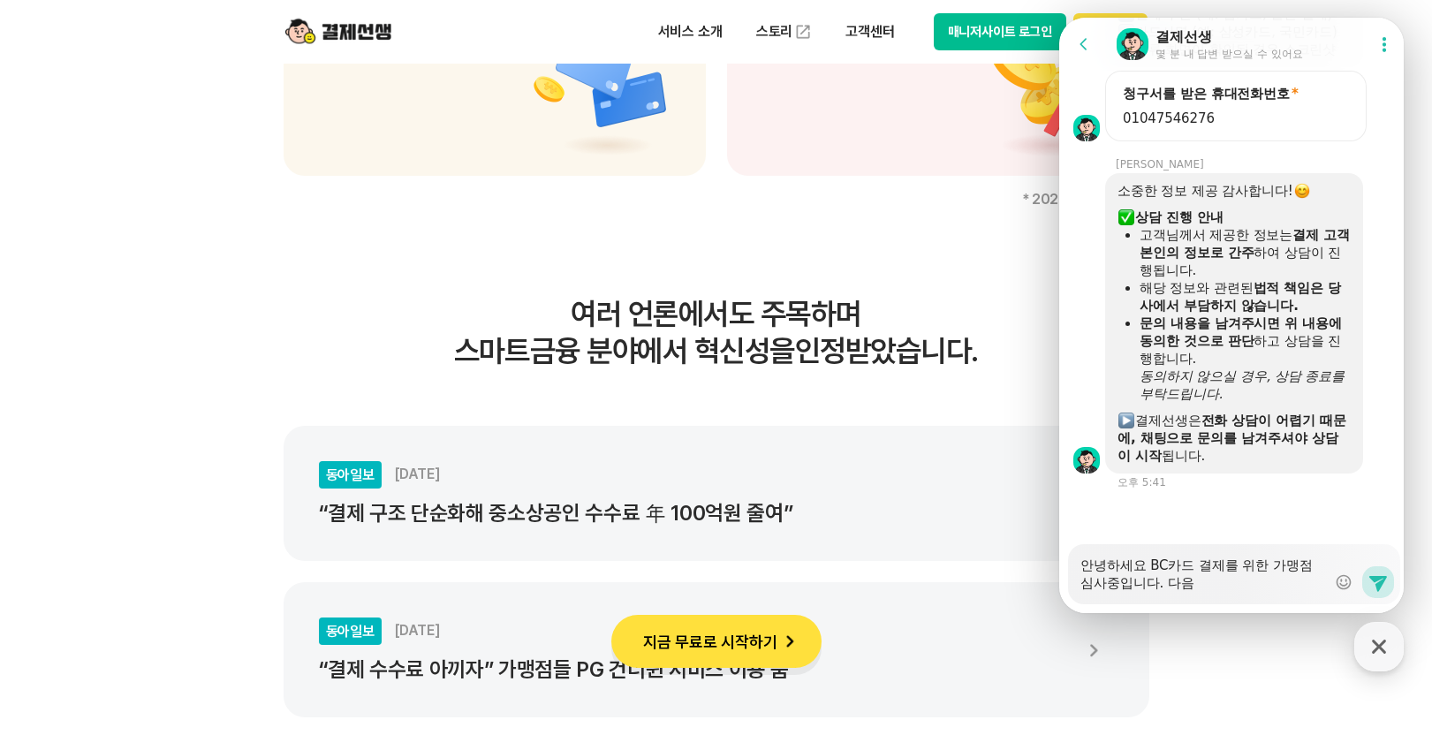
type textarea "x"
type textarea "안녕하세요 BC카드 결제를 위한 가맹점 심사중입니다. 다음ㅇ"
type textarea "x"
type textarea "안녕하세요 BC카드 결제를 위한 가맹점 심사중입니다. 다음에"
type textarea "x"
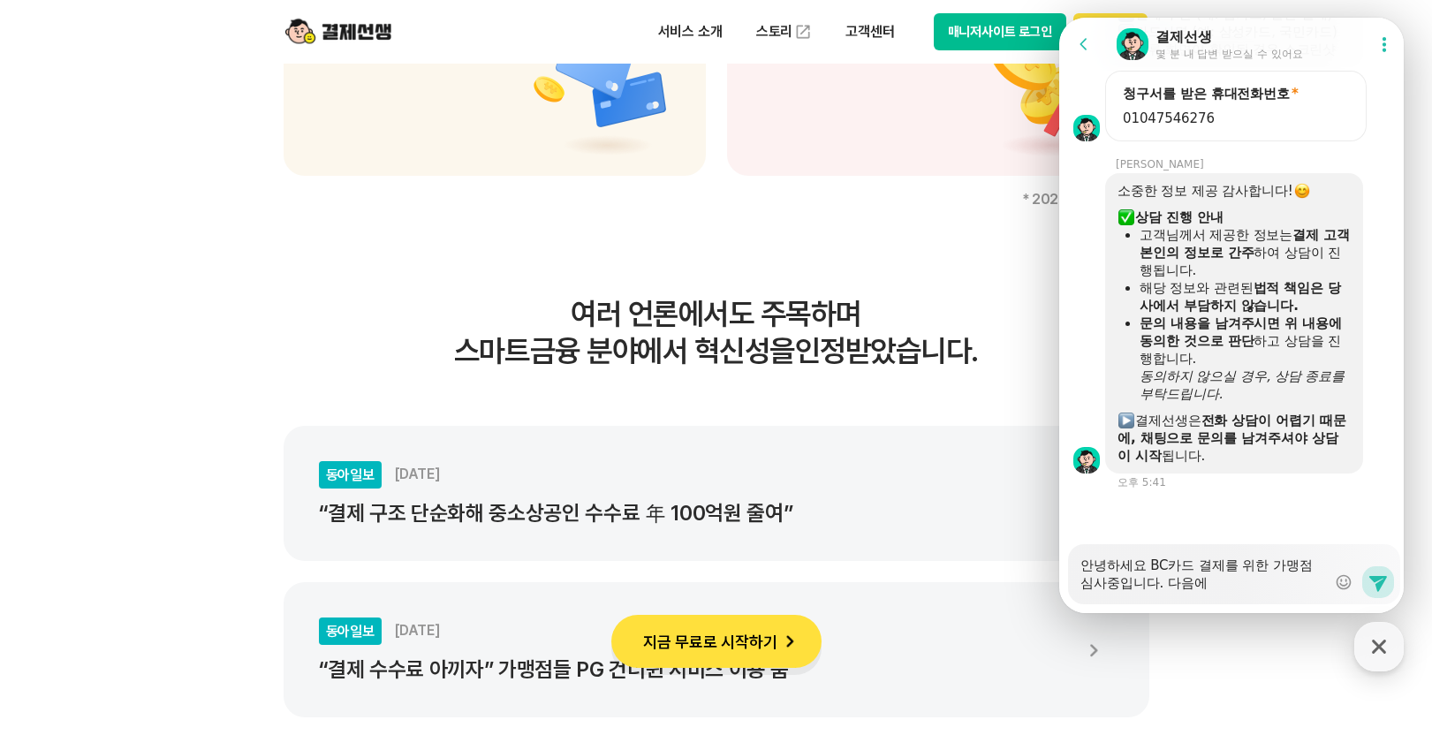
type textarea "안녕하세요 BC카드 결제를 위한 가맹점 심사중입니다. 다음에"
type textarea "x"
type textarea "안녕하세요 BC카드 결제를 위한 가맹점 심사중입니다. 다음에 ㅅ"
type textarea "x"
type textarea "안녕하세요 BC카드 결제를 위한 가맹점 심사중입니다. 다음에"
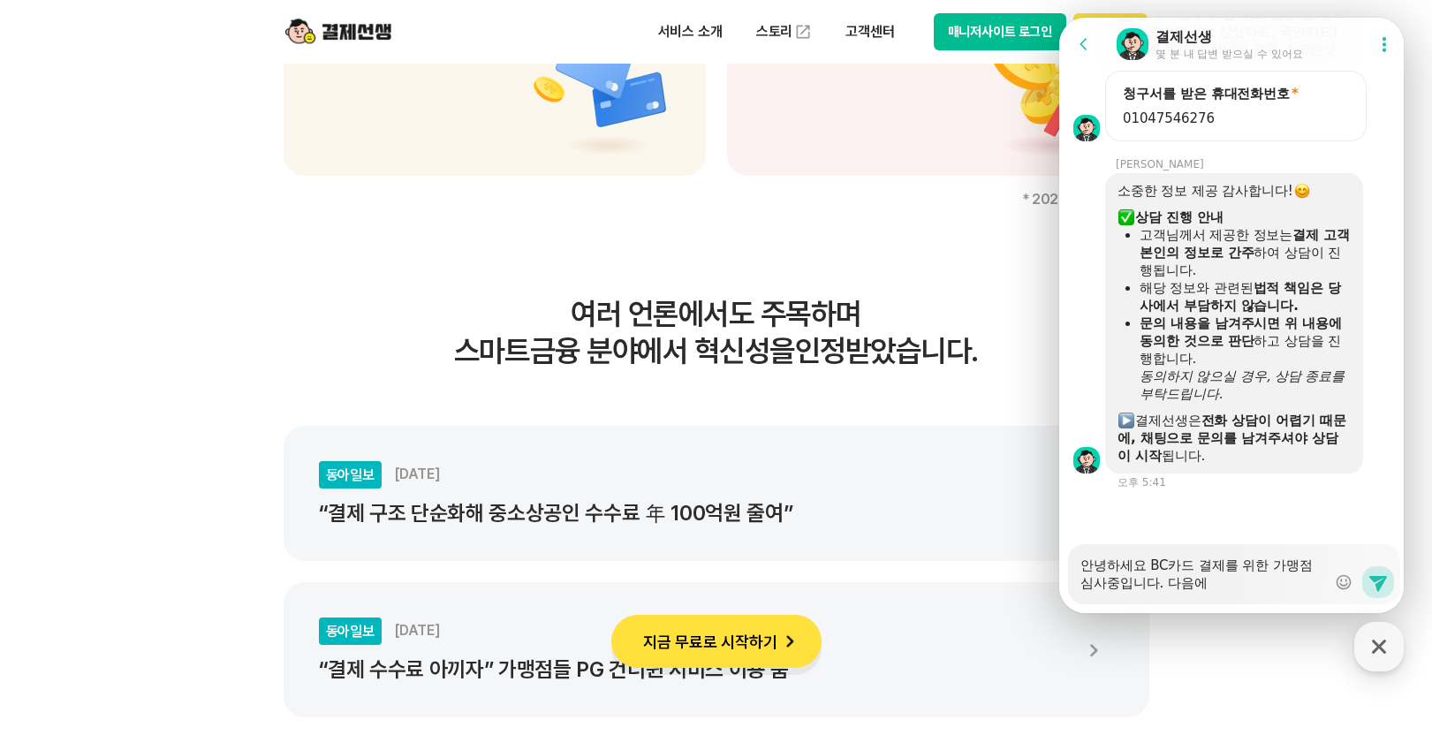
type textarea "x"
type textarea "안녕하세요 BC카드 결제를 위한 가맹점 심사중입니다. 다음에 ㄷ"
type textarea "x"
type textarea "안녕하세요 BC카드 결제를 위한 가맹점 심사중입니다. 다음에 다"
type textarea "x"
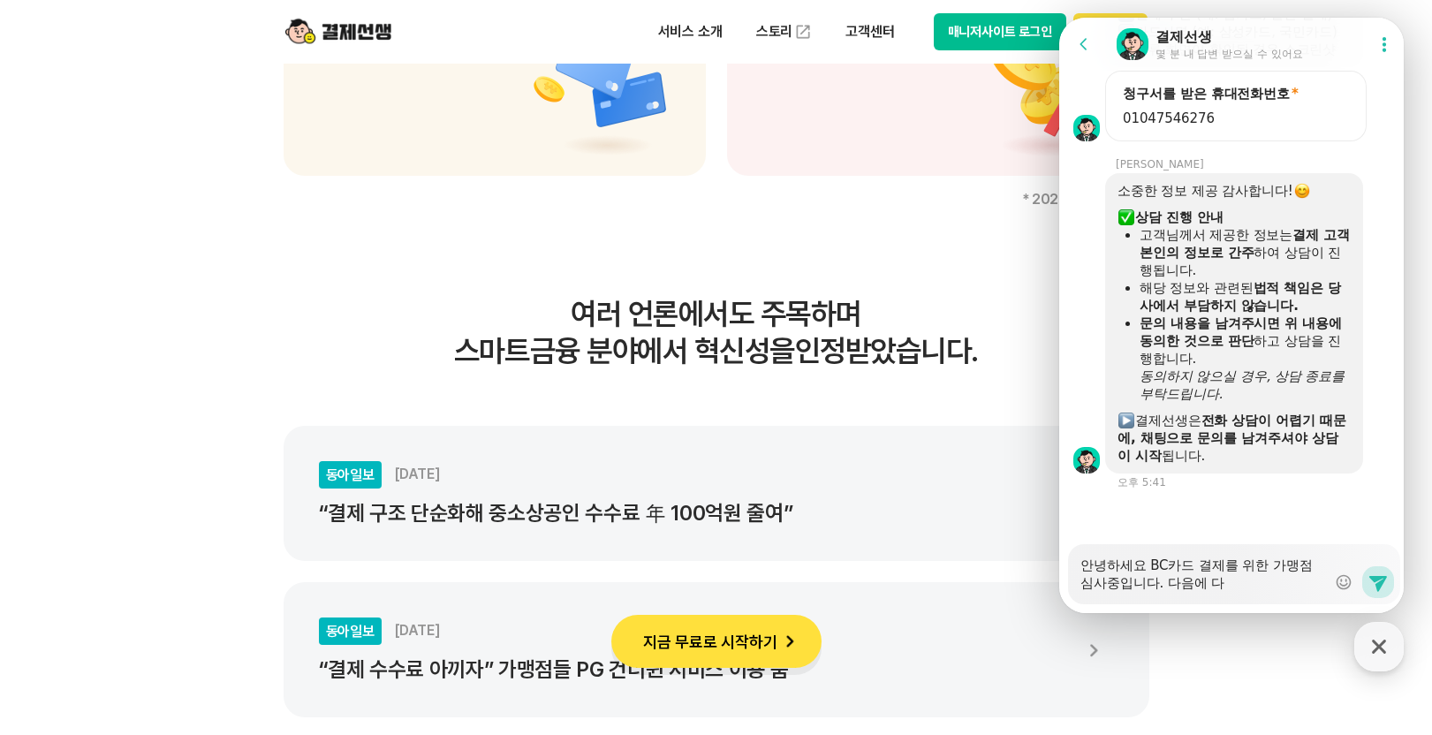
type textarea "안녕하세요 BC카드 결제를 위한 가맹점 심사중입니다. 다음에 닷"
type textarea "x"
type textarea "안녕하세요 BC카드 결제를 위한 가맹점 심사중입니다. 다음에 다시"
type textarea "x"
type textarea "안녕하세요 BC카드 결제를 위한 가맹점 심사중입니다. 다음에 다시 ㅅ"
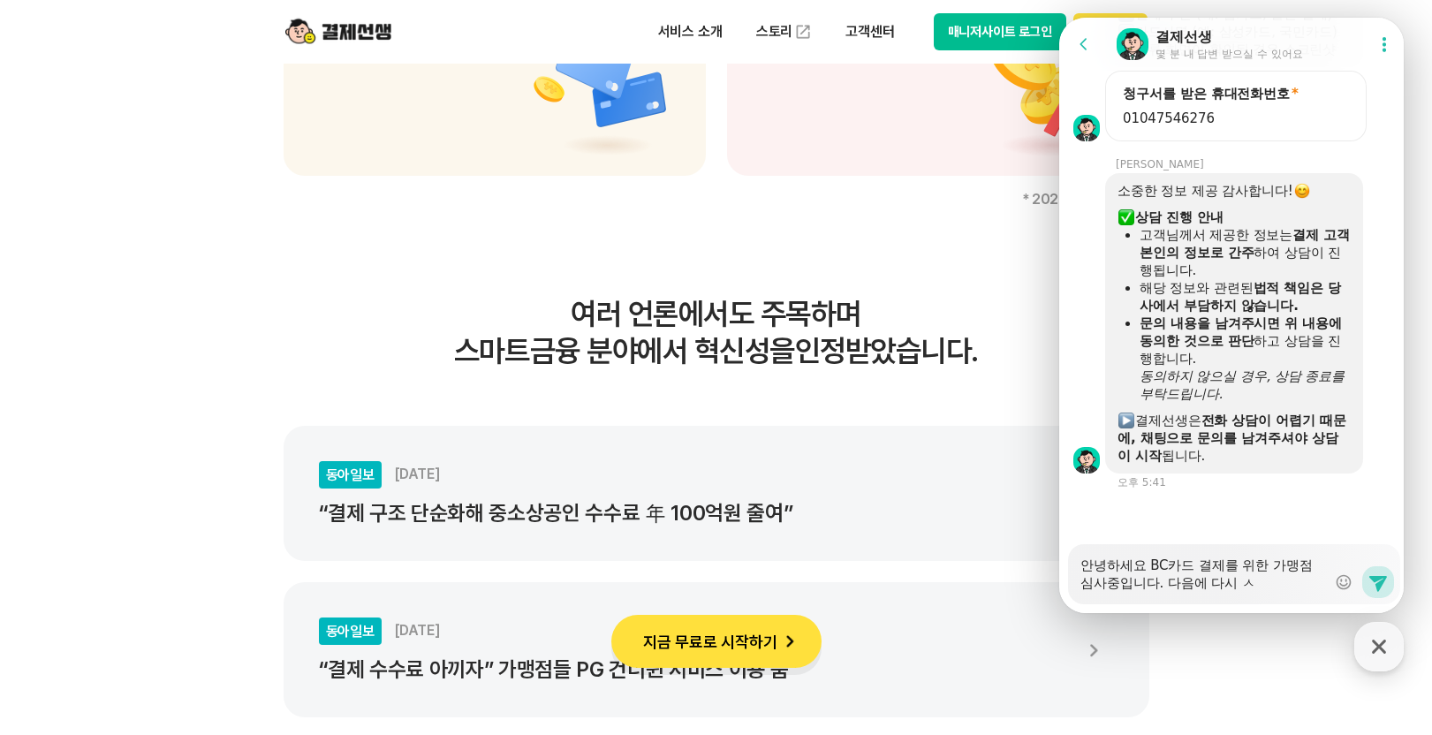
type textarea "x"
type textarea "안녕하세요 BC카드 결제를 위한 가맹점 심사중입니다. 다음에 다시 시"
type textarea "x"
type textarea "안녕하세요 BC카드 결제를 위한 가맹점 심사중입니다. 다음에 다시 싣"
type textarea "x"
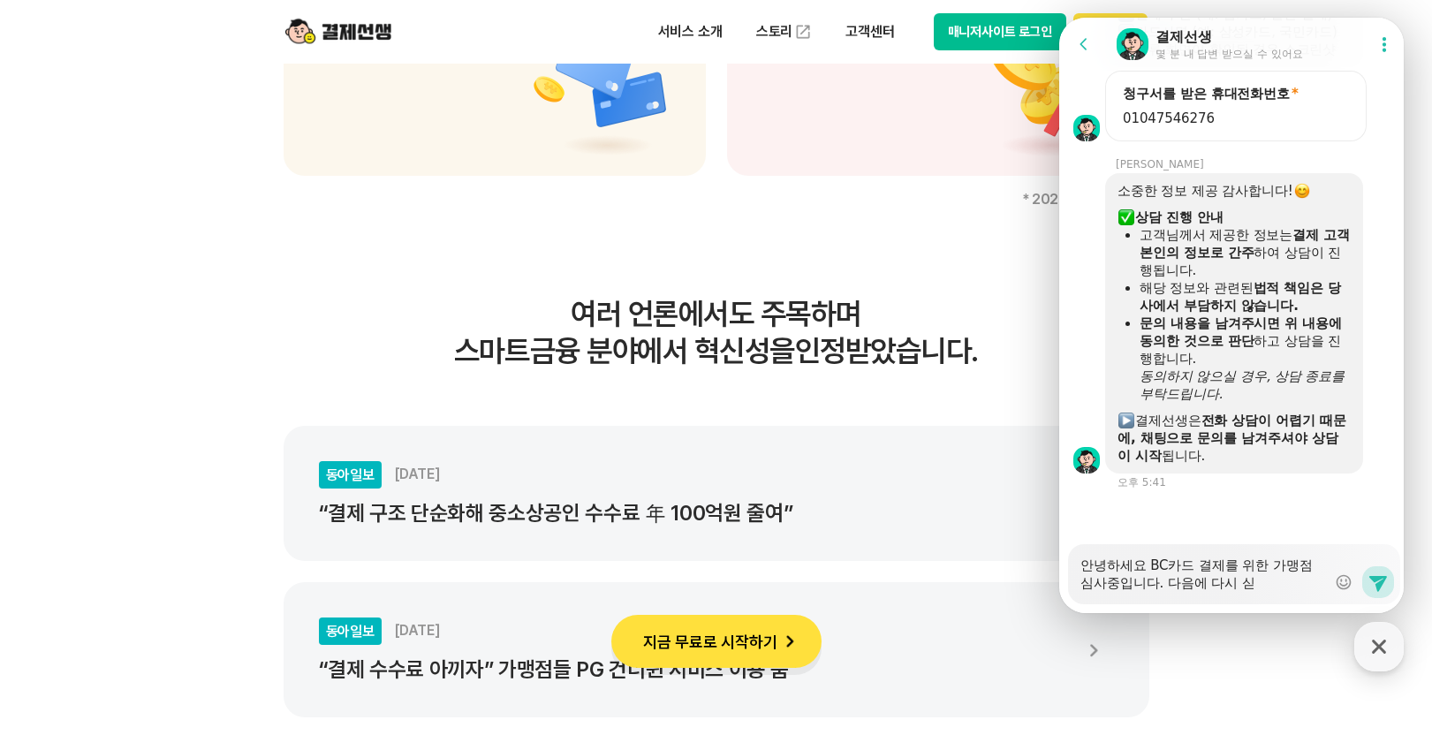
type textarea "안녕하세요 BC카드 결제를 위한 가맹점 심사중입니다. 다음에 다시 [GEOGRAPHIC_DATA]"
type textarea "x"
type textarea "안녕하세요 BC카드 결제를 위한 가맹점 심사중입니다. 다음에 다시 시돼"
type textarea "x"
type textarea "안녕하세요 BC카드 결제를 위한 가맹점 심사중입니다. 다음에 다시 [GEOGRAPHIC_DATA]"
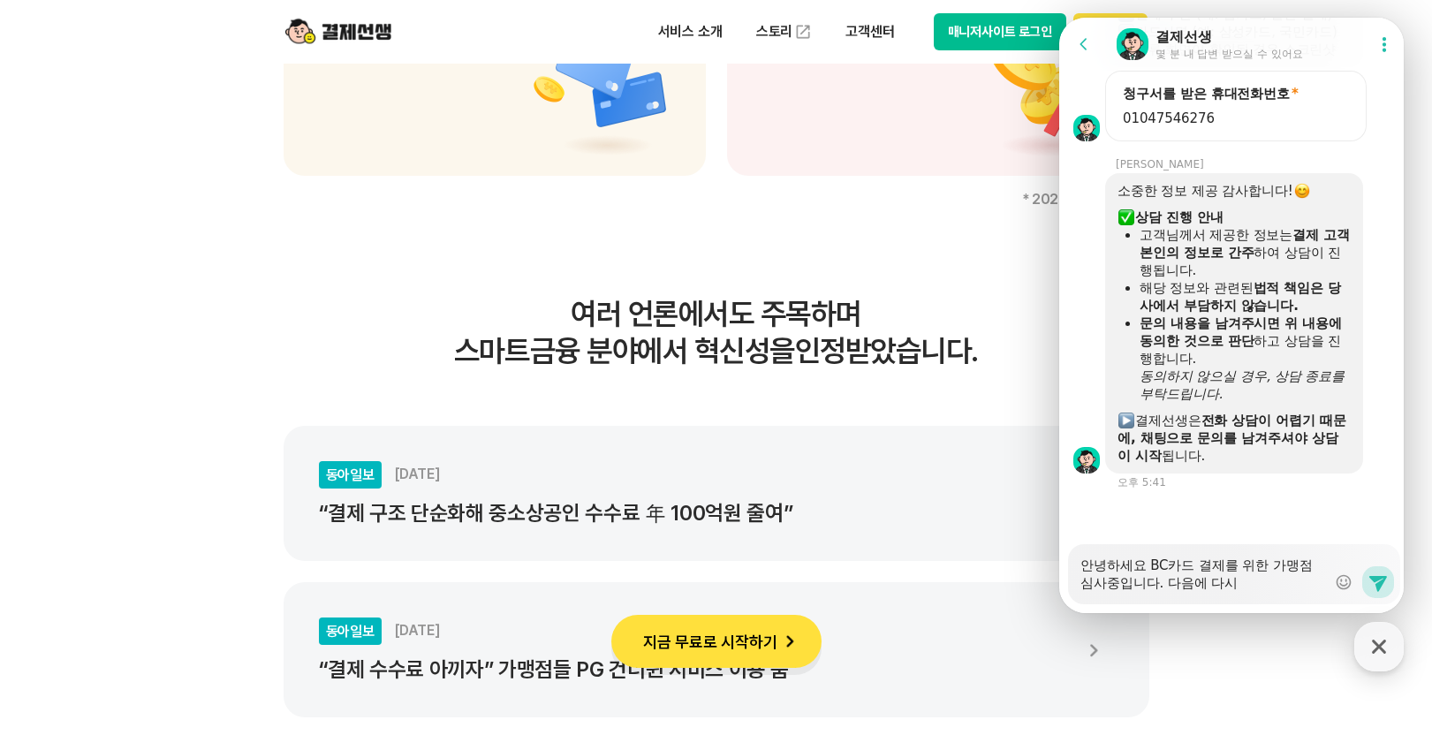
type textarea "x"
type textarea "안녕하세요 BC카드 결제를 위한 가맹점 심사중입니다. 다음에 다시 시돟"
type textarea "x"
type textarea "안녕하세요 BC카드 결제를 위한 가맹점 심사중입니다. 다음에 다시 시도해"
type textarea "x"
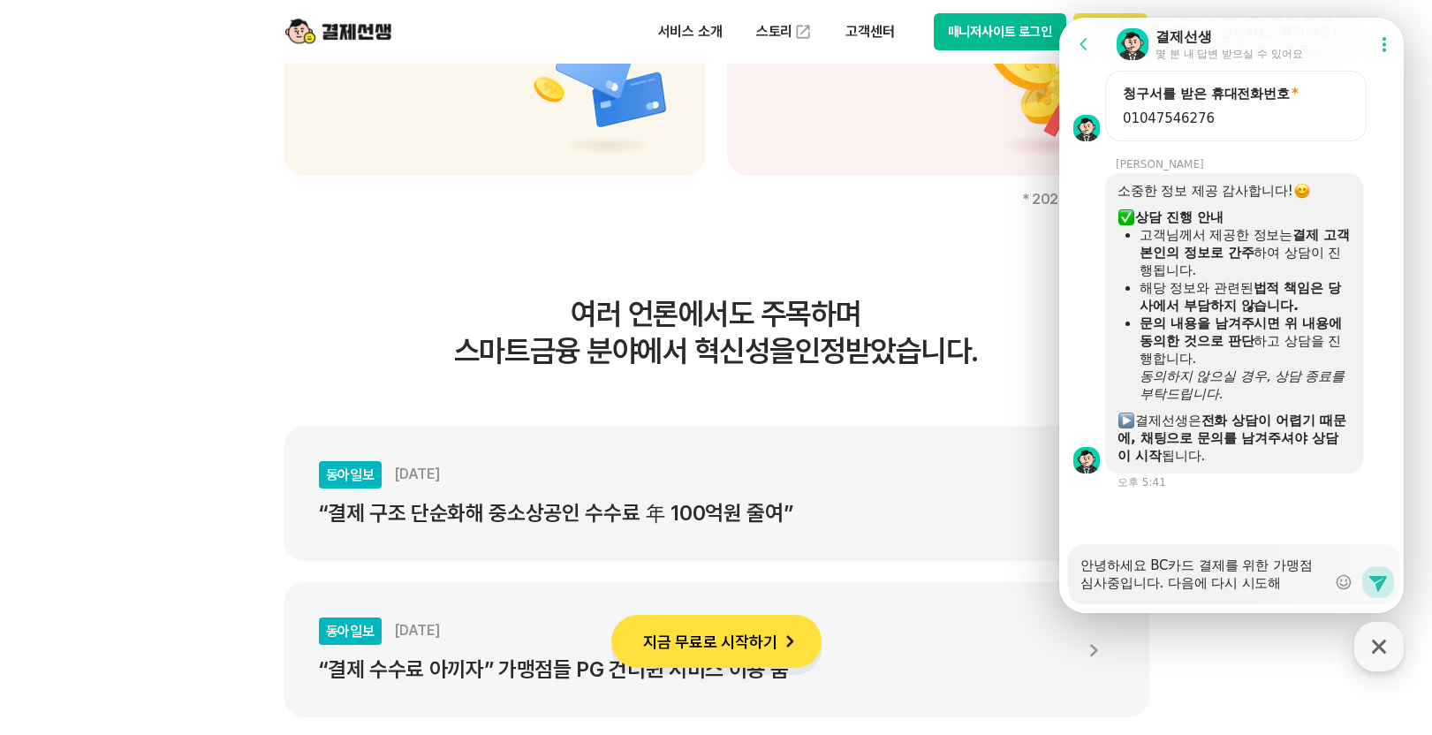
type textarea "안녕하세요 BC카드 결제를 위한 가맹점 심사중입니다. 다음에 다시 시도햊"
type textarea "x"
type textarea "안녕하세요 BC카드 결제를 위한 가맹점 심사중입니다. 다음에 다시 시도해주"
type textarea "x"
type textarea "안녕하세요 BC카드 결제를 위한 가맹점 심사중입니다. 다음에 다시 시도해줏"
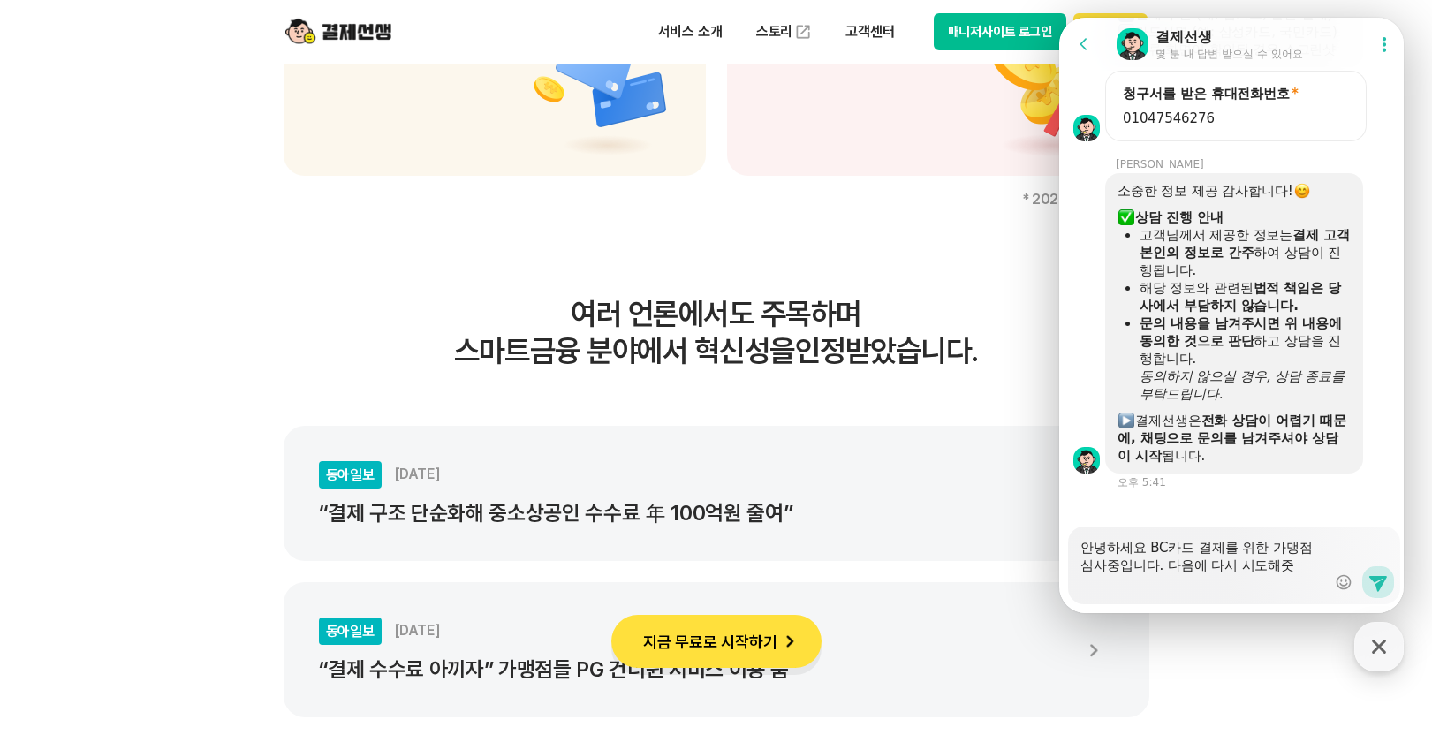
type textarea "x"
type textarea "안녕하세요 BC카드 결제를 위한 가맹점 심사중입니다. 다음에 다시 시도해주세"
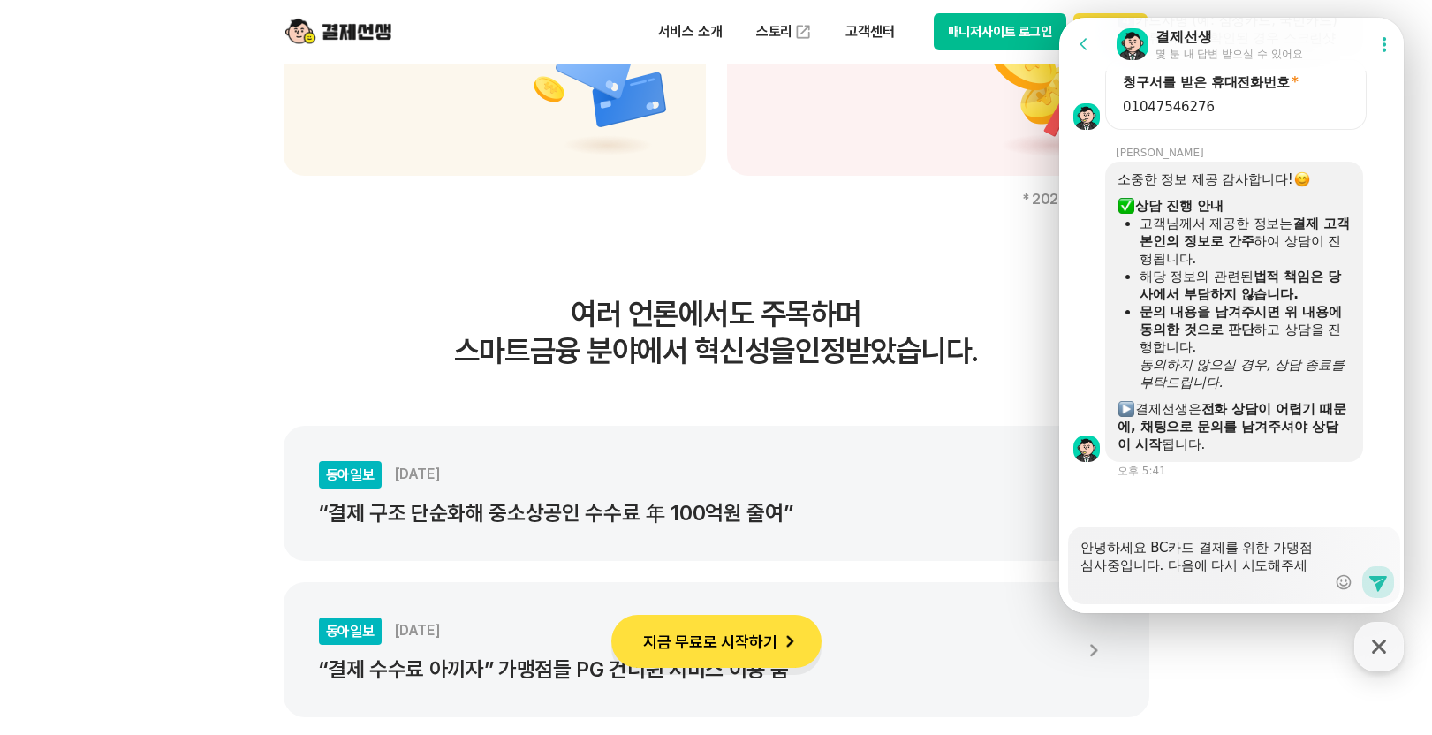
type textarea "x"
type textarea "안녕하세요 BC카드 결제를 위한 가맹점 심사중입니다. 다음에 다시 시도해주셍"
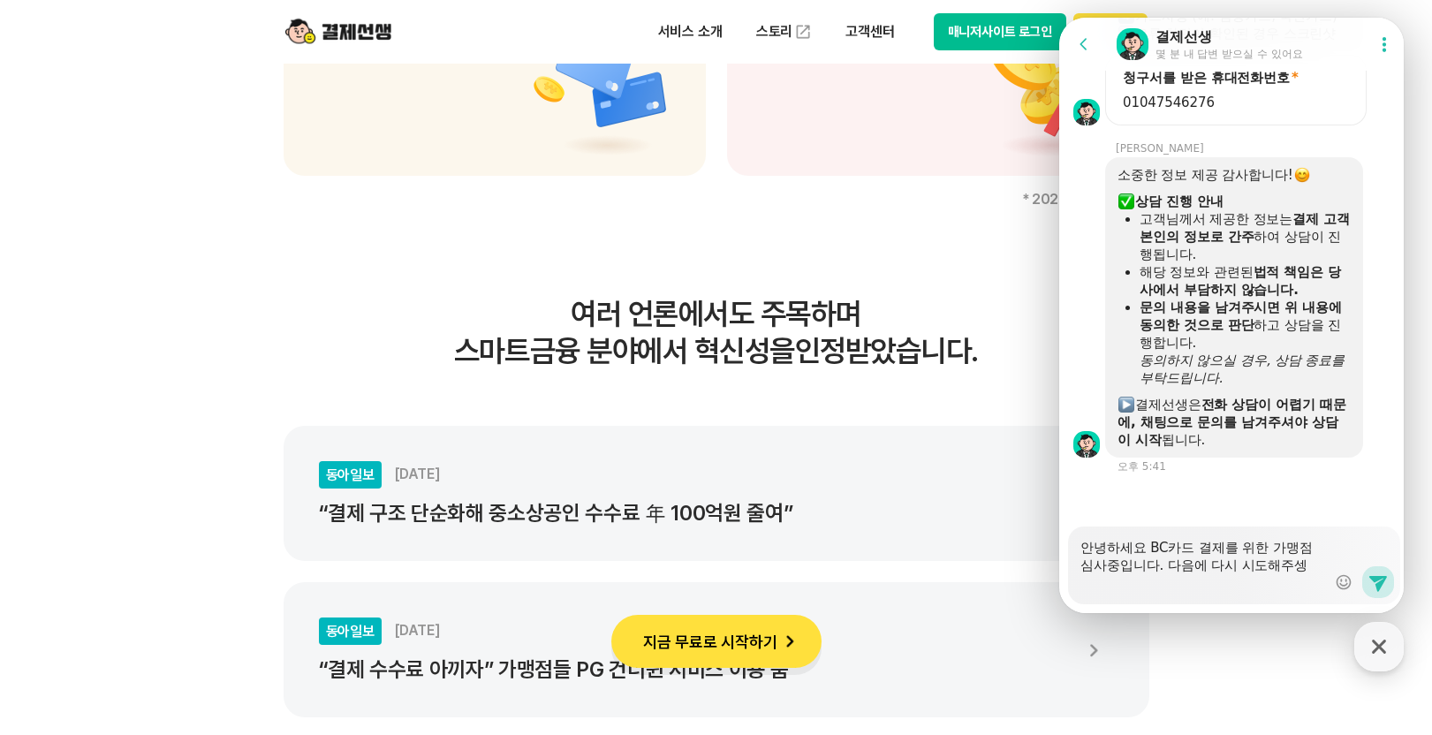
type textarea "x"
type textarea "안녕하세요 BC카드 결제를 위한 가맹점 심사중입니다. 다음에 다시 시도해주세요"
type textarea "x"
type textarea "안녕하세요 BC카드 결제를 위한 가맹점 심사중입니다. 다음에 다시 시도해주세요."
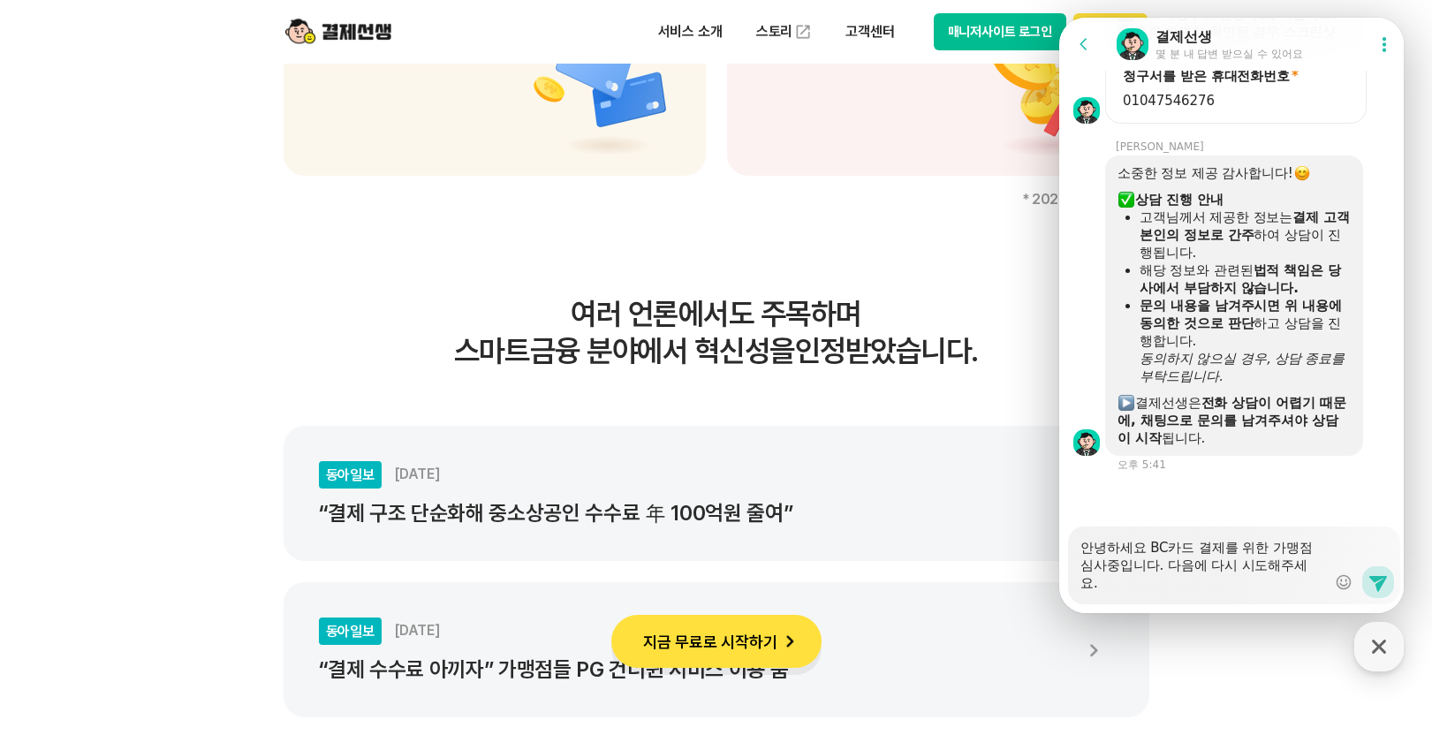
type textarea "x"
type textarea "안녕하세요 BC카드 결제를 위한 가맹점 심사중입니다. 다음에 다시 시도해주세요."
type textarea "x"
type textarea "안녕하세요 BC카드 결제를 위한 가맹점 심사중입니다. 다음에 다시 시도해주세요. 라"
type textarea "x"
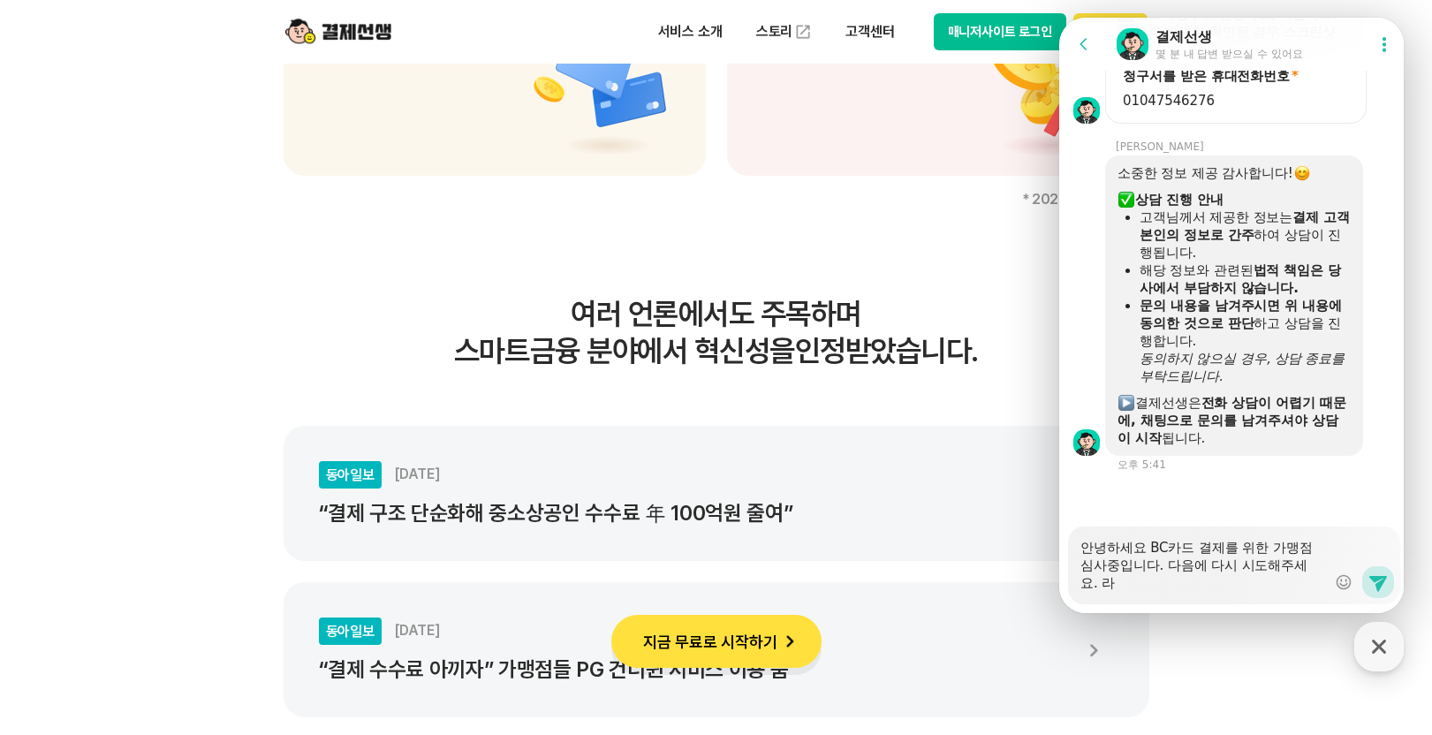
type textarea "안녕하세요 BC카드 결제를 위한 가맹점 심사중입니다. 다음에 다시 시도해주세요. 락"
type textarea "x"
type textarea "안녕하세요 BC카드 결제를 위한 가맹점 심사중입니다. 다음에 다시 시도해주세요. 라고"
type textarea "x"
type textarea "안녕하세요 BC카드 결제를 위한 가맹점 심사중입니다. 다음에 다시 시도해주세요. 라고"
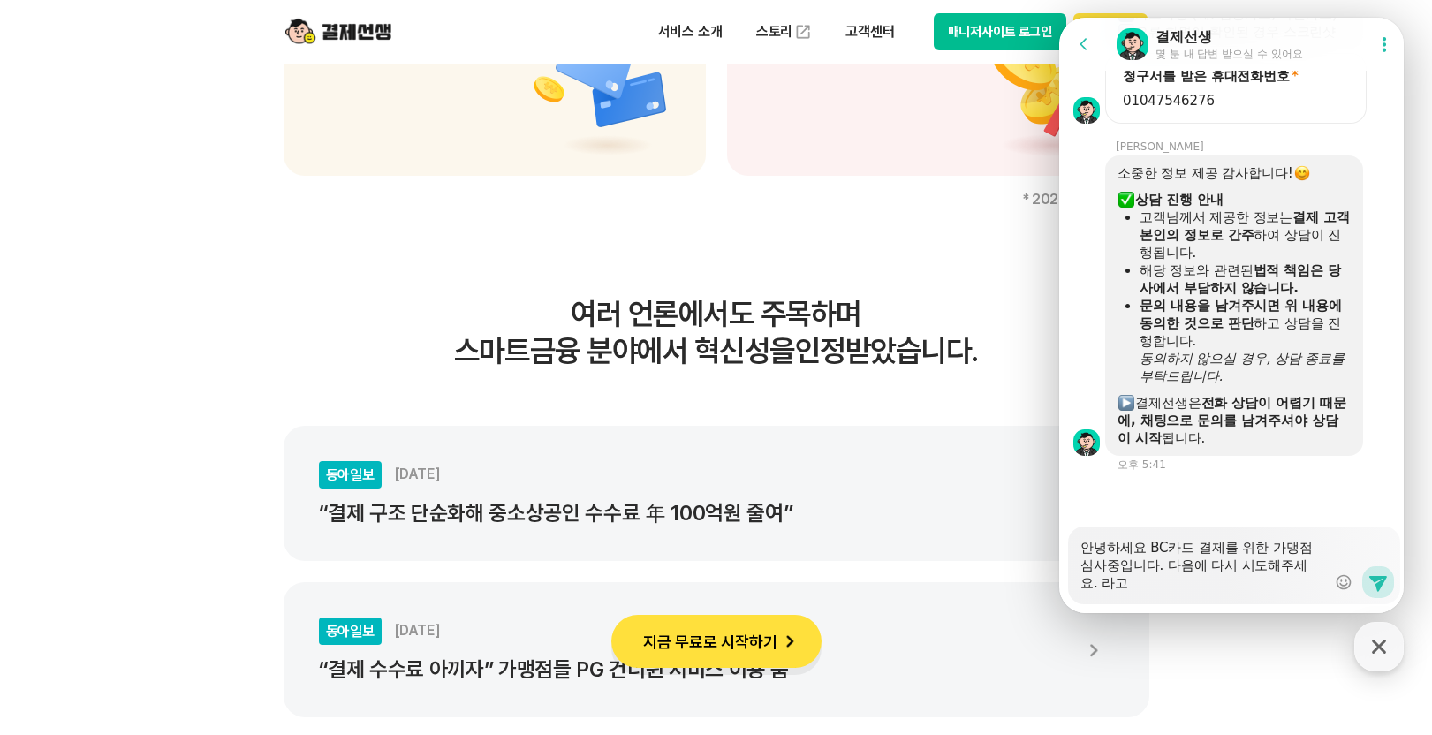
type textarea "x"
type textarea "안녕하세요 BC카드 결제를 위한 가맹점 심사중입니다. 다음에 다시 시도해주세요. 라고 ㄴ"
type textarea "x"
type textarea "안녕하세요 BC카드 결제를 위한 가맹점 심사중입니다. 다음에 다시 시도해주세요. 라고 나"
type textarea "x"
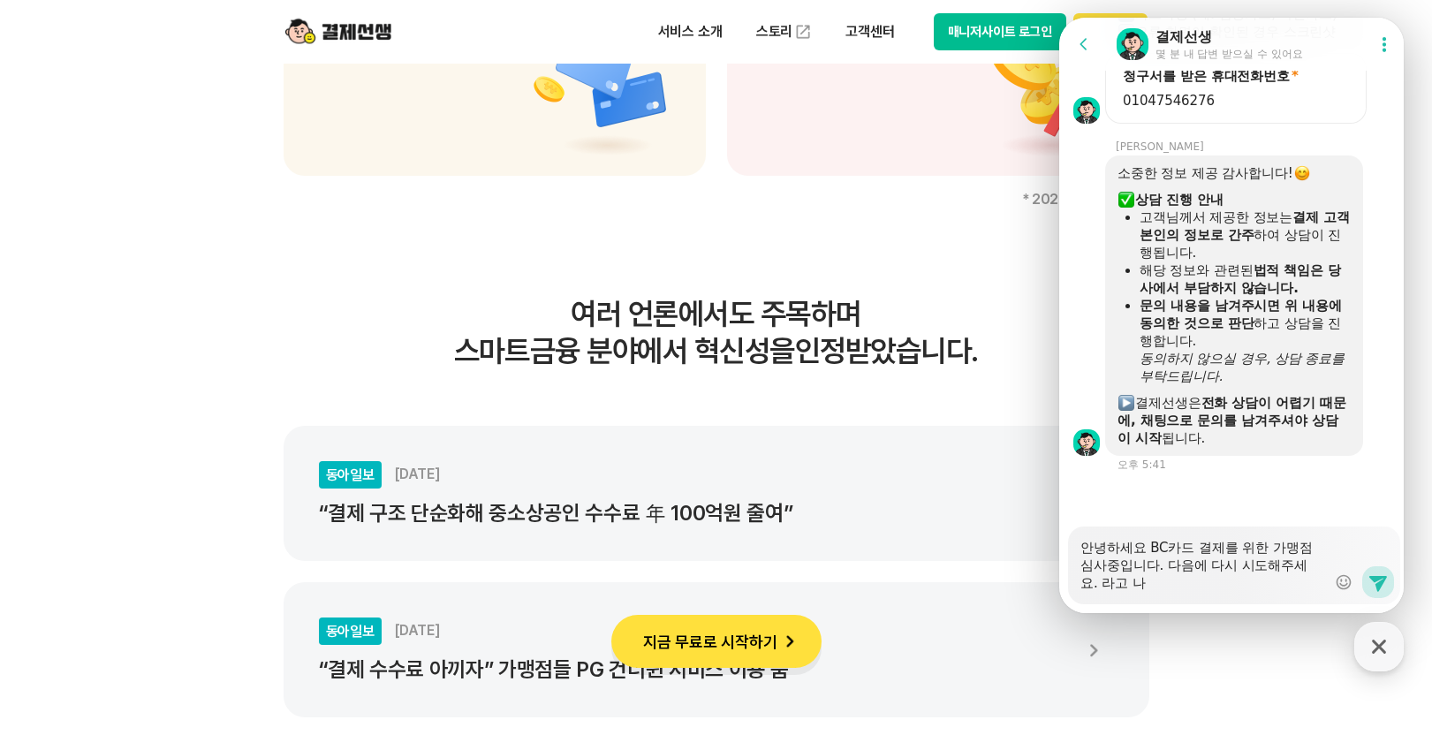
type textarea "안녕하세요 BC카드 결제를 위한 가맹점 심사중입니다. 다음에 다시 시도해주세요. 라고 낭"
type textarea "x"
type textarea "안녕하세요 BC카드 결제를 위한 가맹점 심사중입니다. 다음에 다시 시도해주세요. 라고 나오"
type textarea "x"
type textarea "안녕하세요 BC카드 결제를 위한 가맹점 심사중입니다. 다음에 다시 시도해주세요. 라고 나오느"
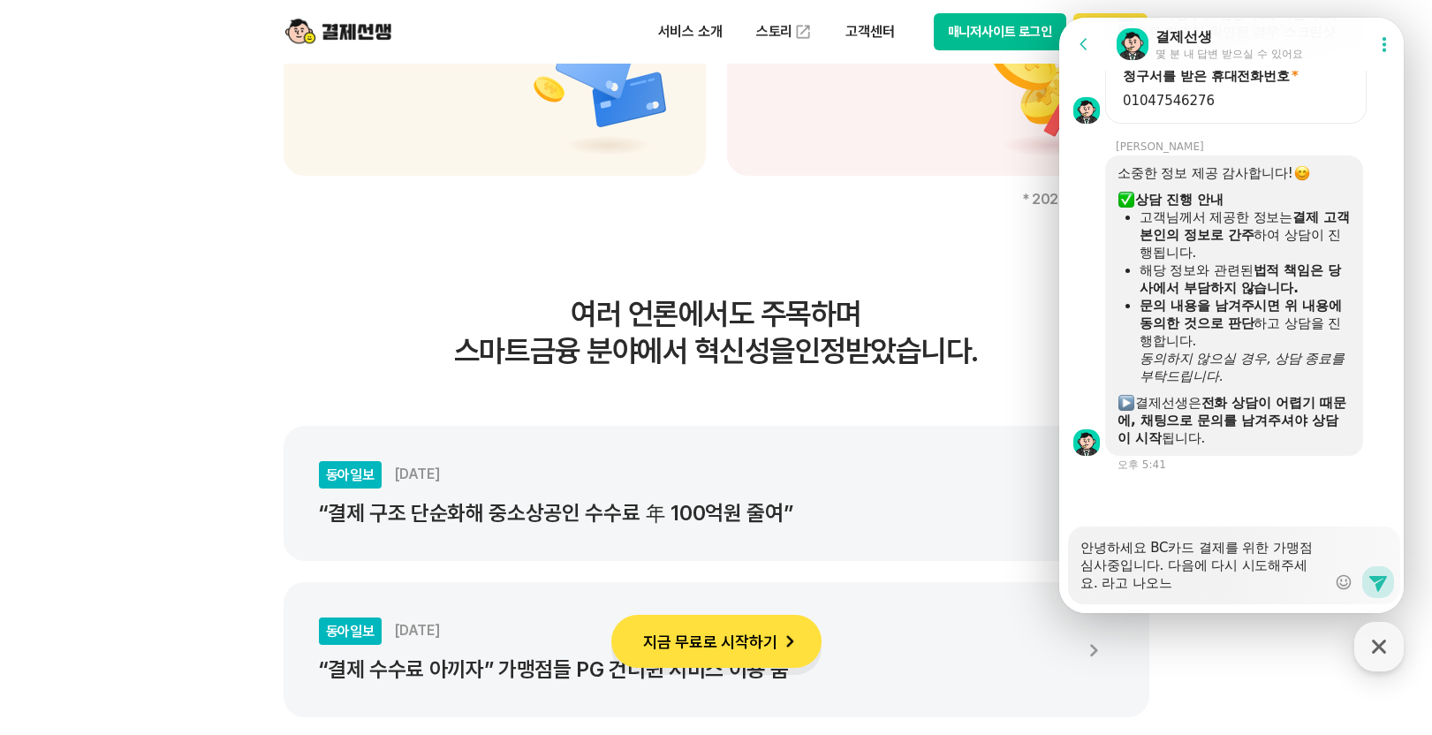
type textarea "x"
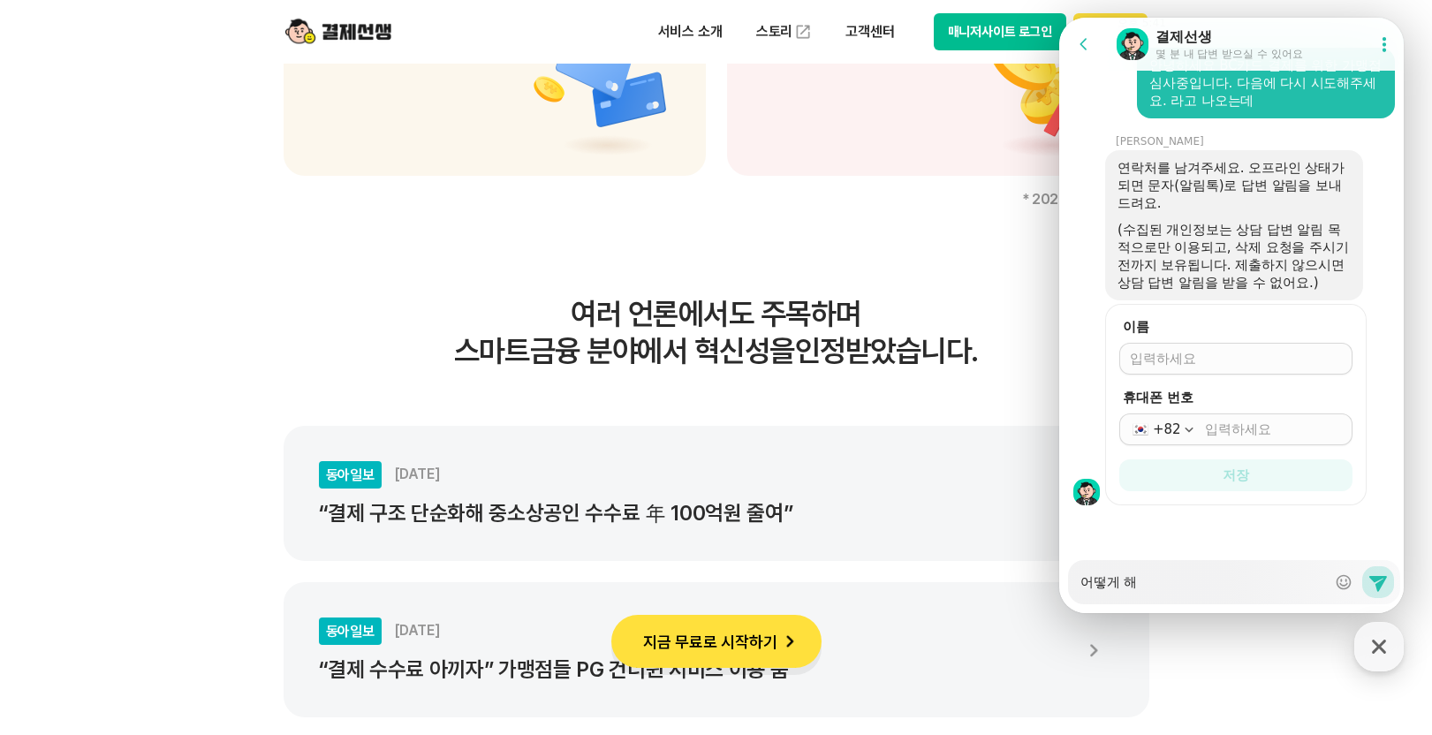
scroll to position [1984, 0]
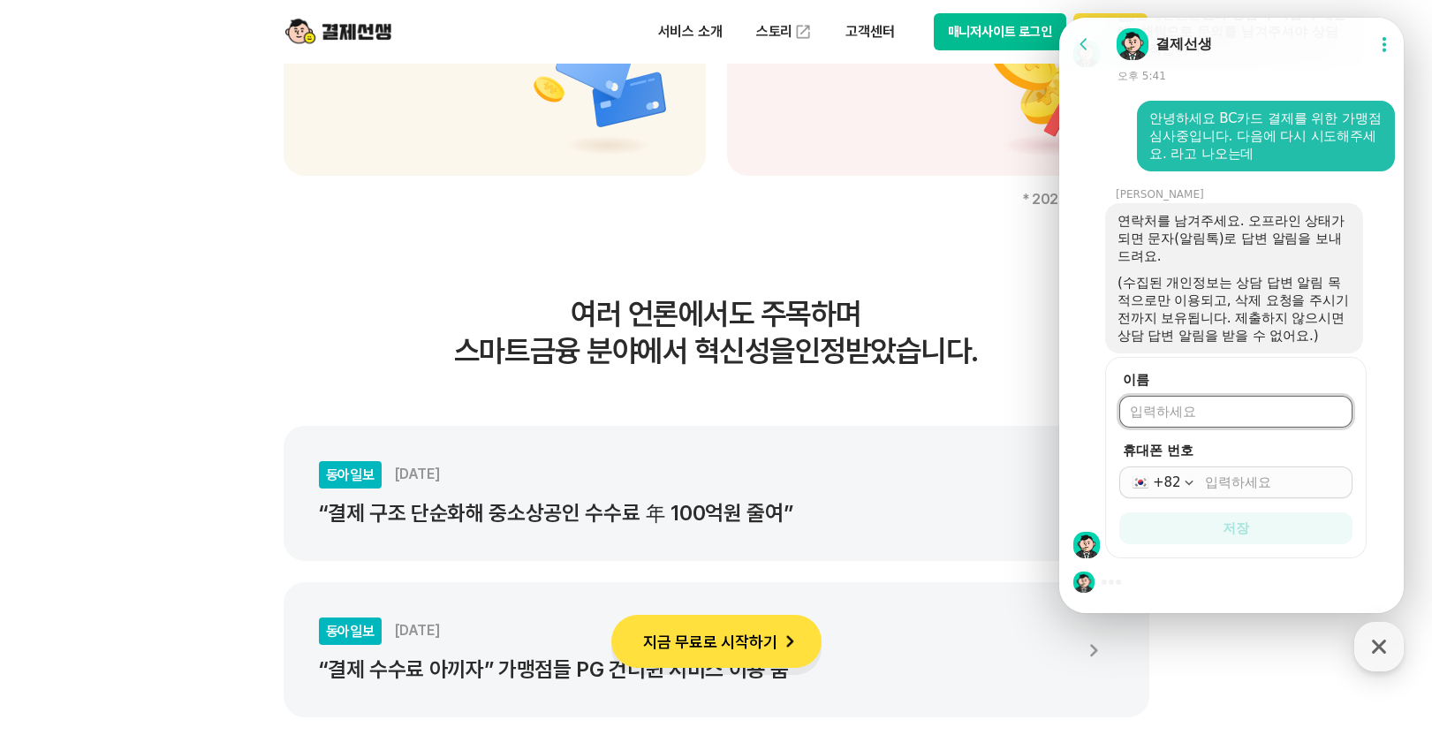
drag, startPoint x: 1195, startPoint y: 407, endPoint x: 2488, endPoint y: 430, distance: 1293.1
click at [1195, 407] on input "이름" at bounding box center [1236, 412] width 212 height 18
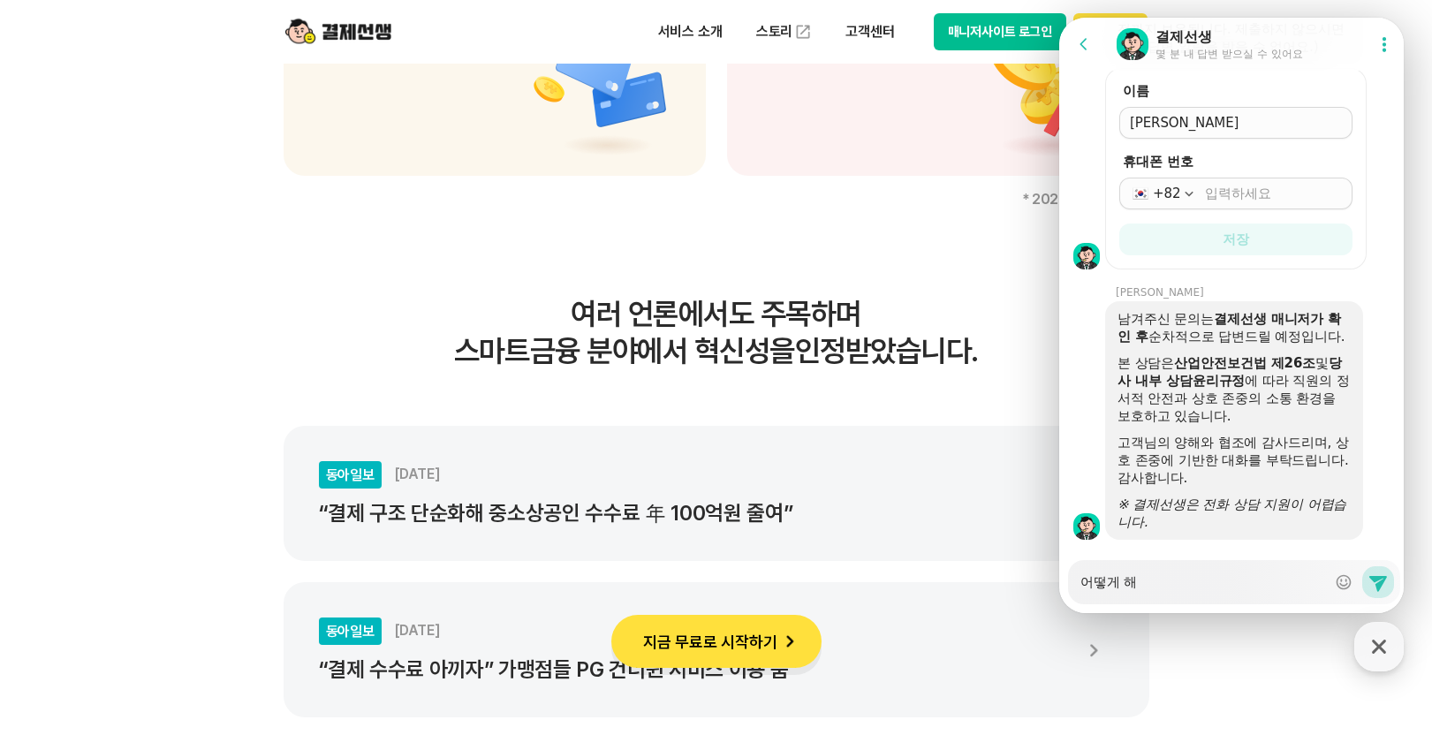
scroll to position [2324, 0]
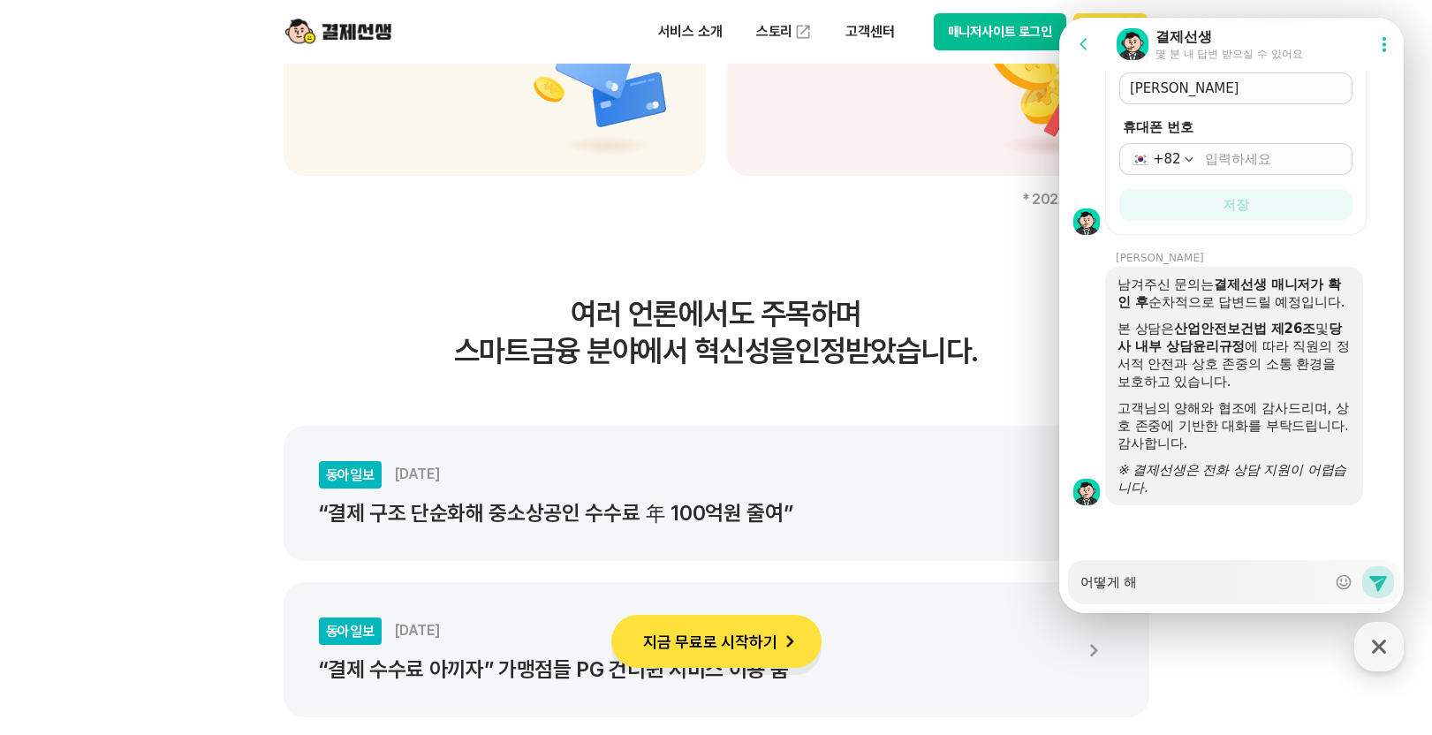
click at [1290, 150] on input "휴대폰 번호" at bounding box center [1273, 159] width 137 height 18
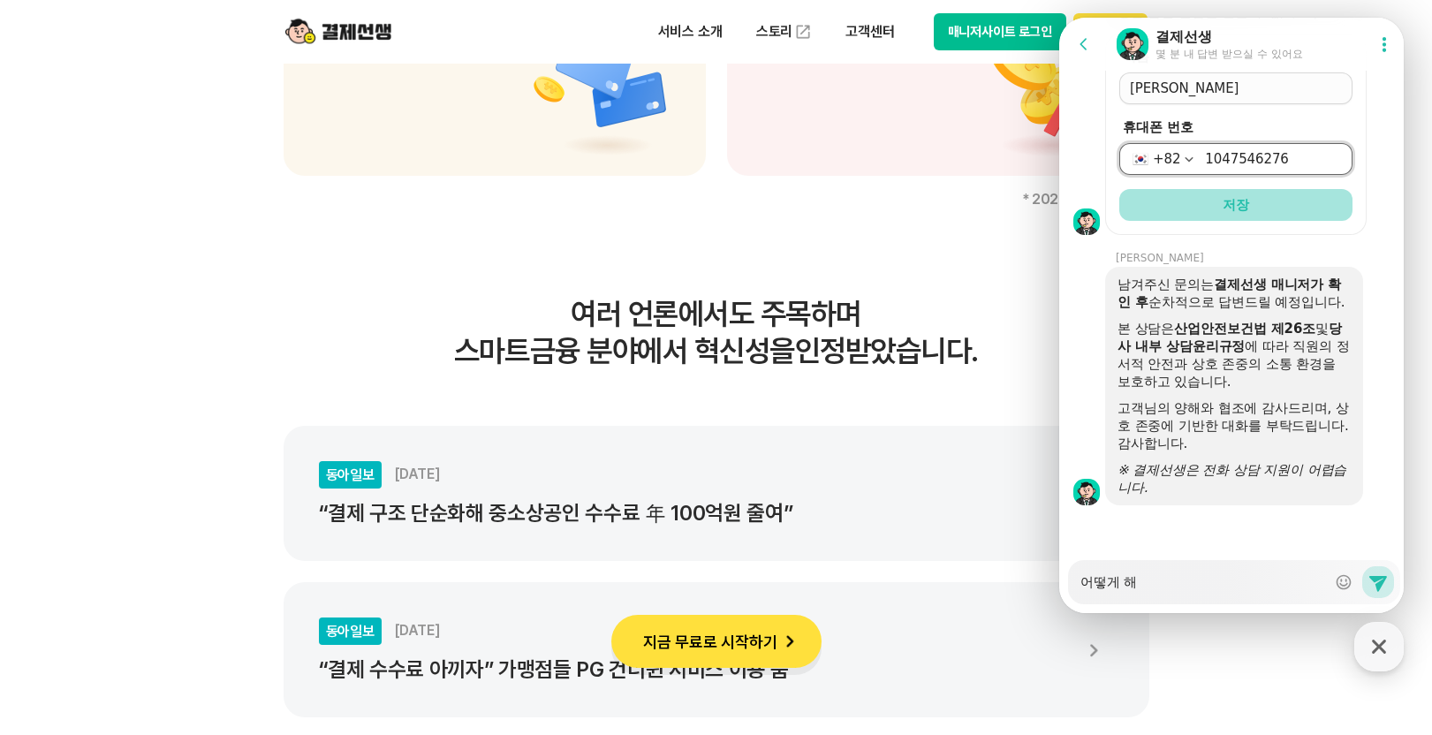
click at [1299, 189] on button "저장" at bounding box center [1235, 205] width 233 height 32
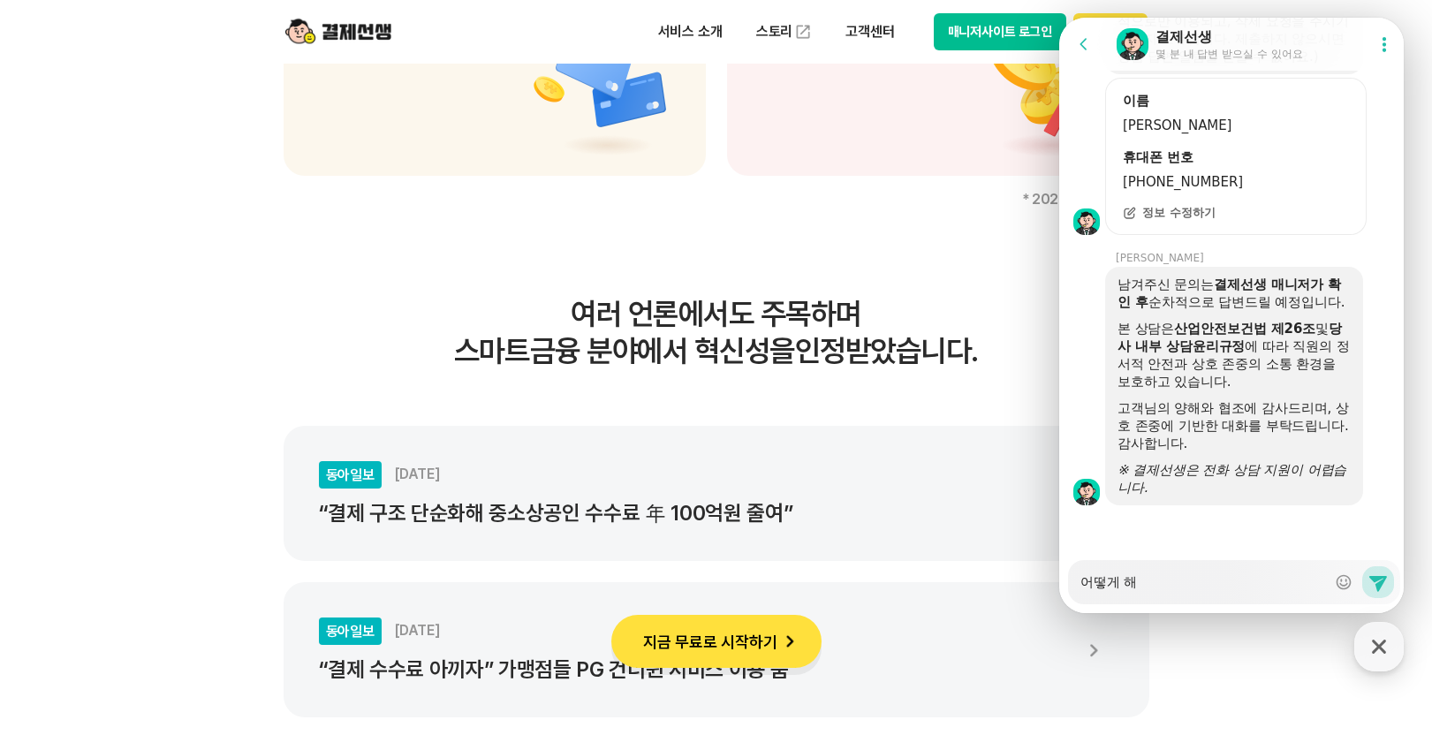
scroll to position [2280, 0]
drag, startPoint x: 1166, startPoint y: 588, endPoint x: 1076, endPoint y: 594, distance: 90.3
click at [1076, 594] on div "Messenger Input Textarea 어떻게 해 Show emoji list Send new message" at bounding box center [1234, 582] width 332 height 44
click at [1275, 381] on div "본 상담은 산업안전보건법 제26조 및 당사 내부 상담윤리규정 에 따라 직원의 정서적 안전과 상호 존중의 소통 환경을 보호하고 있습니다." at bounding box center [1233, 355] width 233 height 71
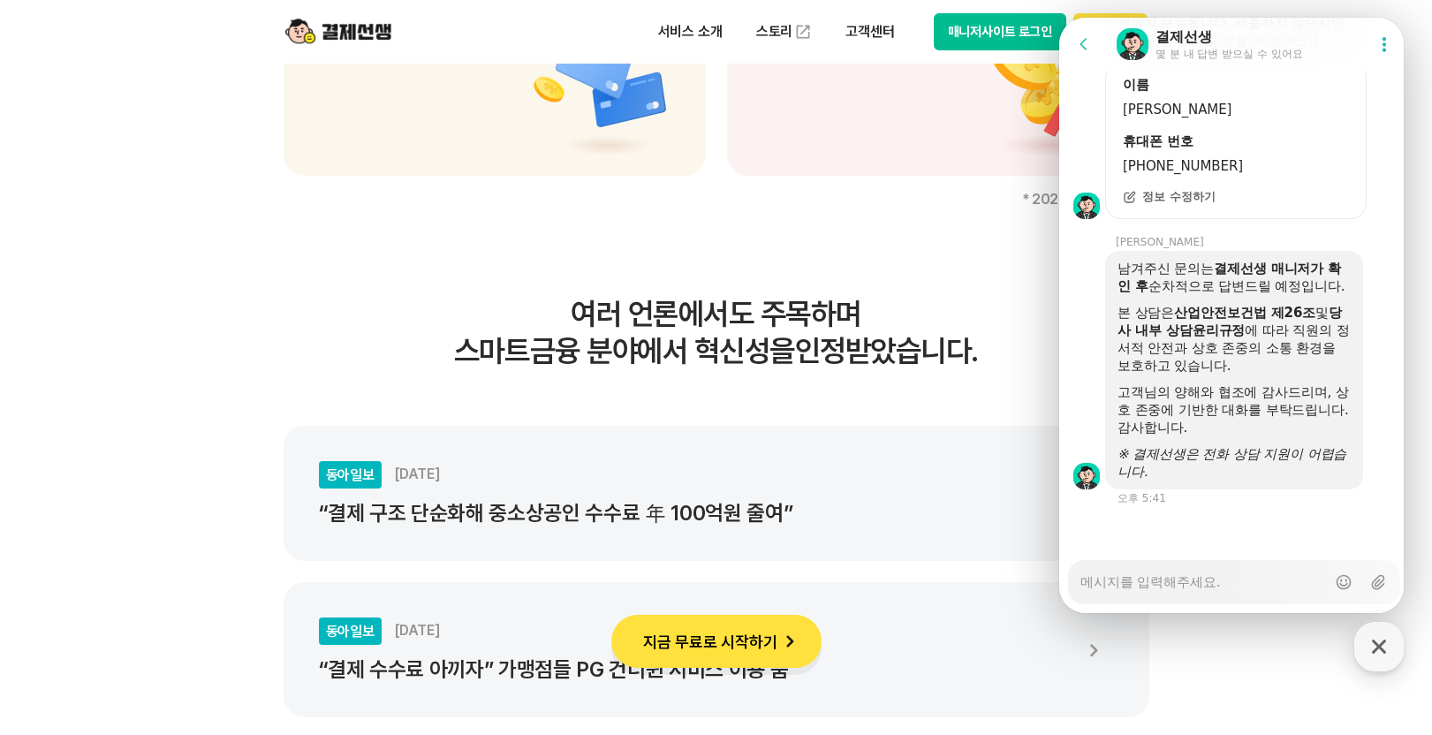
scroll to position [2296, 0]
click at [1214, 584] on textarea "Messenger Input Textarea" at bounding box center [1203, 576] width 246 height 30
click at [1239, 447] on icon "※ 결제선생은 전화 상담 지원이 어렵습니다." at bounding box center [1231, 463] width 229 height 34
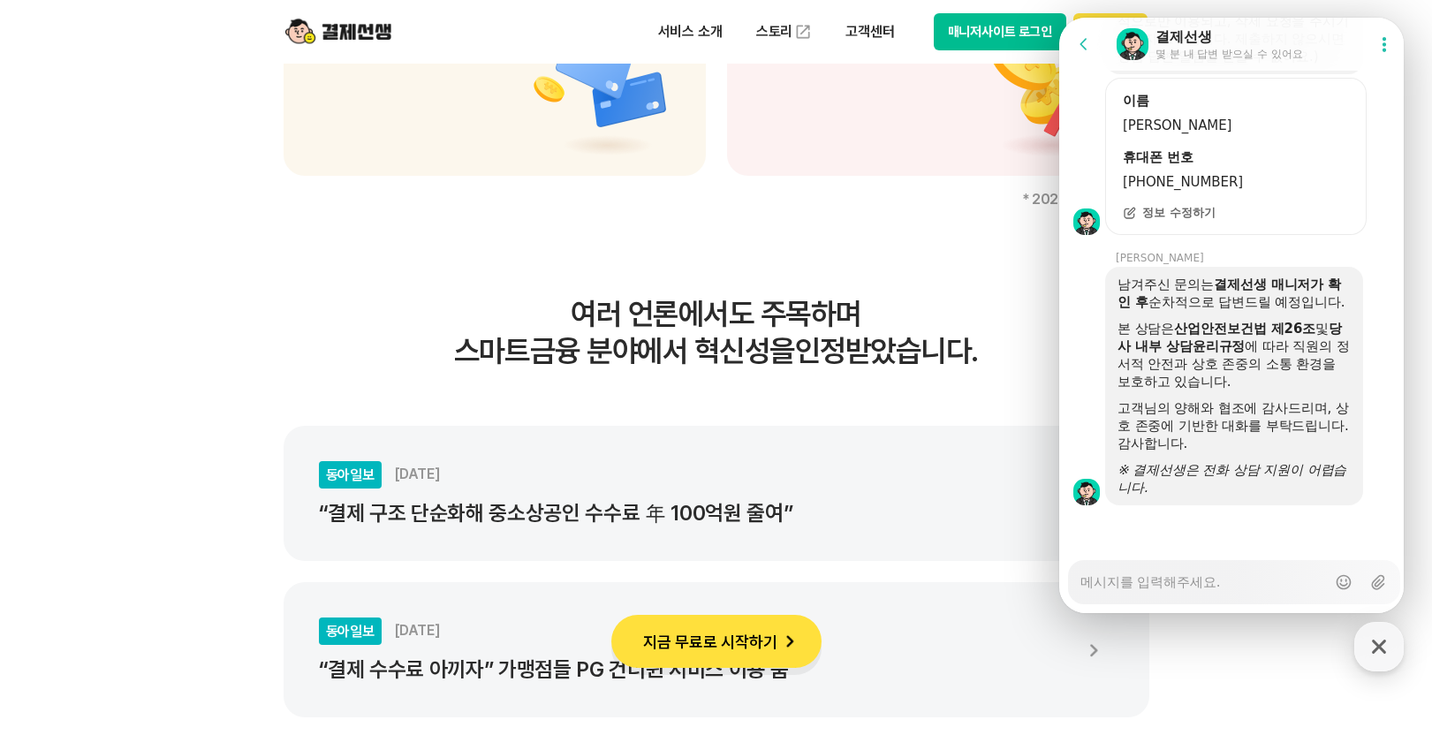
click at [1194, 578] on textarea "Messenger Input Textarea" at bounding box center [1203, 576] width 246 height 30
click at [1206, 482] on div "※ 결제선생은 전화 상담 지원이 어렵습니다." at bounding box center [1233, 478] width 233 height 35
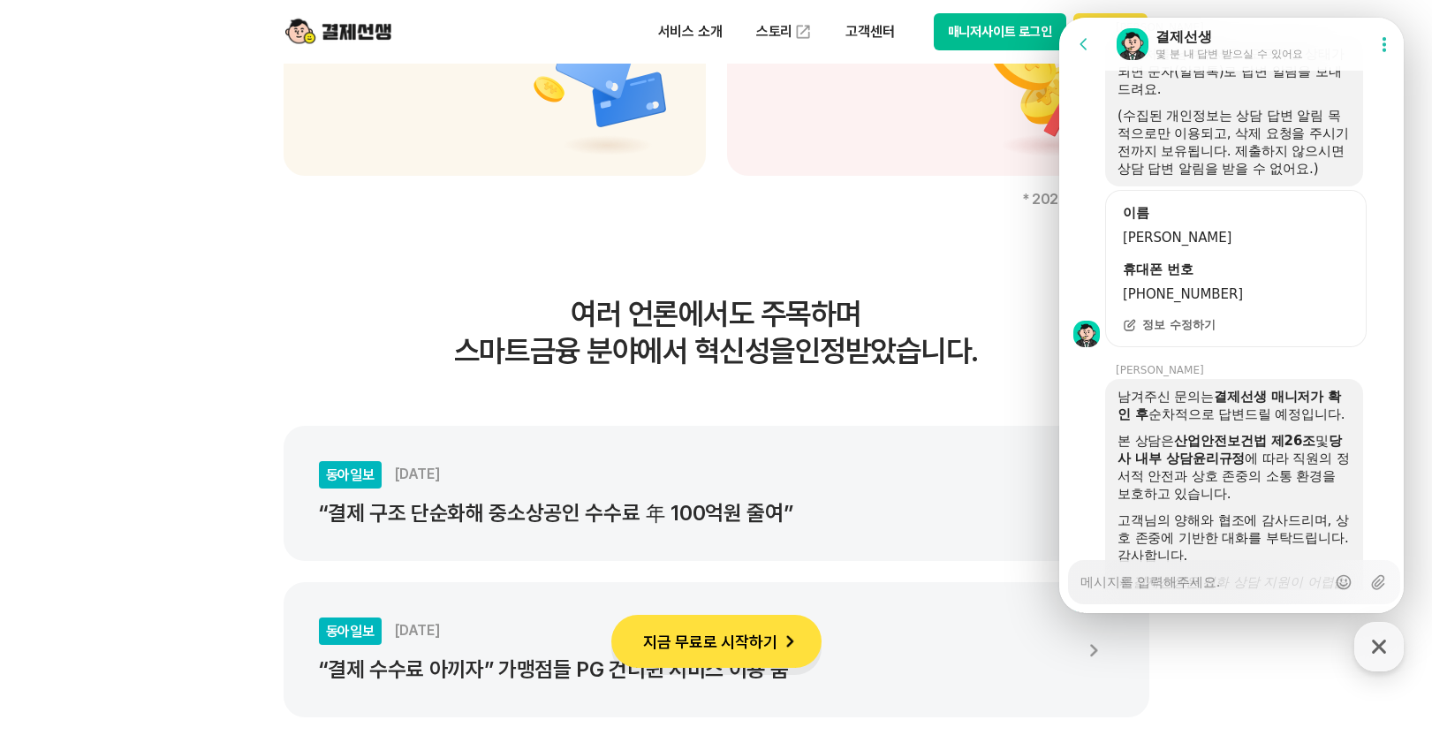
scroll to position [2296, 0]
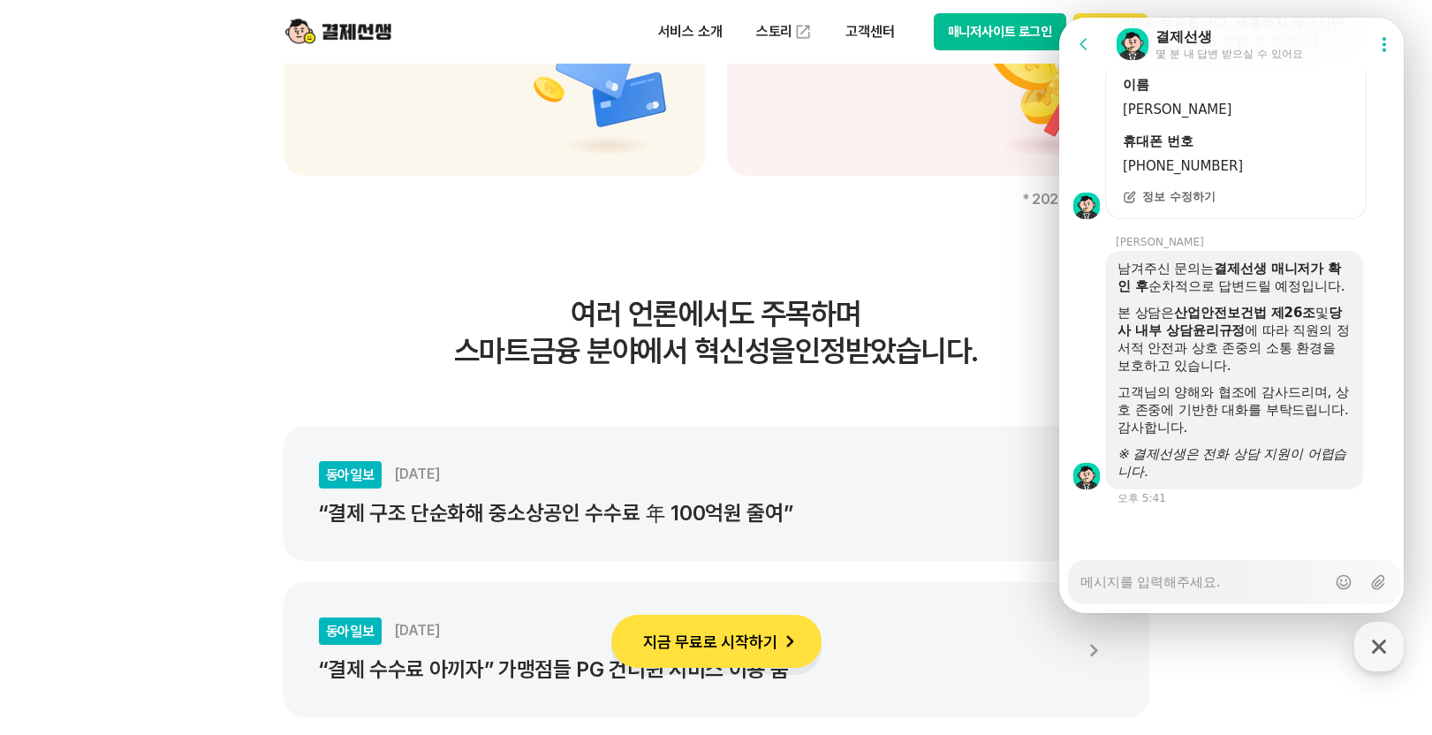
click at [1206, 582] on textarea "Messenger Input Textarea" at bounding box center [1203, 576] width 246 height 30
click at [1228, 442] on div at bounding box center [1233, 440] width 233 height 9
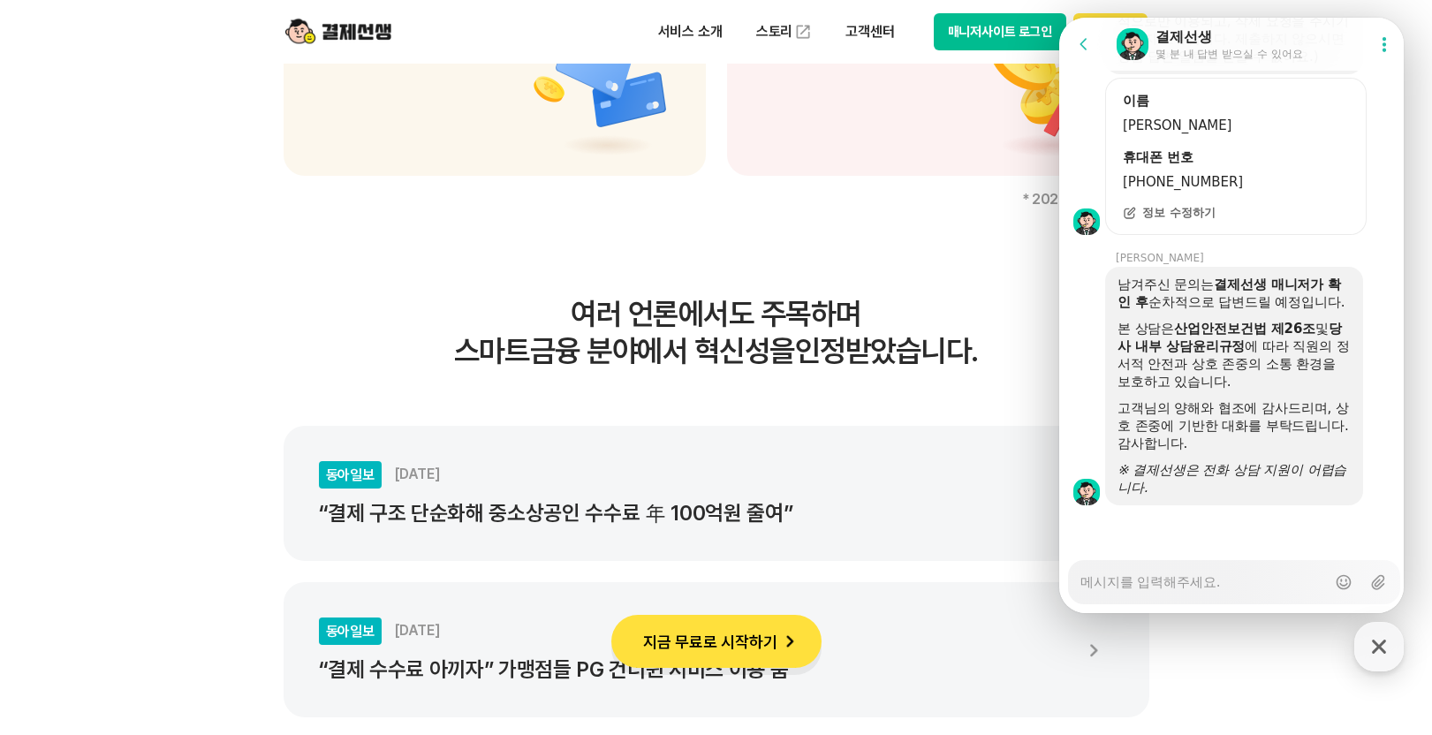
click at [1198, 597] on div "Messenger Input Textarea" at bounding box center [1203, 582] width 246 height 42
click at [1201, 589] on textarea "Messenger Input Textarea" at bounding box center [1203, 576] width 246 height 30
click at [1214, 466] on icon "※ 결제선생은 전화 상담 지원이 어렵습니다." at bounding box center [1231, 479] width 229 height 34
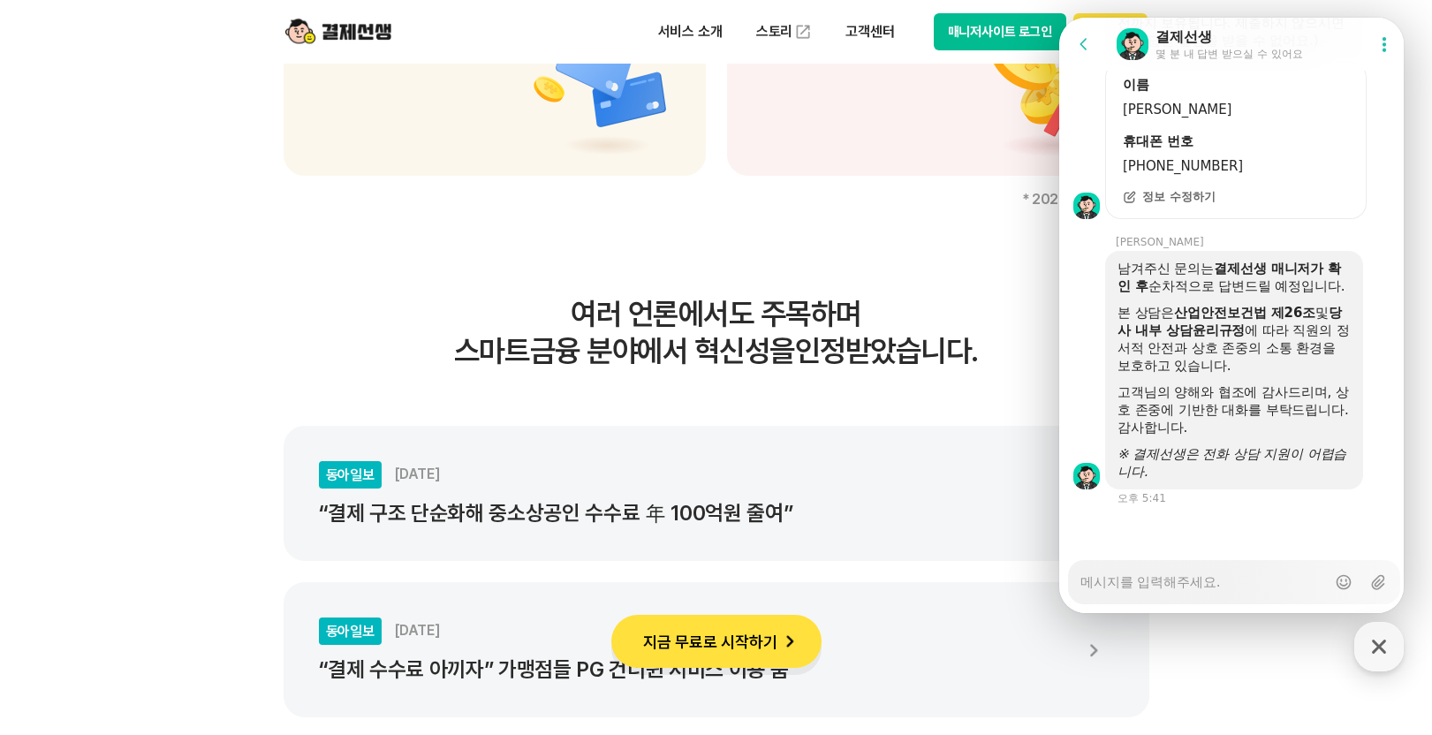
scroll to position [2296, 0]
click at [1174, 450] on icon "※ 결제선생은 전화 상담 지원이 어렵습니다." at bounding box center [1231, 463] width 229 height 34
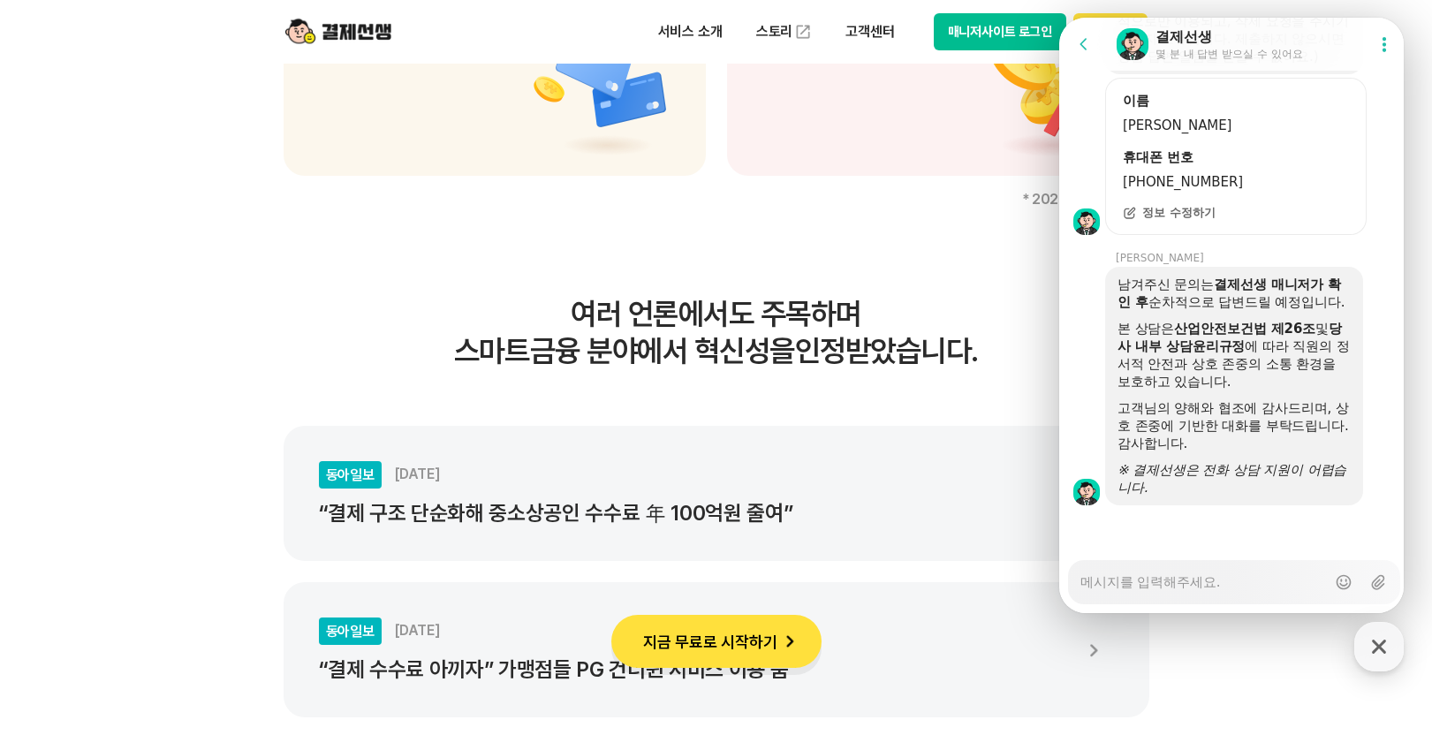
click at [1197, 435] on div "고객님의 양해와 협조에 감사드리며, 상호 존중에 기반한 대화를 부탁드립니다. 감사합니다." at bounding box center [1233, 425] width 233 height 53
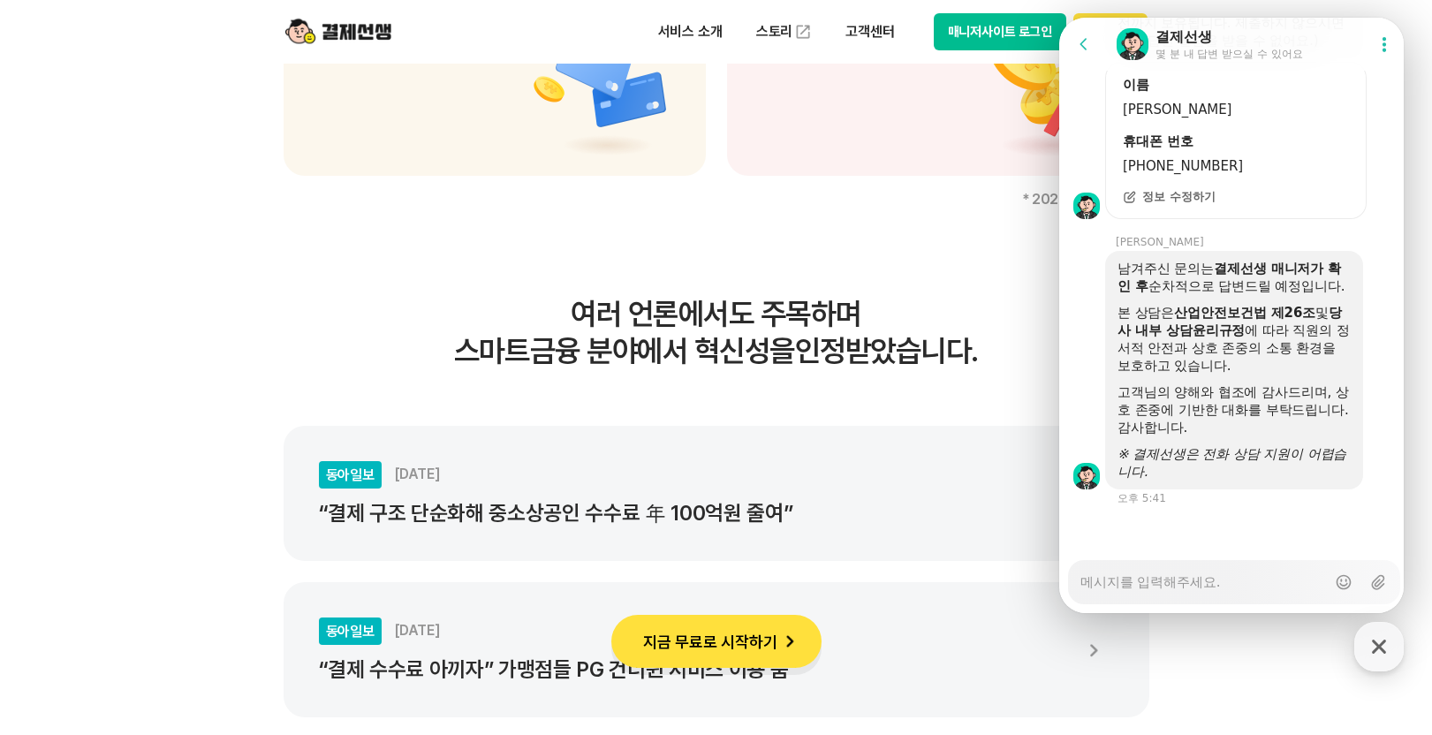
scroll to position [2296, 0]
click at [1215, 278] on div "남겨주신 문의는 결제선생 매니저가 확인 후 순차적으로 답변드릴 예정입니다." at bounding box center [1233, 277] width 233 height 35
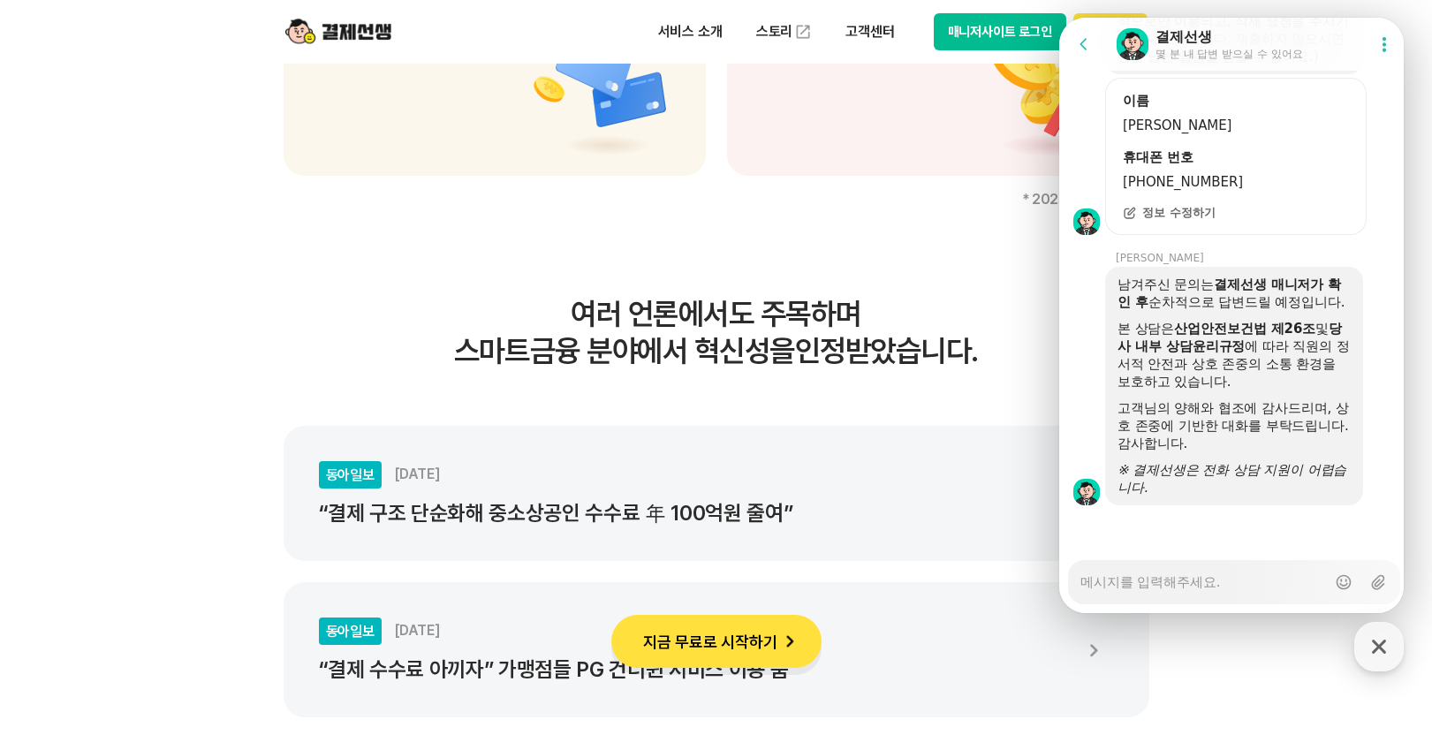
scroll to position [2280, 0]
click at [1263, 321] on b "산업안전보건법 제26조" at bounding box center [1244, 329] width 141 height 16
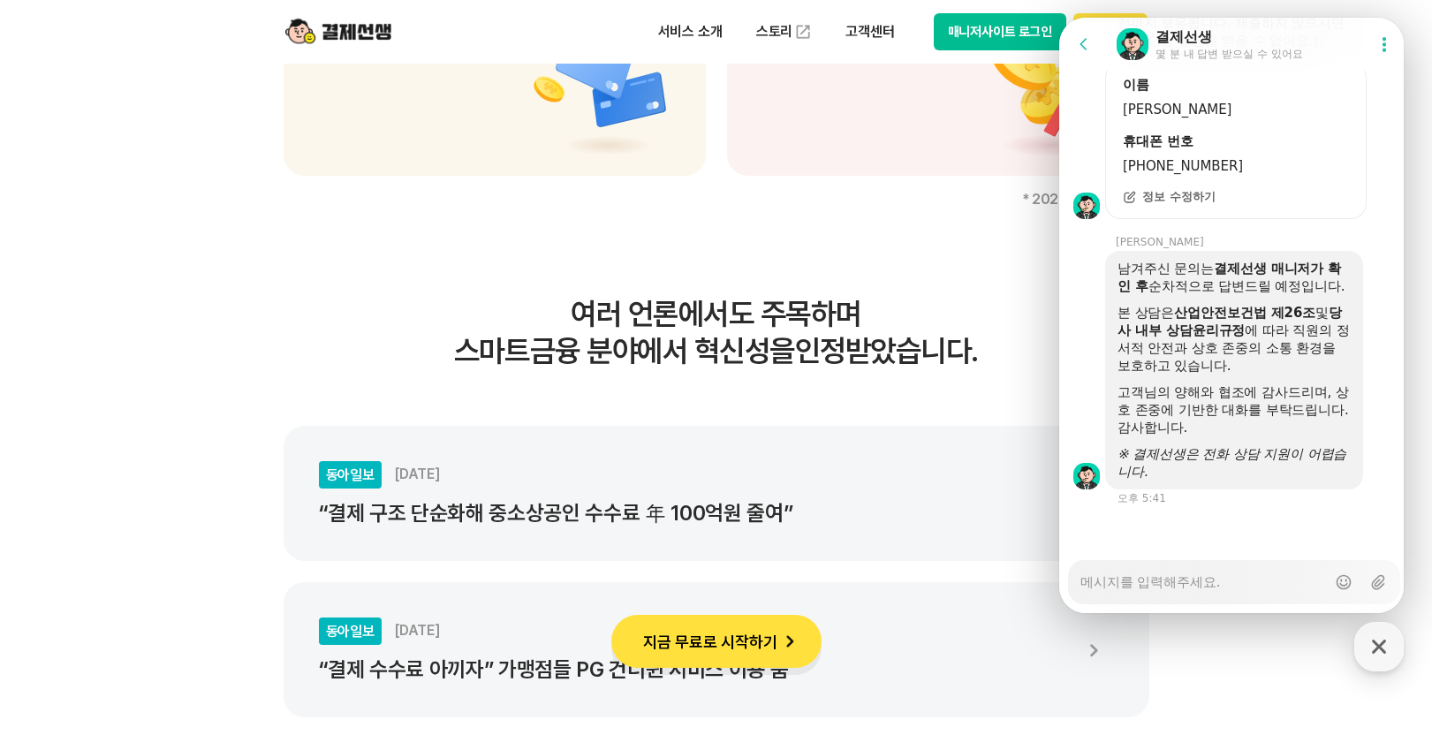
click at [1266, 335] on div "본 상담은 산업안전보건법 제26조 및 당사 내부 상담윤리규정 에 따라 직원의 정서적 안전과 상호 존중의 소통 환경을 보호하고 있습니다." at bounding box center [1233, 339] width 233 height 71
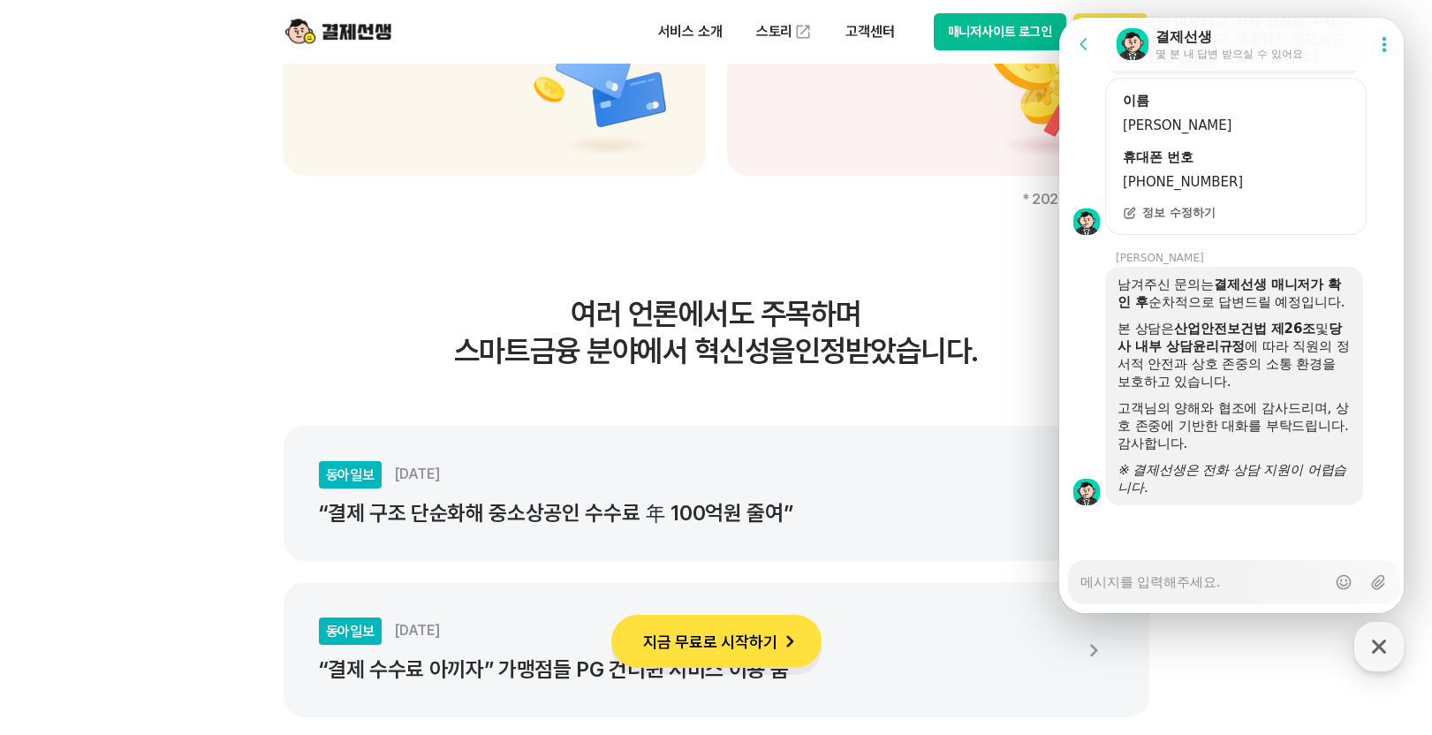
click at [1266, 423] on div "고객님의 양해와 협조에 감사드리며, 상호 존중에 기반한 대화를 부탁드립니다. 감사합니다." at bounding box center [1233, 425] width 233 height 53
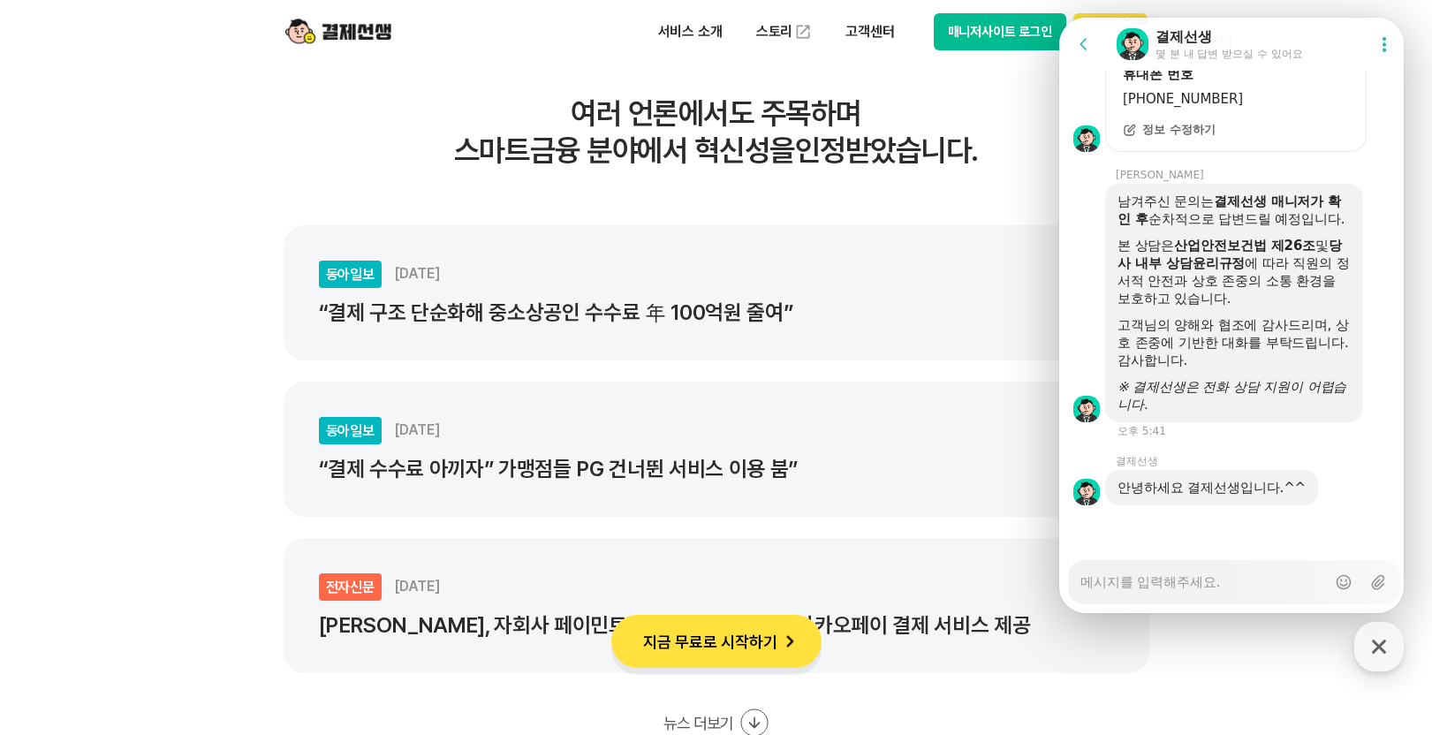
scroll to position [3356, 0]
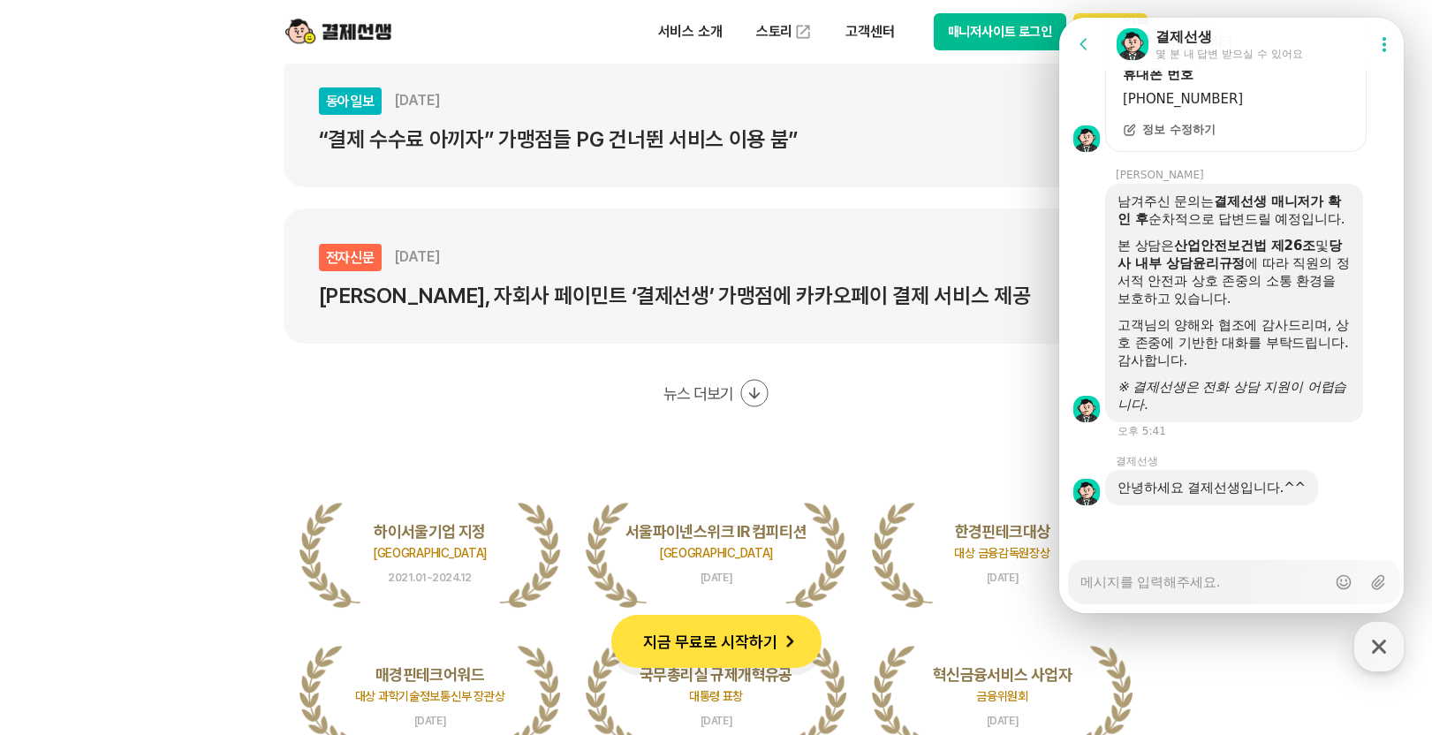
click at [1243, 569] on textarea "Messenger Input Textarea" at bounding box center [1203, 576] width 246 height 30
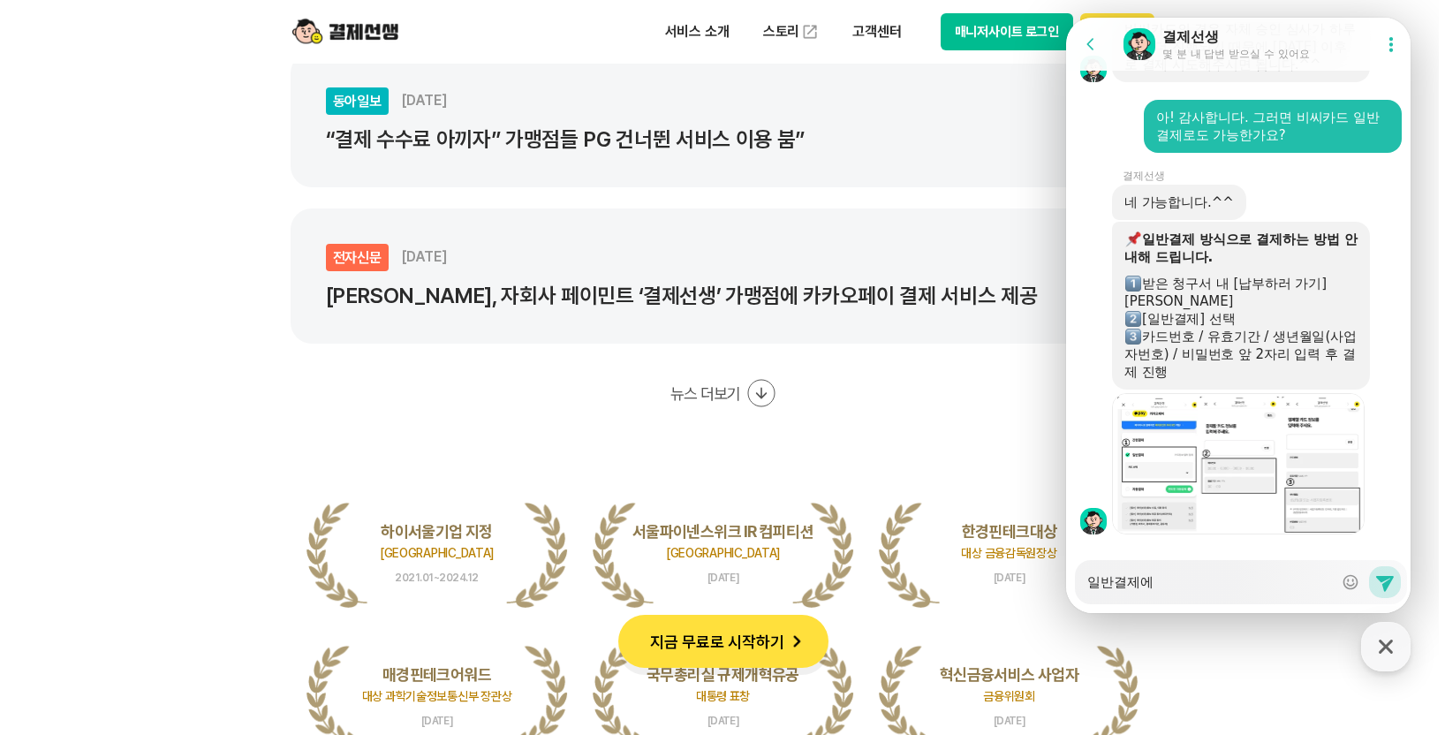
scroll to position [3163, 0]
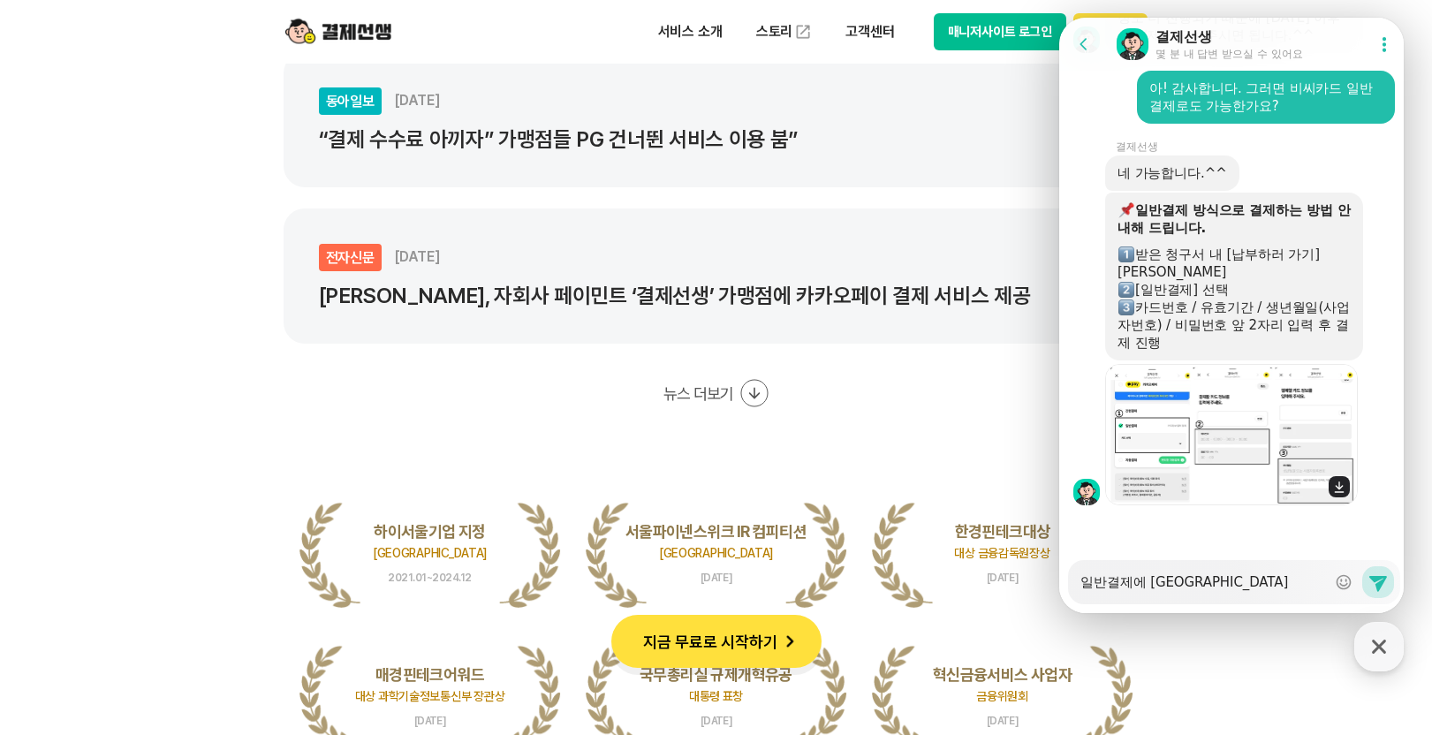
click at [1316, 444] on img at bounding box center [1232, 434] width 252 height 141
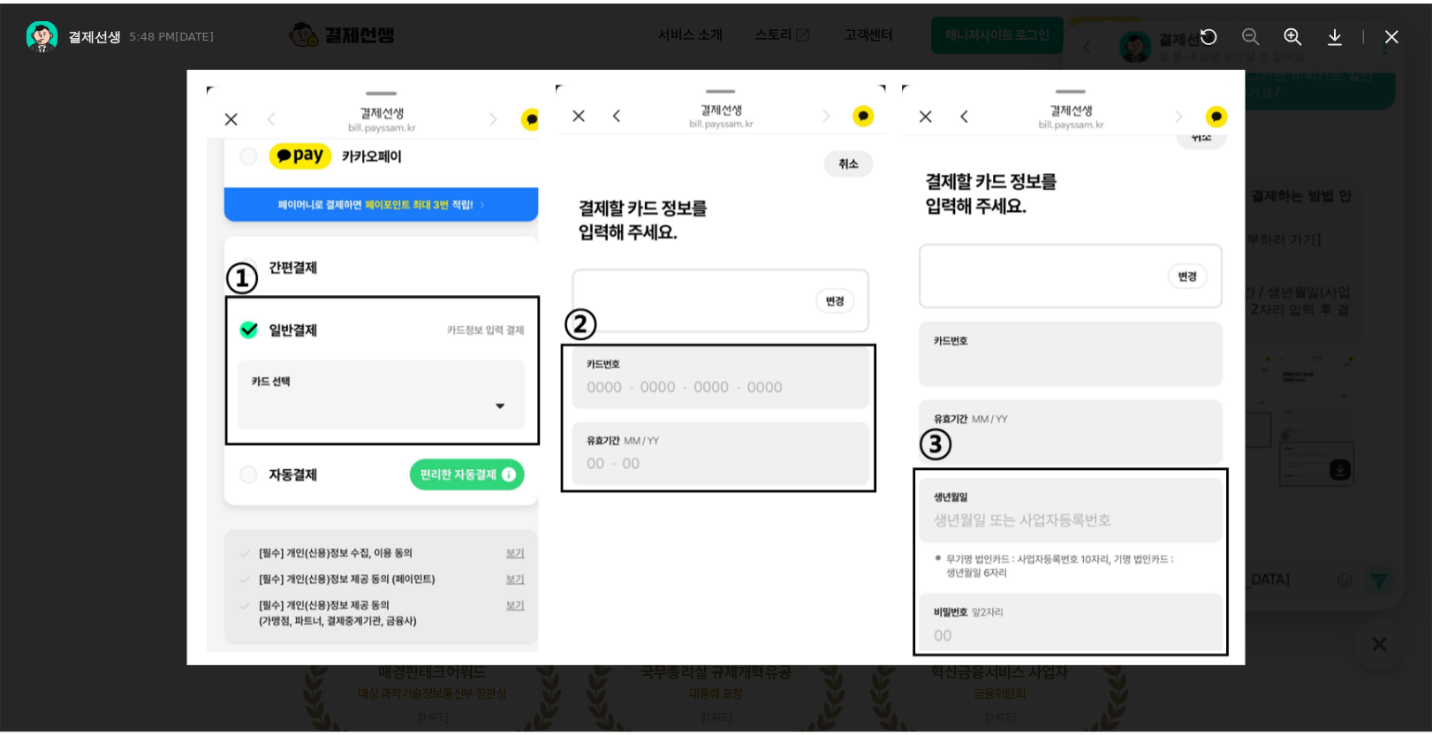
scroll to position [3179, 0]
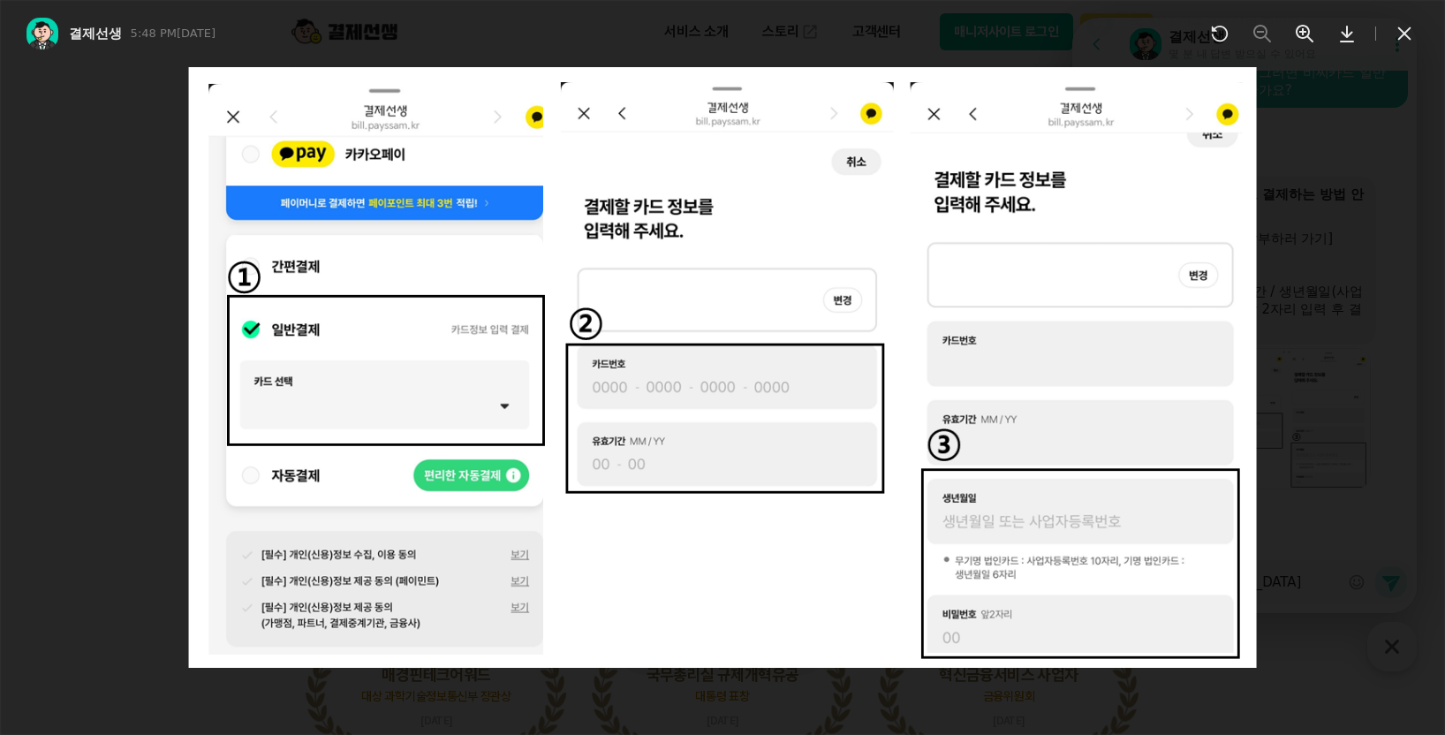
click at [1401, 26] on icon at bounding box center [1404, 33] width 21 height 21
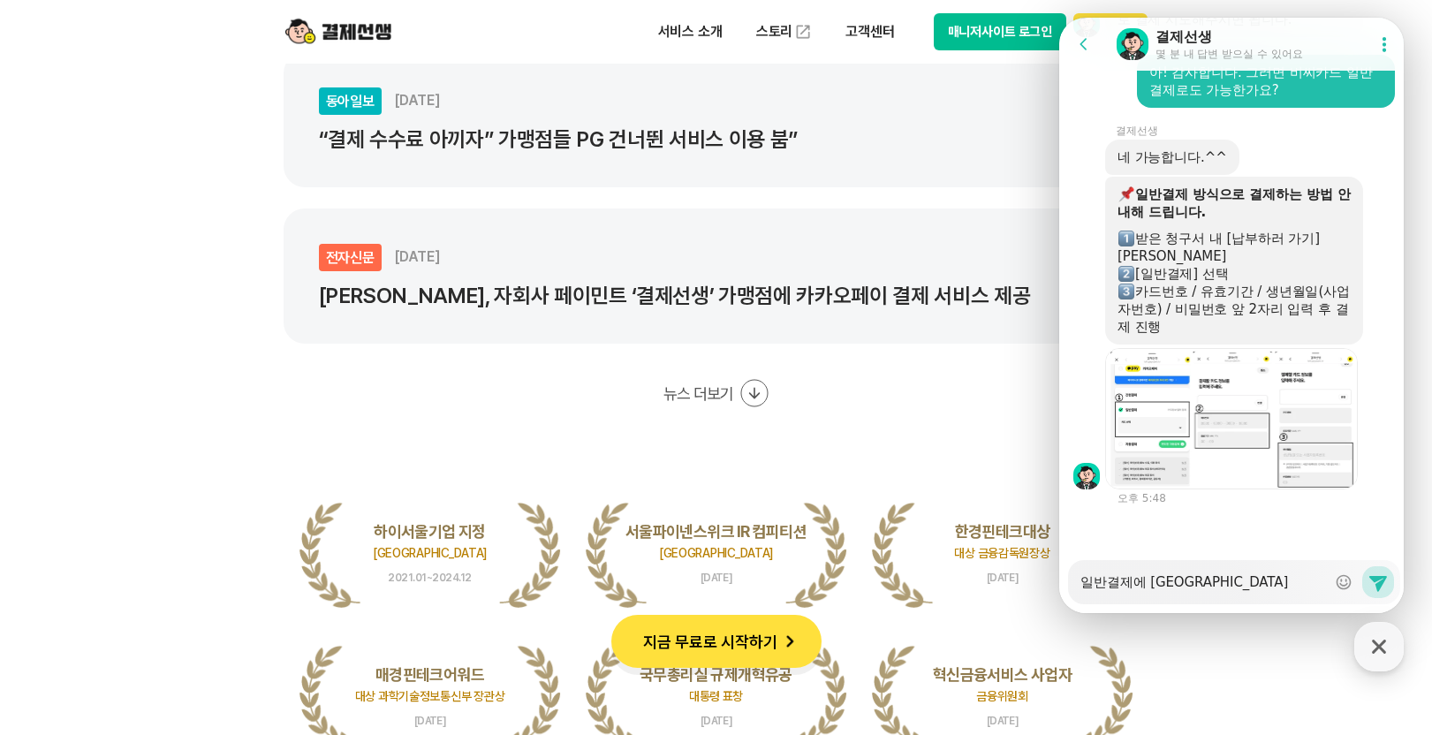
click at [1185, 578] on textarea "일반결제에 [GEOGRAPHIC_DATA]" at bounding box center [1203, 576] width 246 height 30
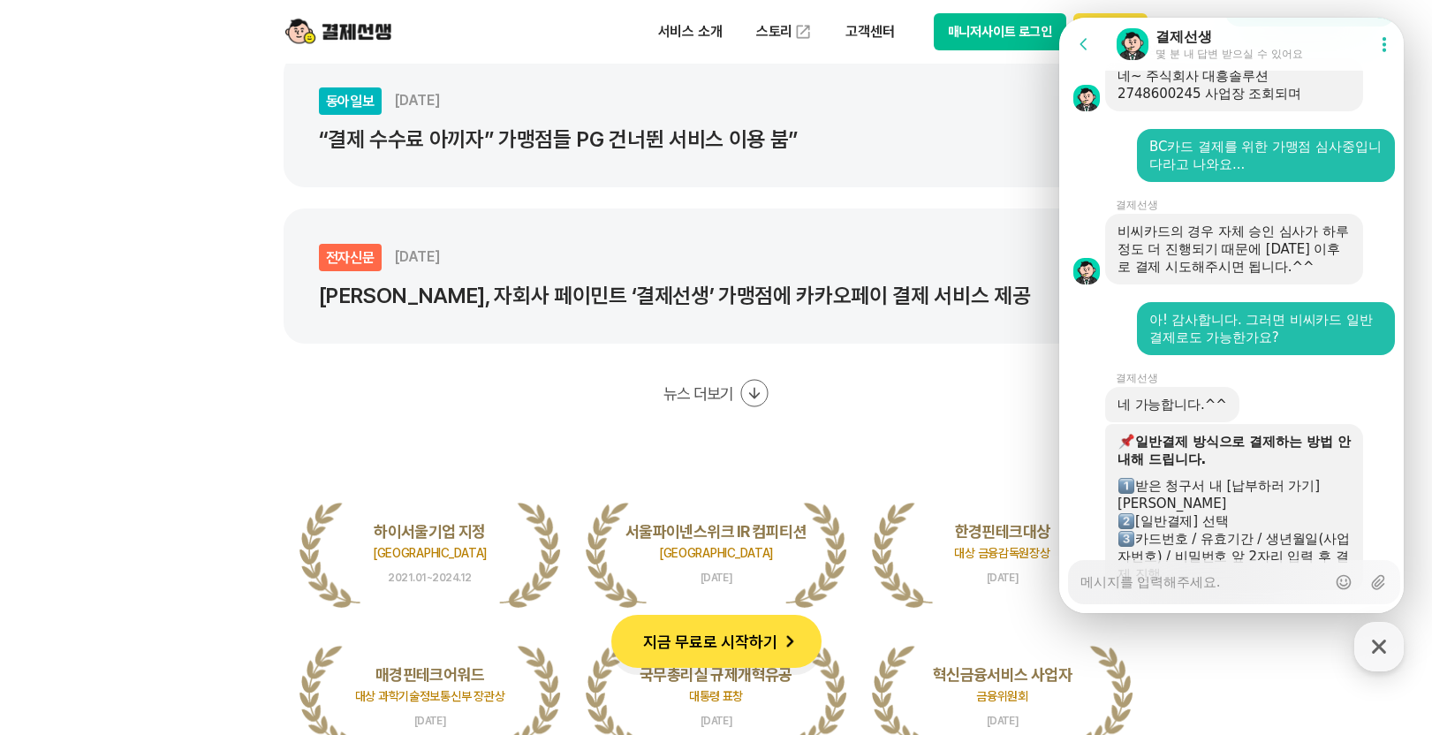
scroll to position [2808, 0]
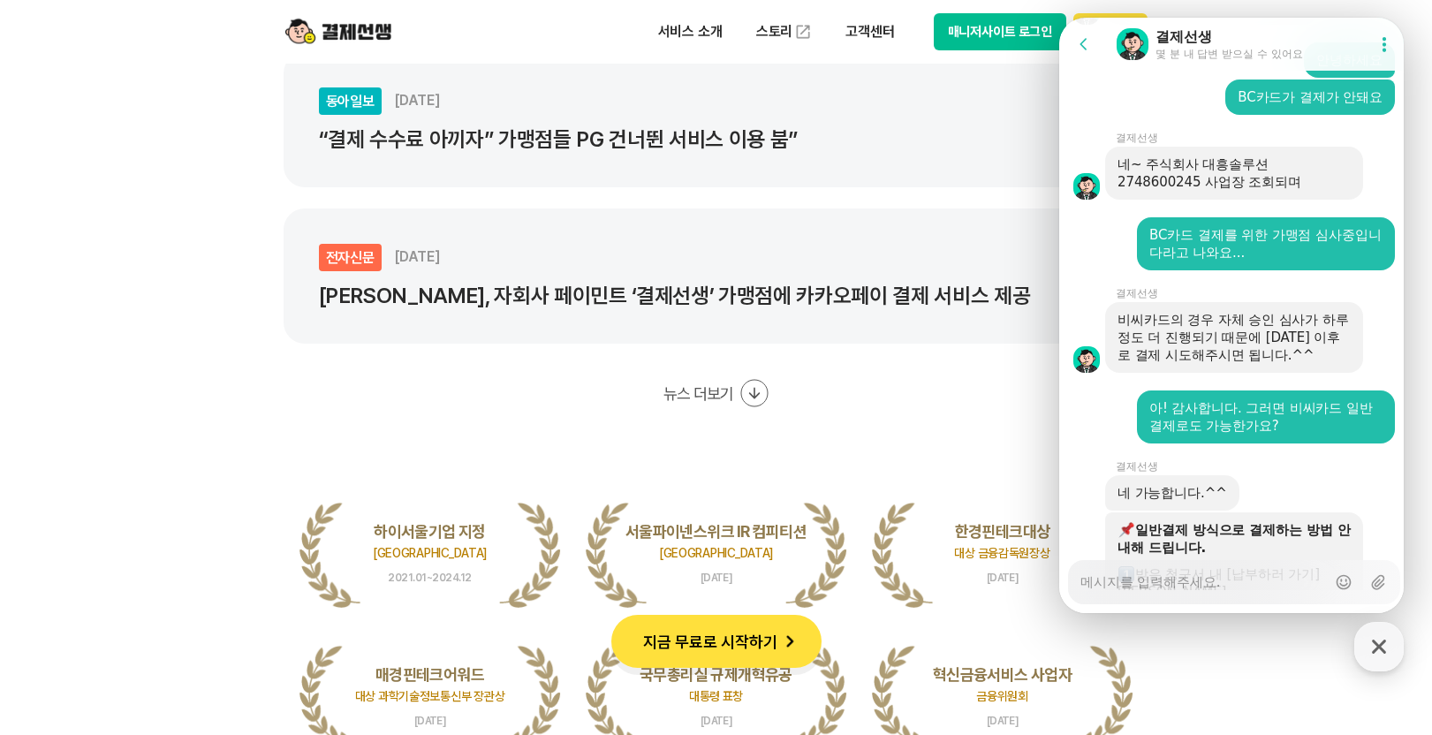
click at [1253, 358] on div "비씨카드의 경우 자체 승인 심사가 하루정도 더 진행되기 때문에 [DATE] 이후로 결제 시도해주시면 됩니다.^^" at bounding box center [1233, 337] width 233 height 53
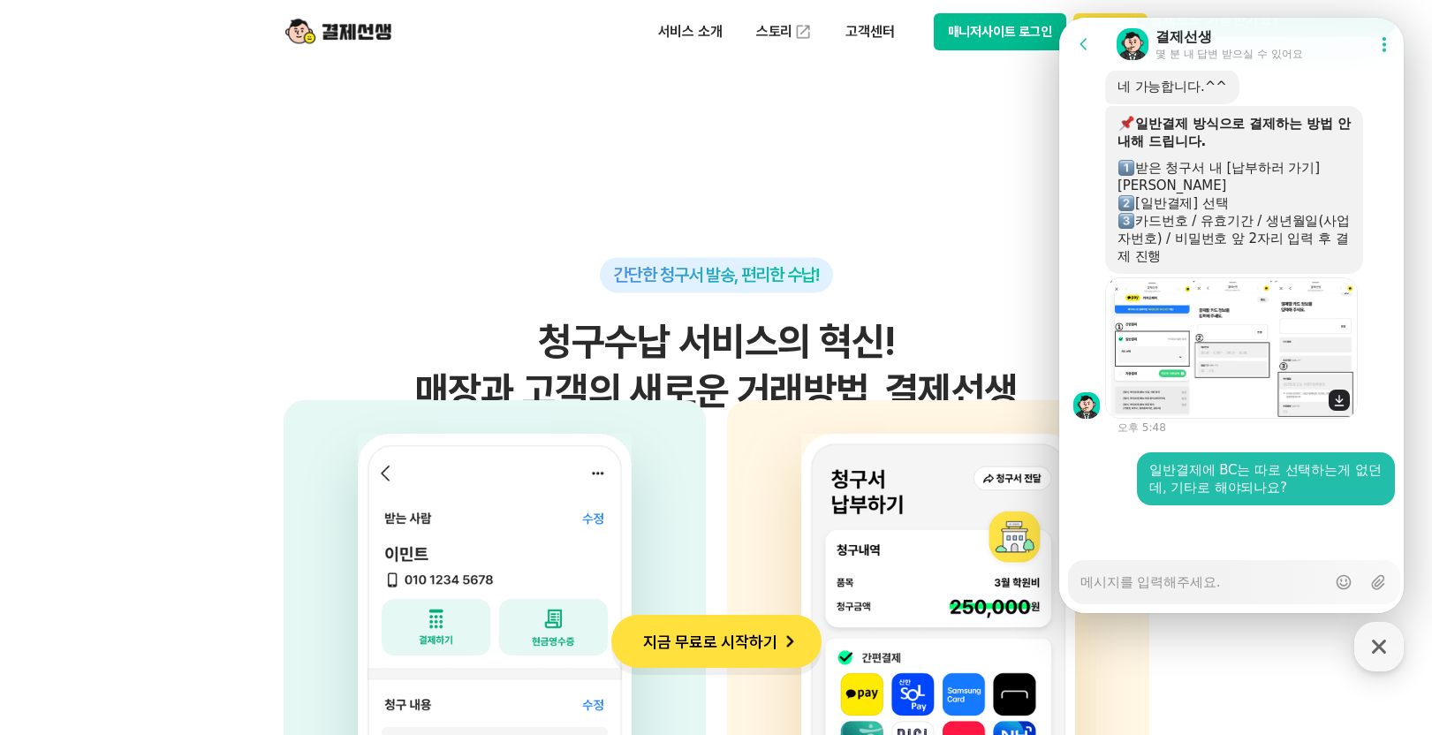
scroll to position [4327, 0]
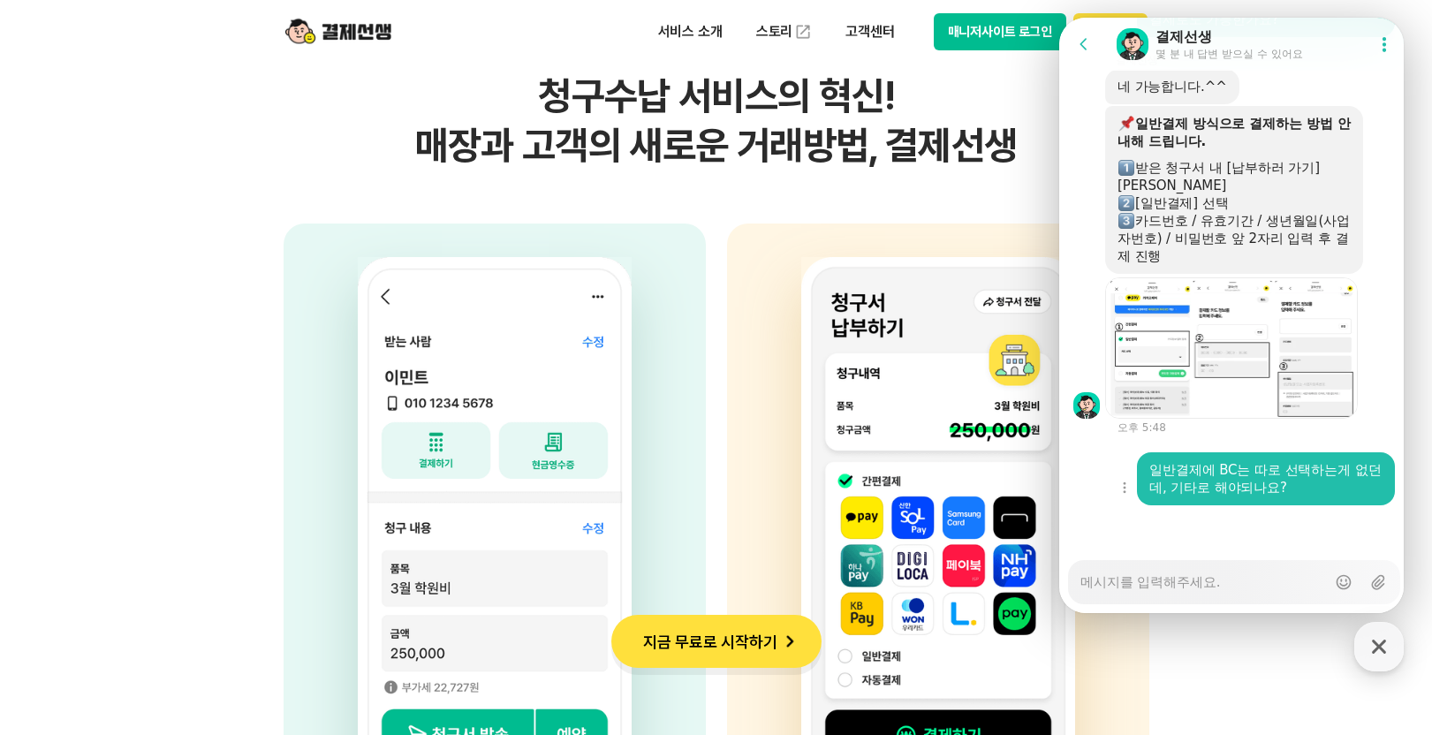
click at [1288, 481] on div "일반결제에 BC는 따로 선택하는게 없던데, 기타로 해야되나요?" at bounding box center [1265, 478] width 233 height 35
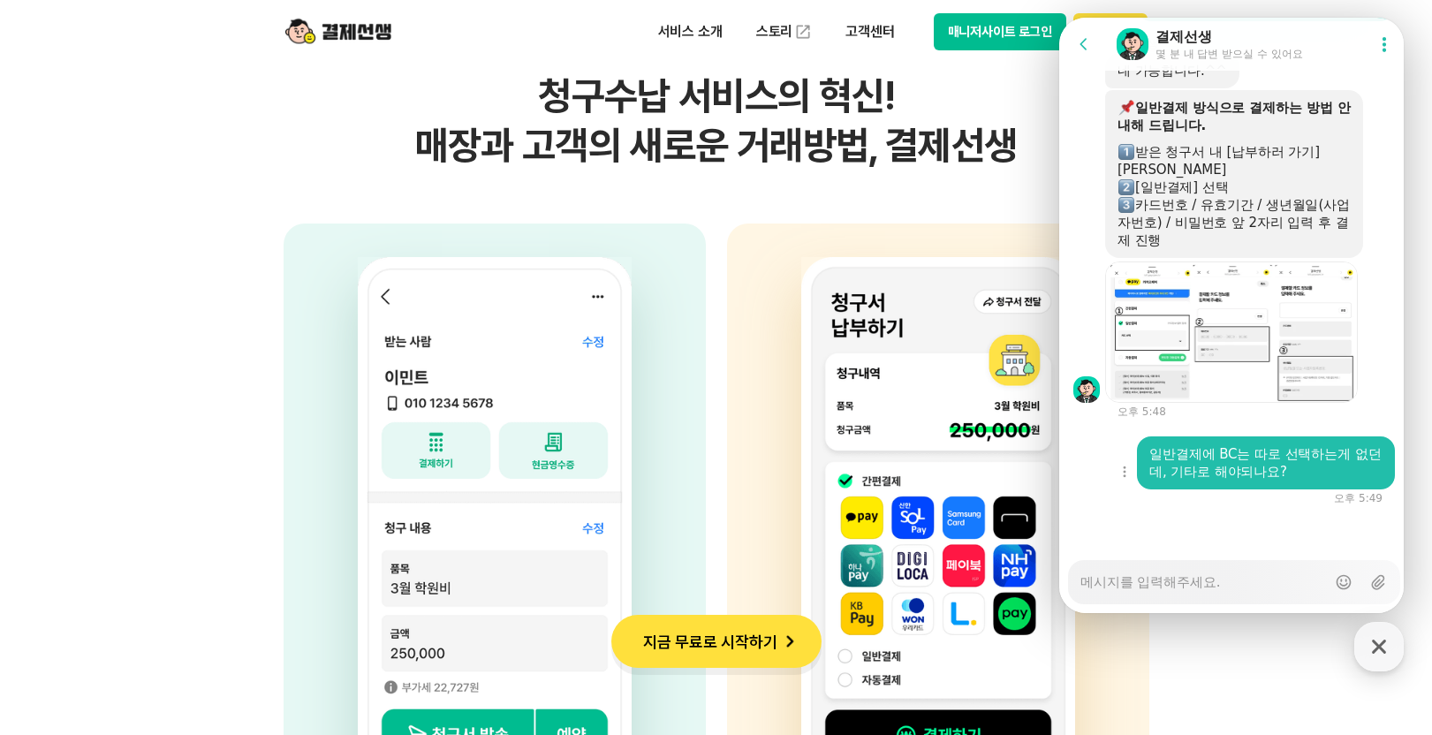
scroll to position [3282, 0]
click at [1259, 456] on div "일반결제에 BC는 따로 선택하는게 없던데, 기타로 해야되나요?" at bounding box center [1265, 462] width 233 height 35
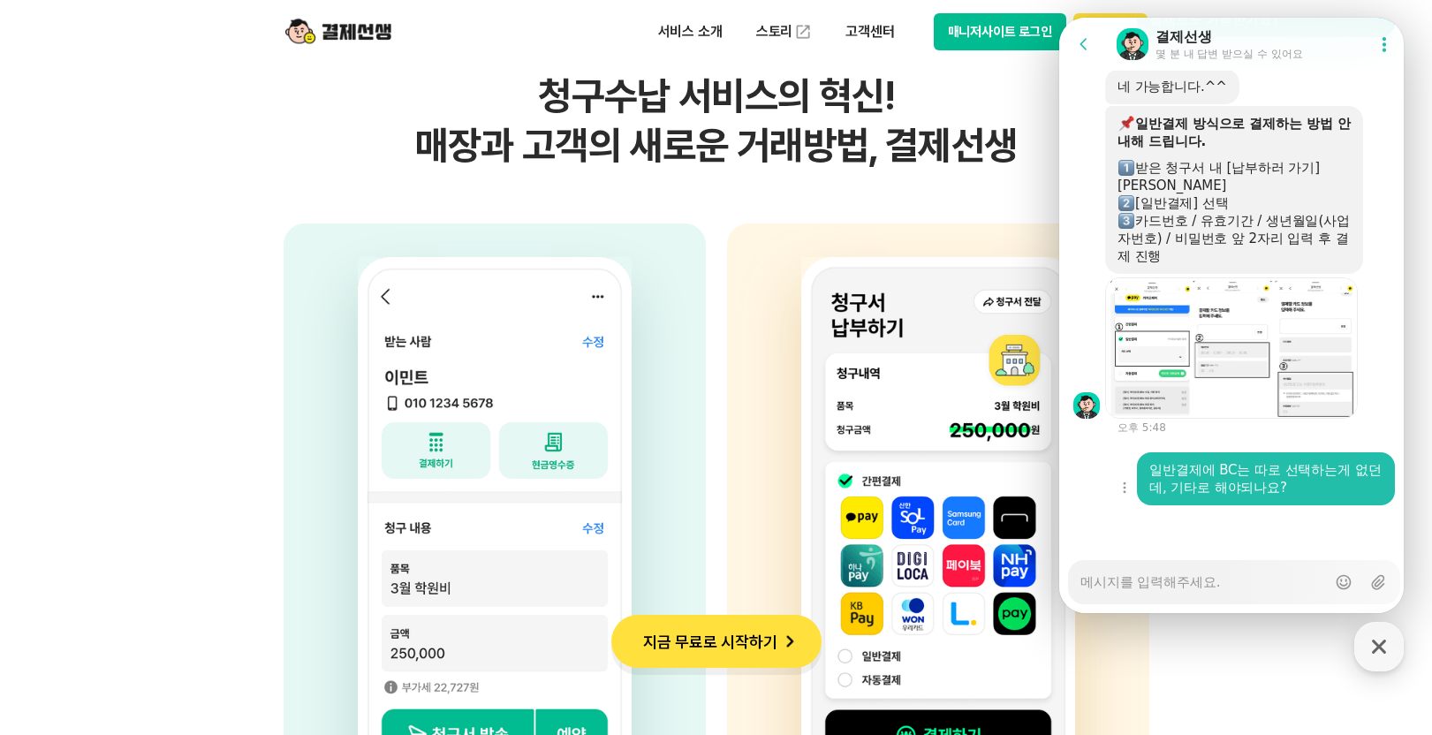
click at [1259, 462] on div "일반결제에 BC는 따로 선택하는게 없던데, 기타로 해야되나요?" at bounding box center [1265, 478] width 233 height 35
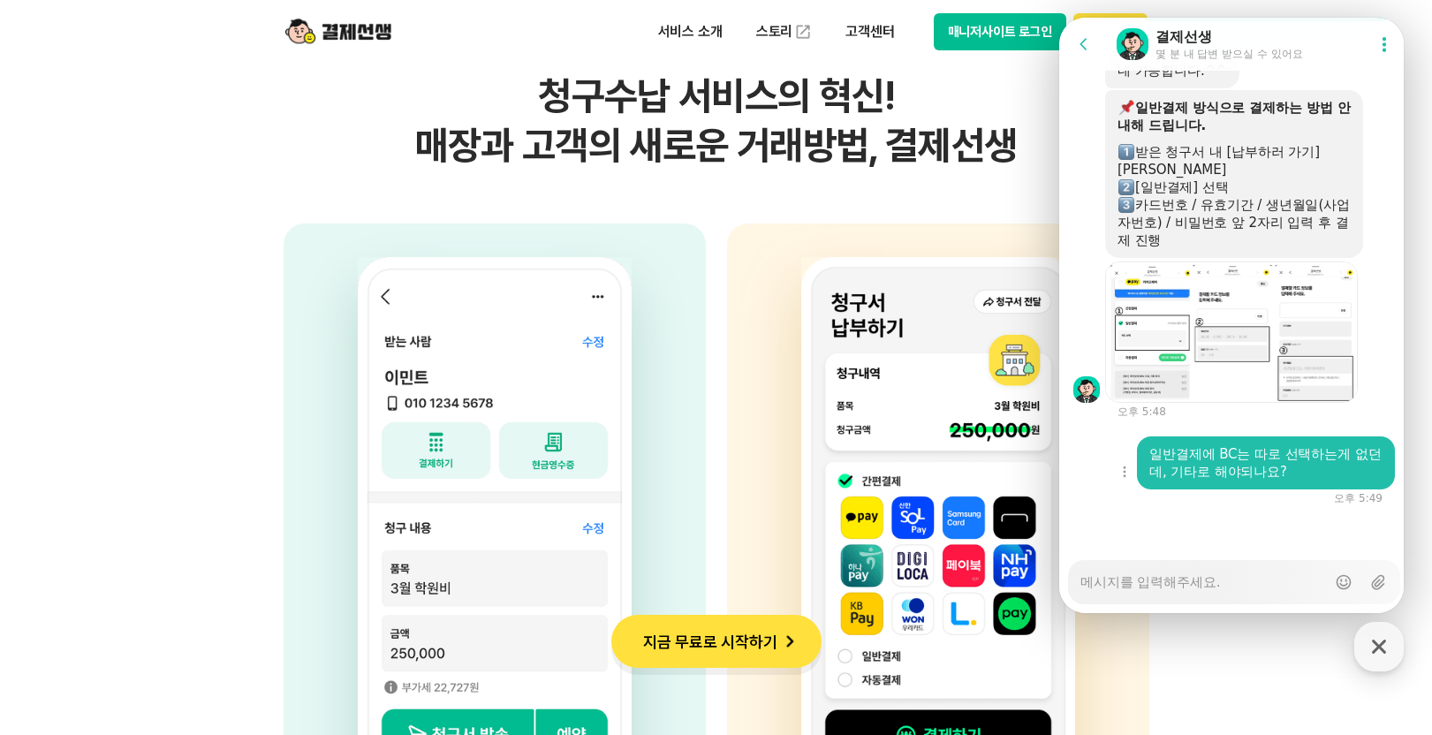
click at [1260, 467] on div "일반결제에 BC는 따로 선택하는게 없던데, 기타로 해야되나요?" at bounding box center [1265, 462] width 233 height 35
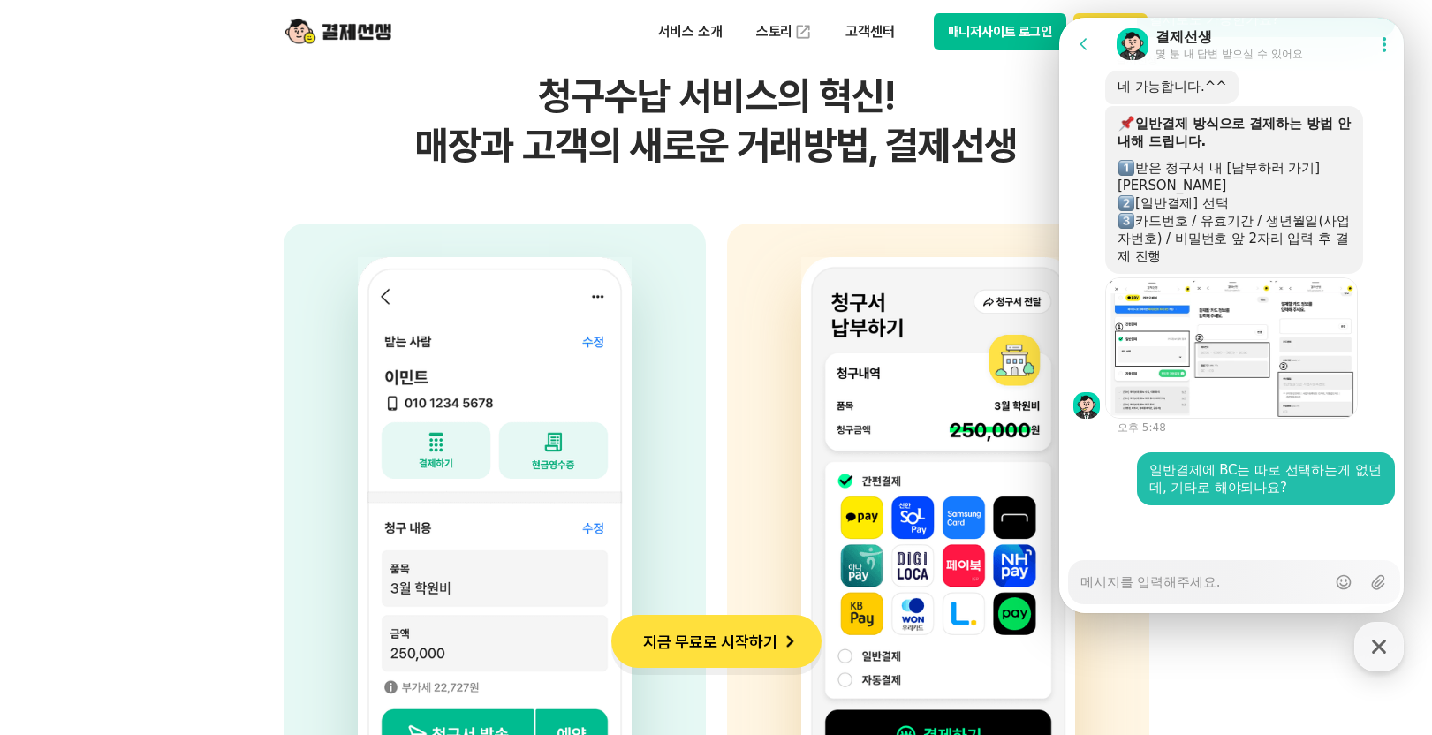
click at [1205, 575] on textarea "Messenger Input Textarea" at bounding box center [1203, 576] width 246 height 30
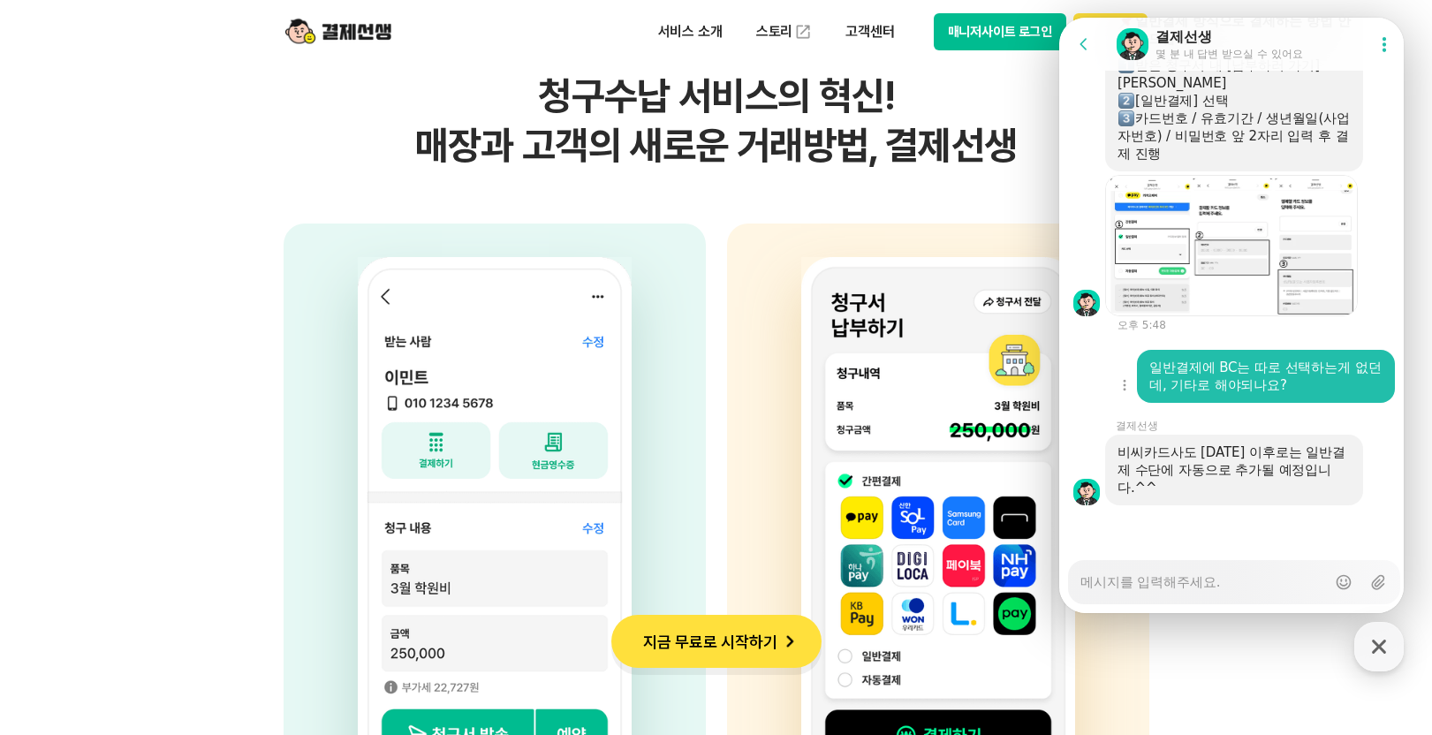
scroll to position [3368, 0]
click at [1257, 459] on div "비씨카드사도 [DATE] 이후로는 일반결제 수단에 자동으로 추가될 예정입니다.^^" at bounding box center [1233, 469] width 233 height 53
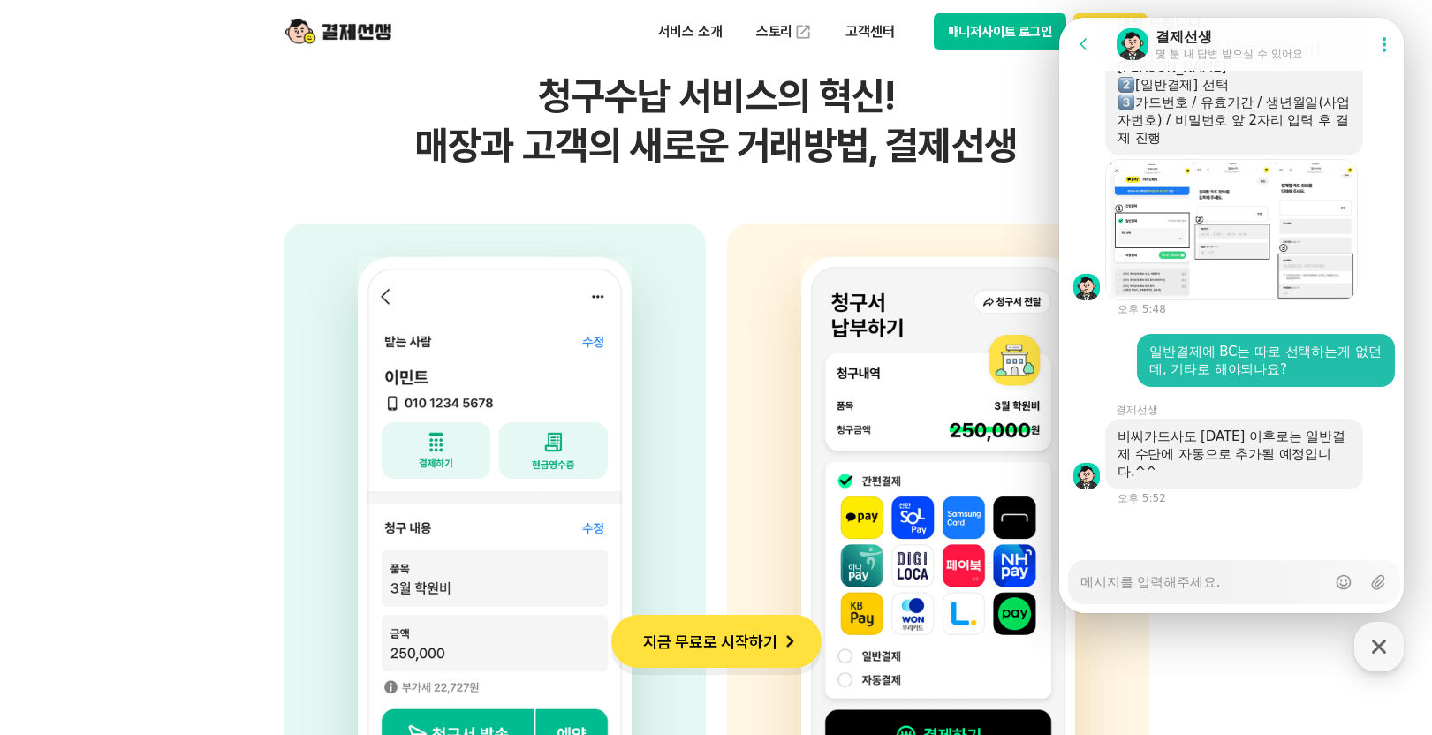
scroll to position [3384, 0]
click at [1230, 590] on textarea "Messenger Input Textarea" at bounding box center [1203, 576] width 246 height 30
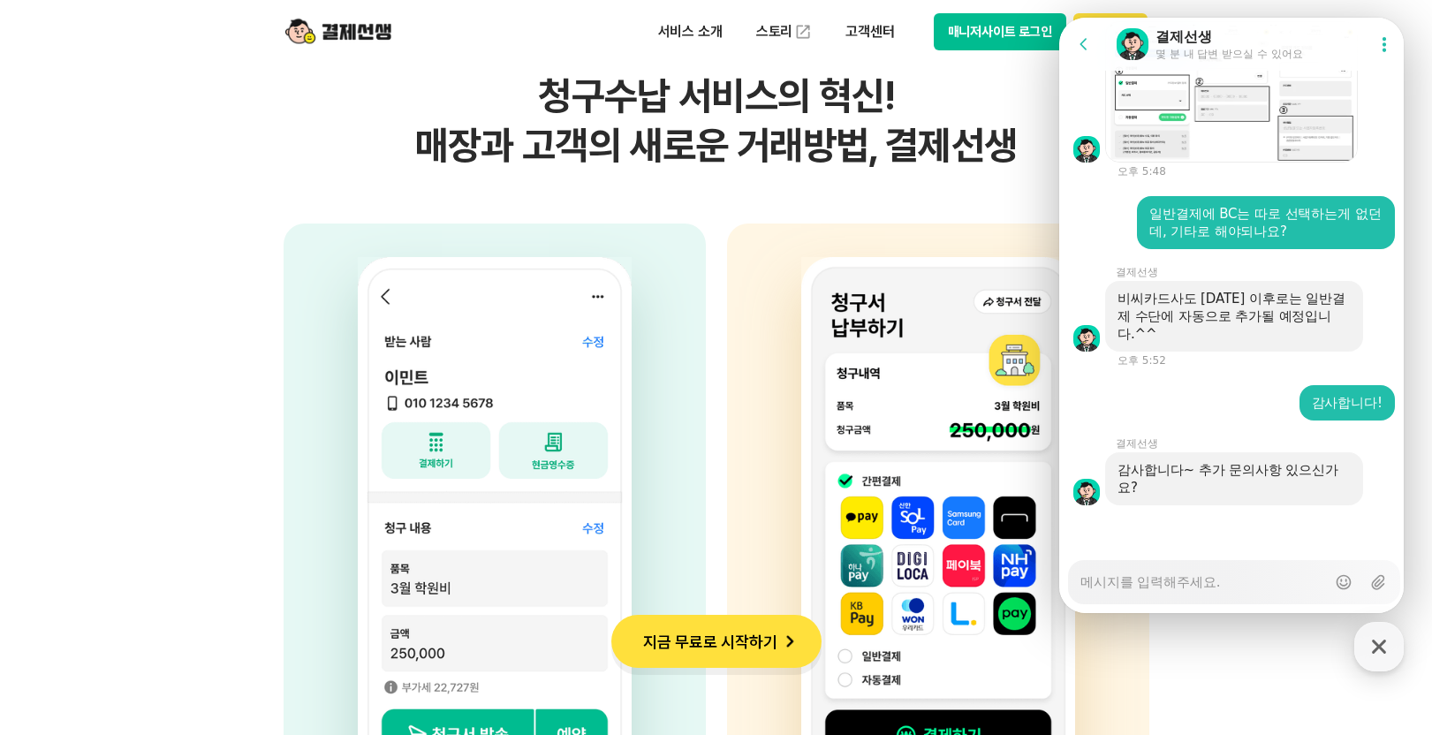
scroll to position [3522, 0]
click at [1227, 583] on textarea "Messenger Input Textarea" at bounding box center [1203, 576] width 246 height 30
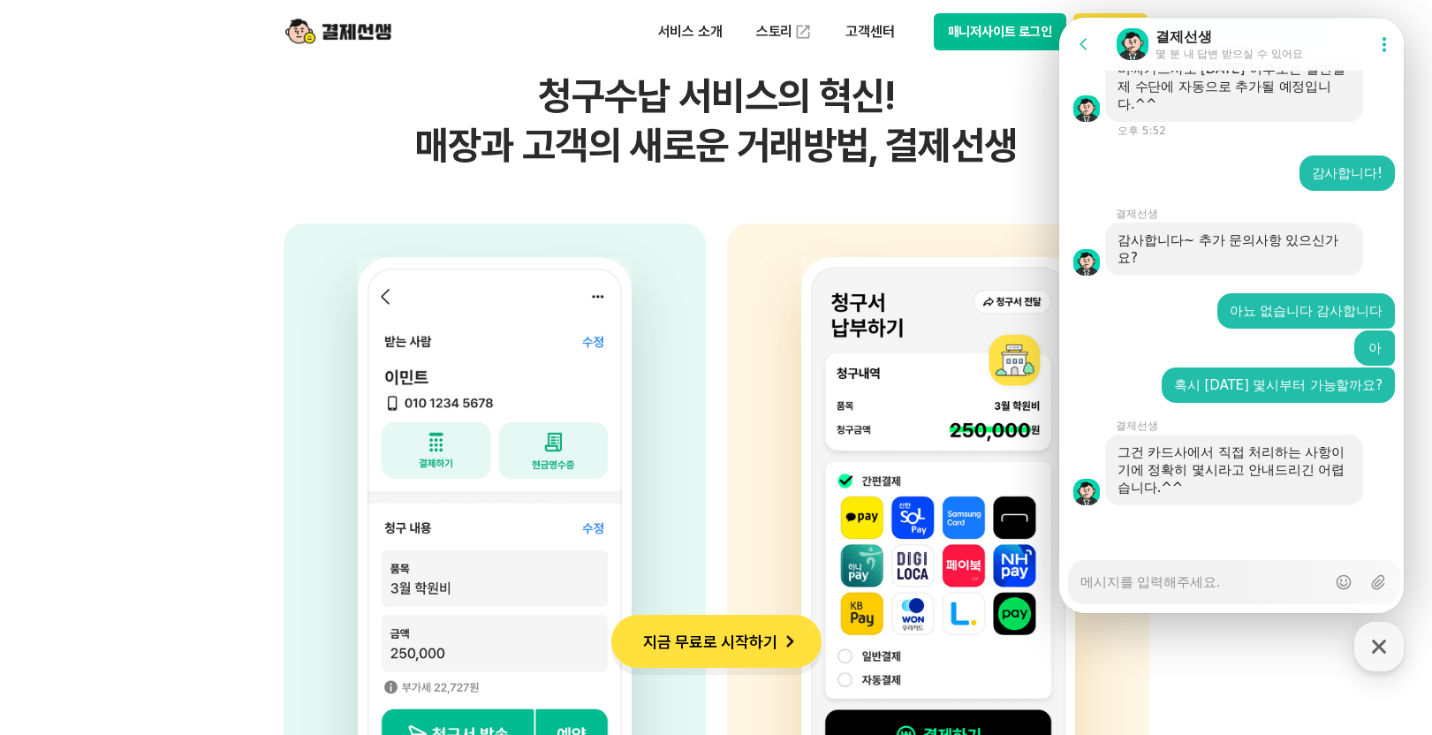
scroll to position [3752, 0]
click at [189, 188] on section "간단한 청구서 발송, 편리한 수납! 청구수납 서비스의 혁신! 매장과 고객의 새로운 거래방법, 결제선생 사업자 고객의 휴대전화번호, 금액, 사유…" at bounding box center [716, 337] width 1432 height 1111
click at [1229, 583] on textarea "Messenger Input Textarea" at bounding box center [1203, 576] width 246 height 30
click at [1236, 588] on textarea "Messenger Input Textarea" at bounding box center [1203, 576] width 246 height 30
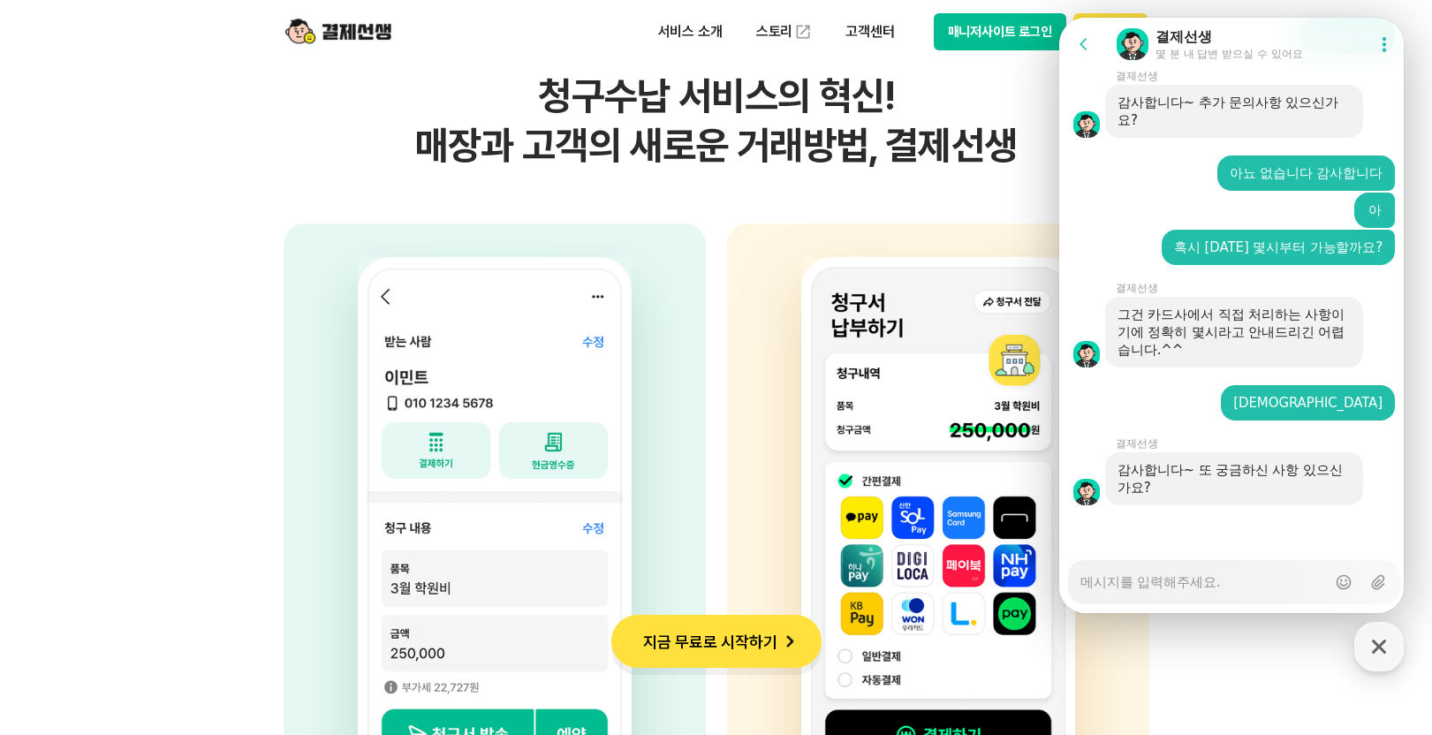
scroll to position [3889, 0]
click at [1213, 583] on textarea "Messenger Input Textarea" at bounding box center [1203, 576] width 246 height 30
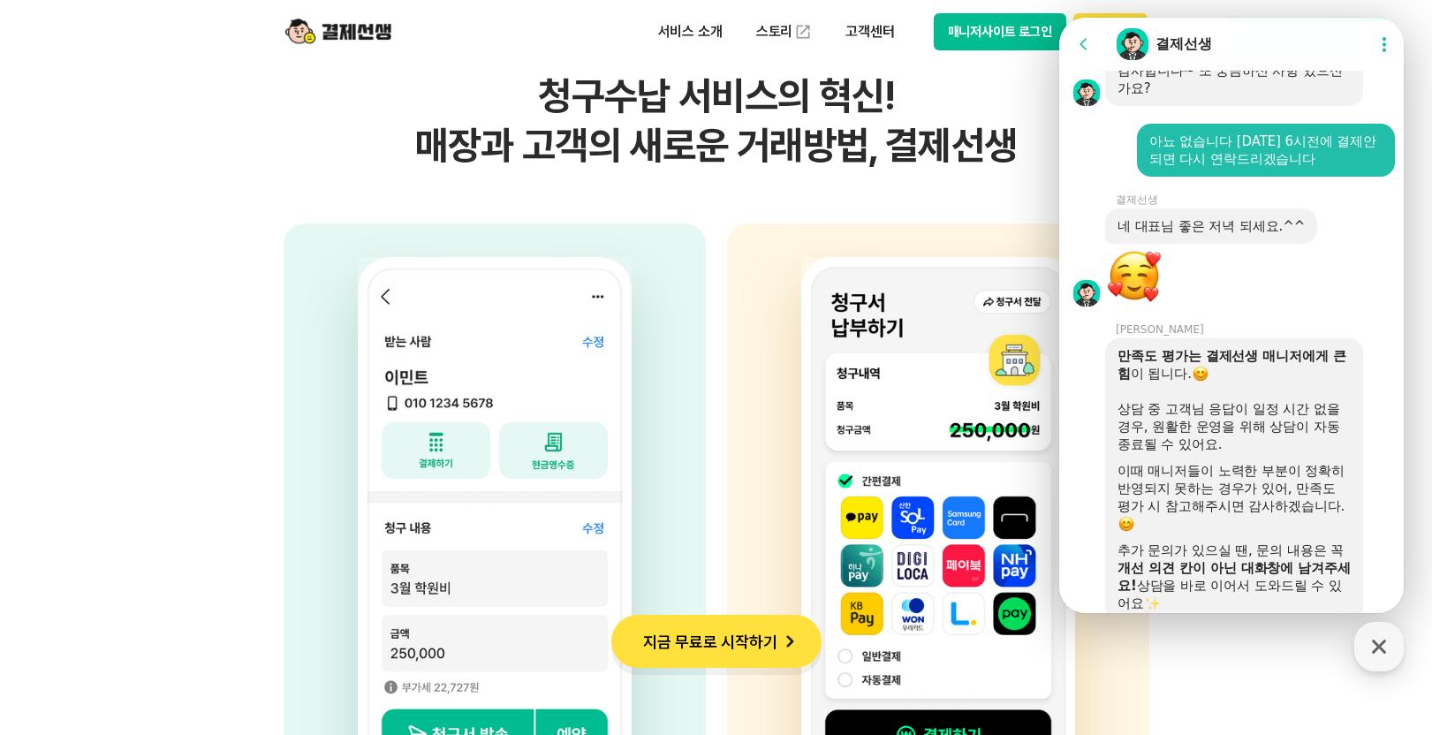
scroll to position [4518, 0]
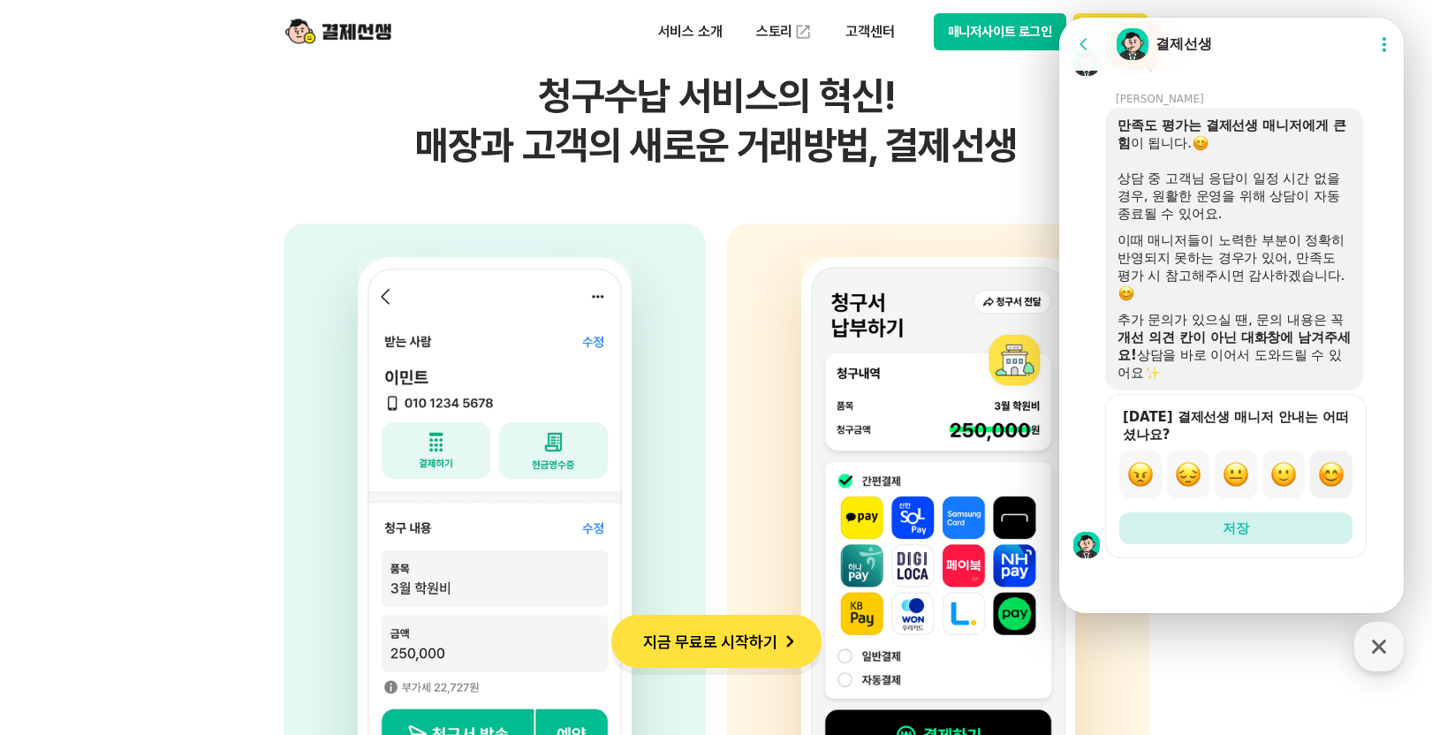
click at [1322, 467] on img "button" at bounding box center [1331, 474] width 26 height 26
click at [1294, 523] on button "저장" at bounding box center [1235, 528] width 233 height 32
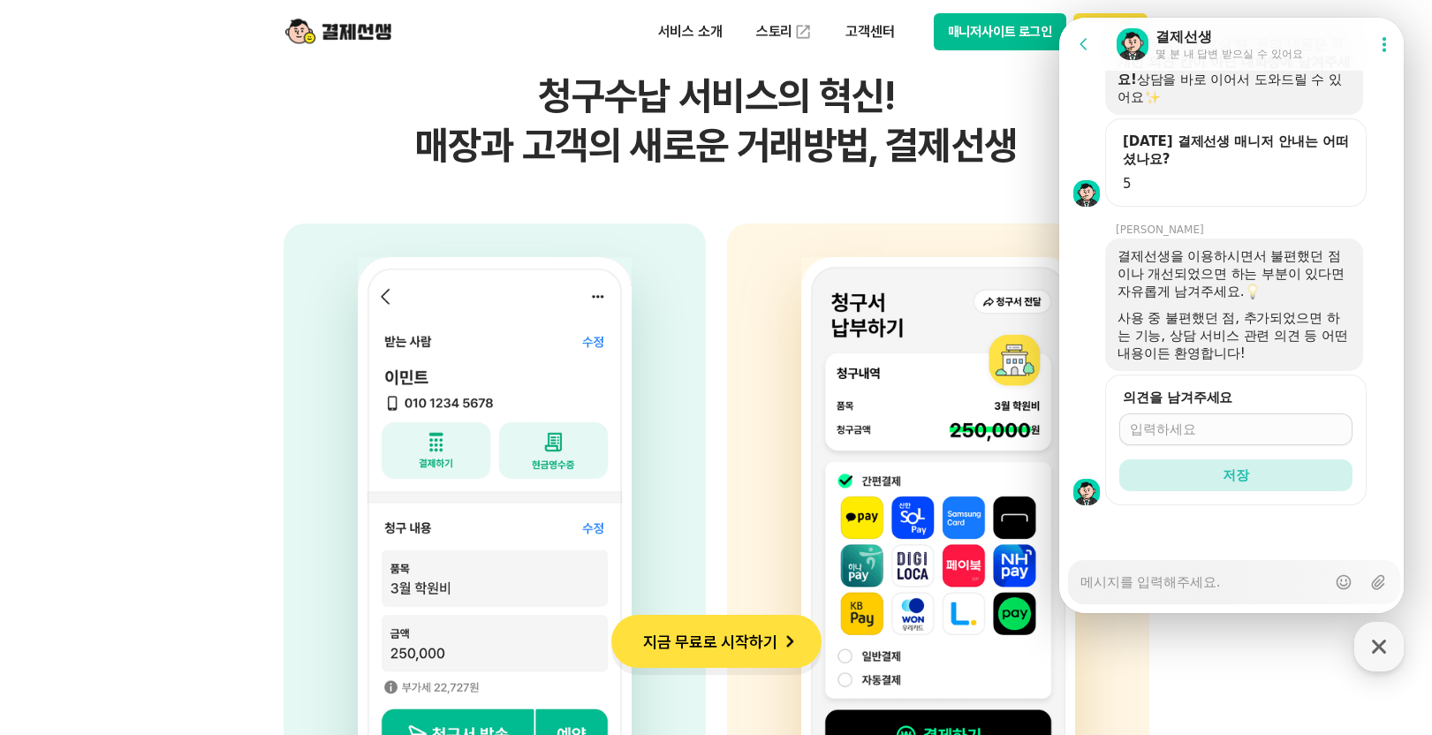
scroll to position [4794, 0]
